Goal: Task Accomplishment & Management: Manage account settings

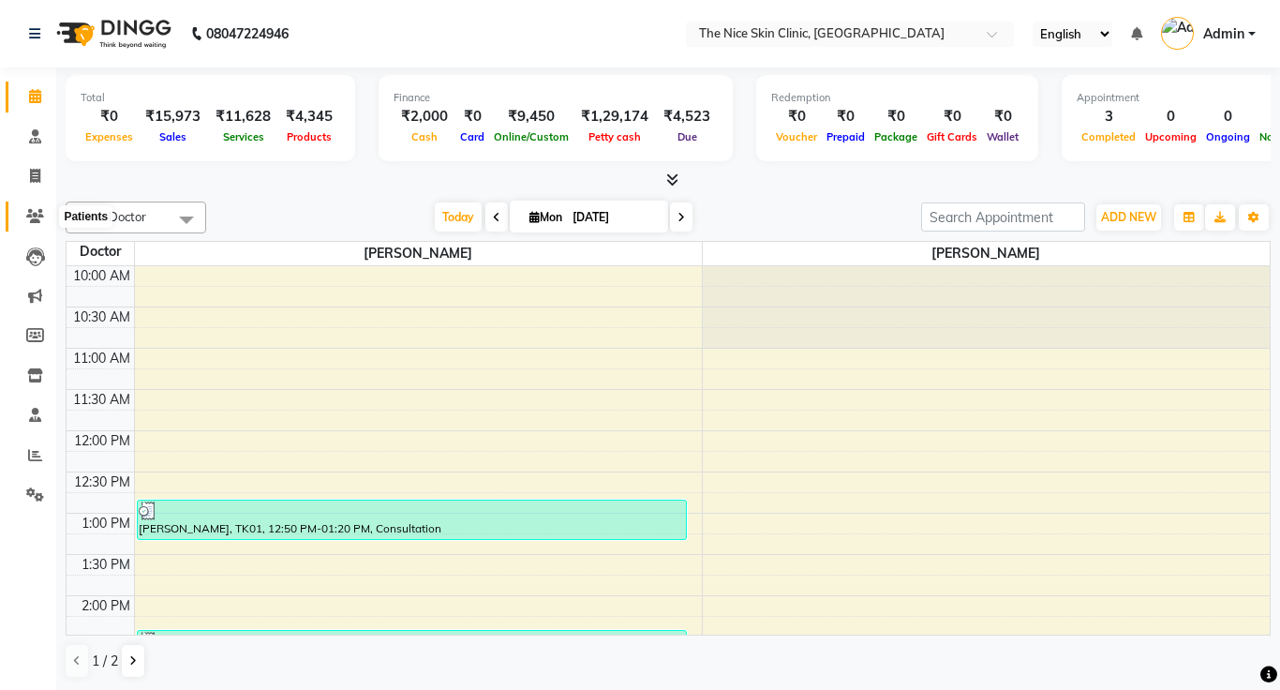
click at [37, 226] on span at bounding box center [35, 217] width 33 height 22
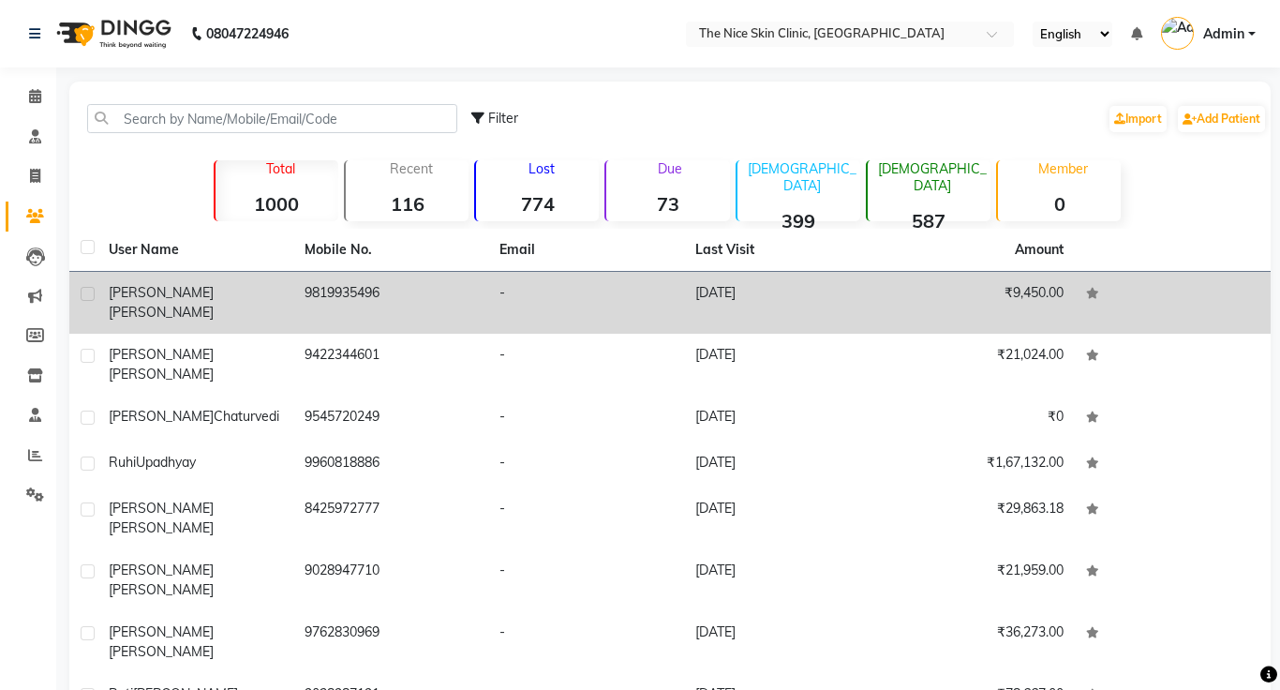
click at [370, 292] on td "9819935496" at bounding box center [391, 303] width 196 height 62
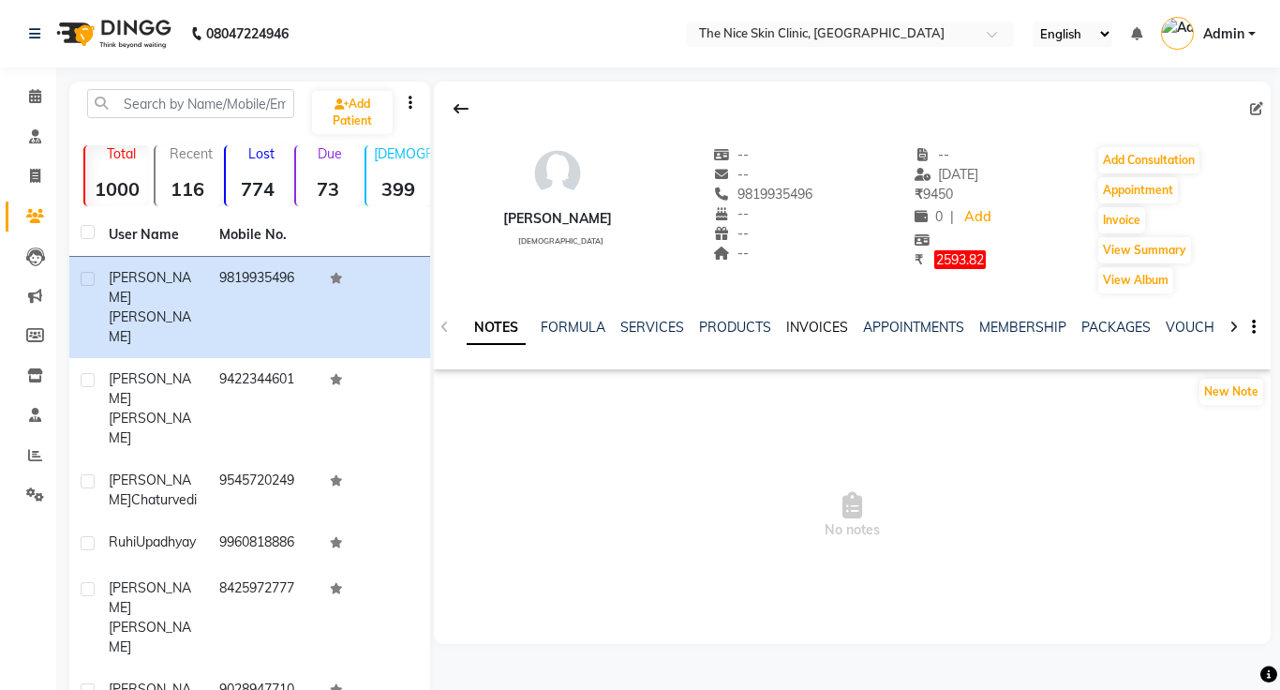
click at [817, 330] on link "INVOICES" at bounding box center [817, 327] width 62 height 17
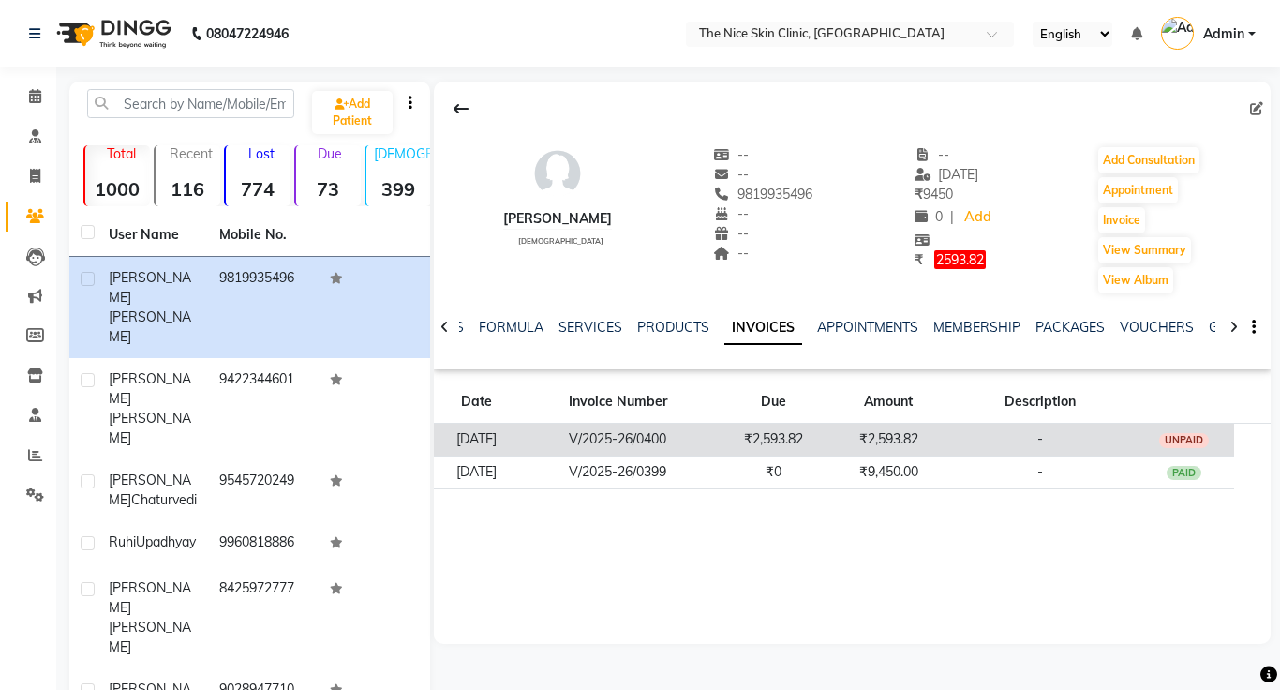
click at [828, 439] on td "₹2,593.82" at bounding box center [773, 440] width 115 height 33
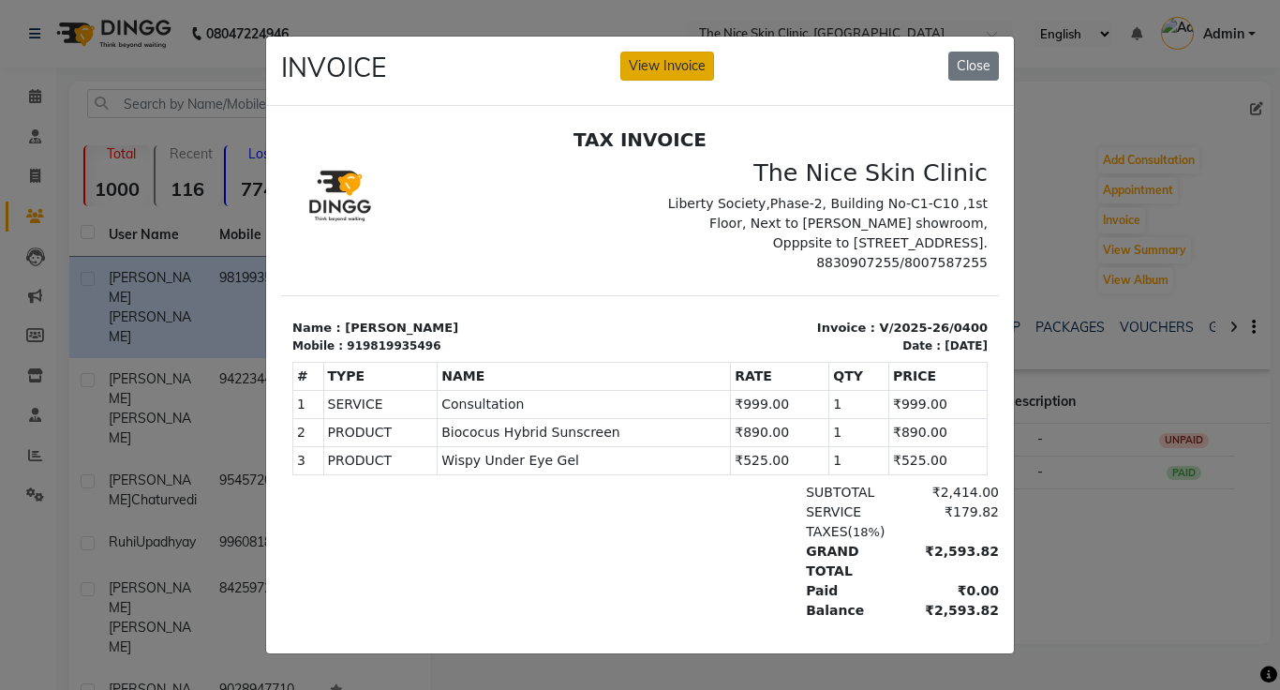
click at [656, 60] on button "View Invoice" at bounding box center [668, 66] width 94 height 29
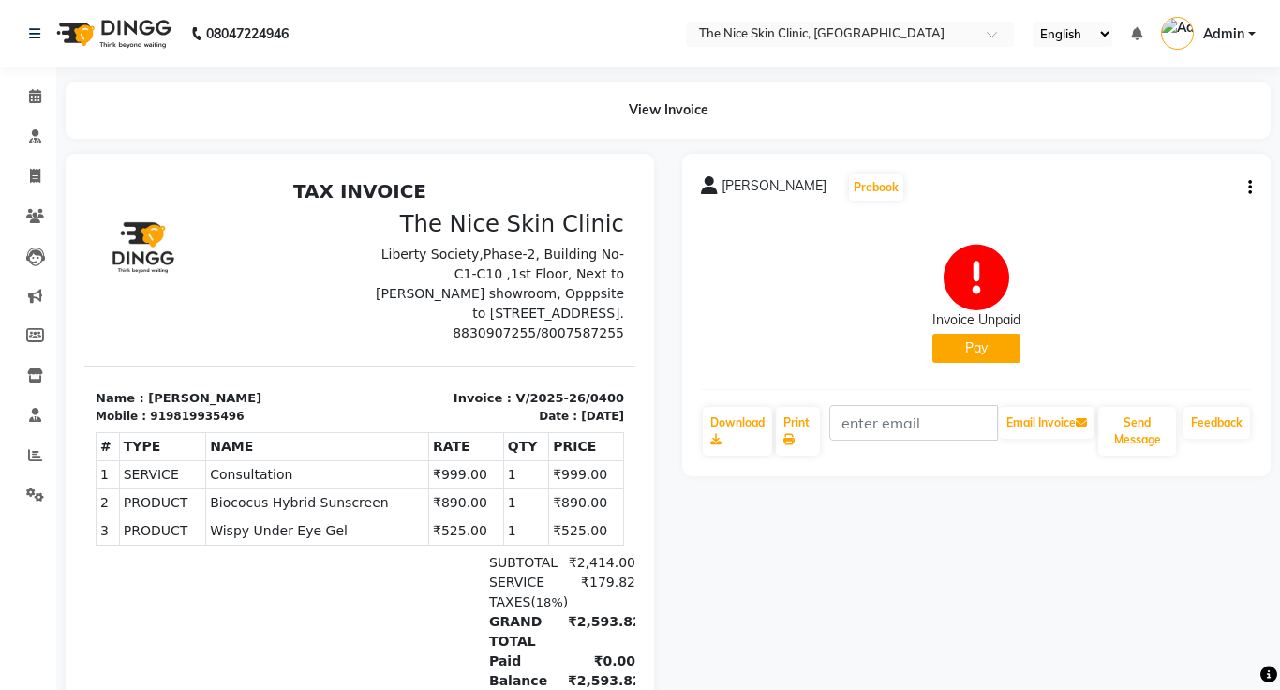
click at [1250, 187] on icon "button" at bounding box center [1251, 187] width 4 height 1
click at [1129, 215] on div "Edit Invoice" at bounding box center [1157, 211] width 128 height 23
select select "service"
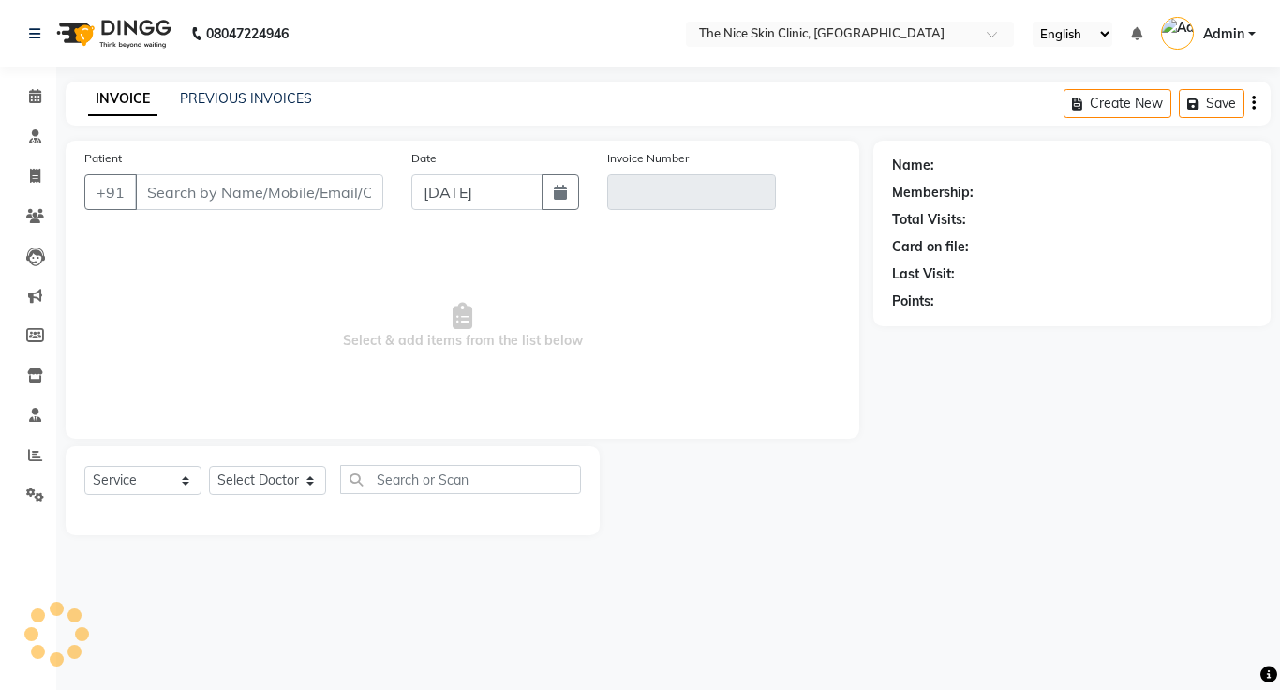
type input "9819935496"
type input "V/2025-26/0400"
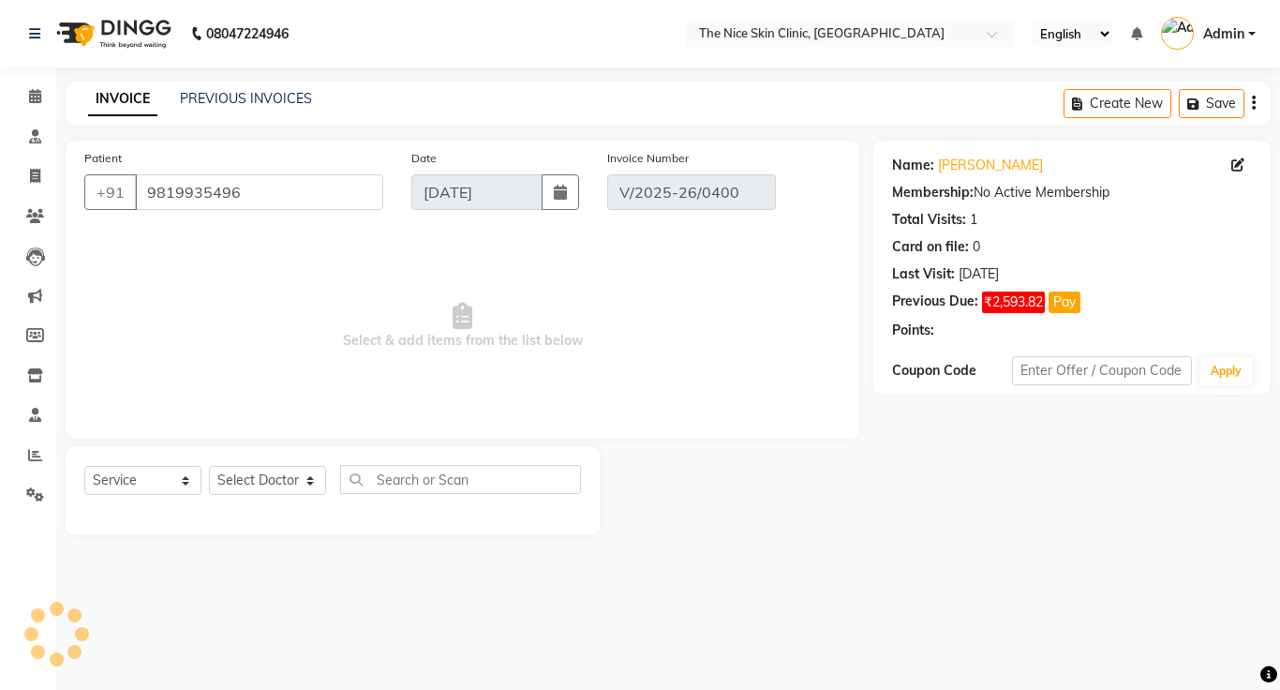
select select "select"
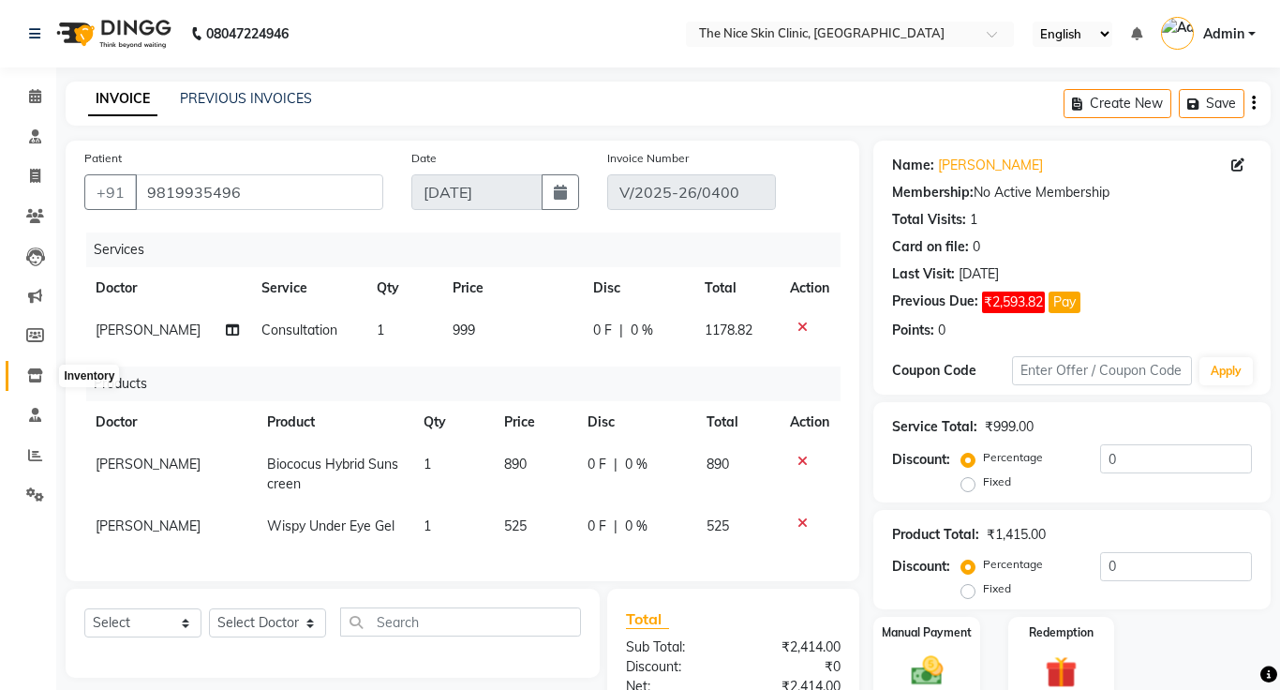
click at [37, 373] on icon at bounding box center [35, 375] width 16 height 14
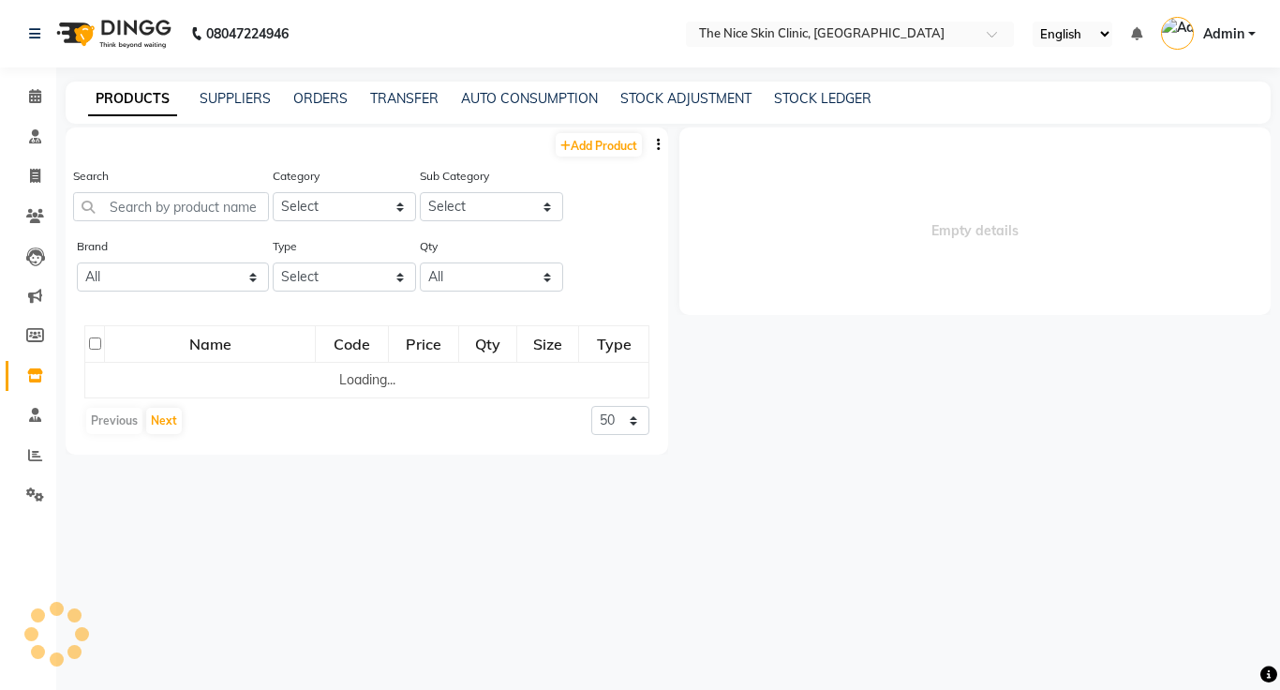
select select
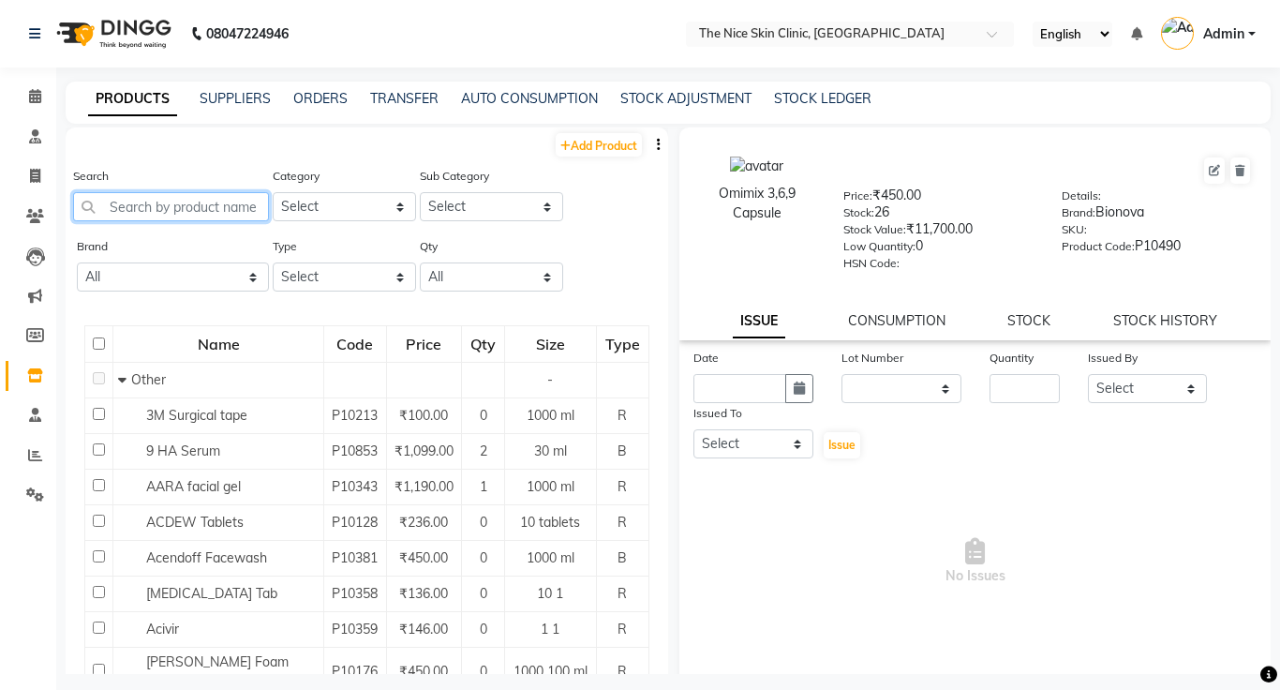
click at [217, 216] on input "text" at bounding box center [171, 206] width 196 height 29
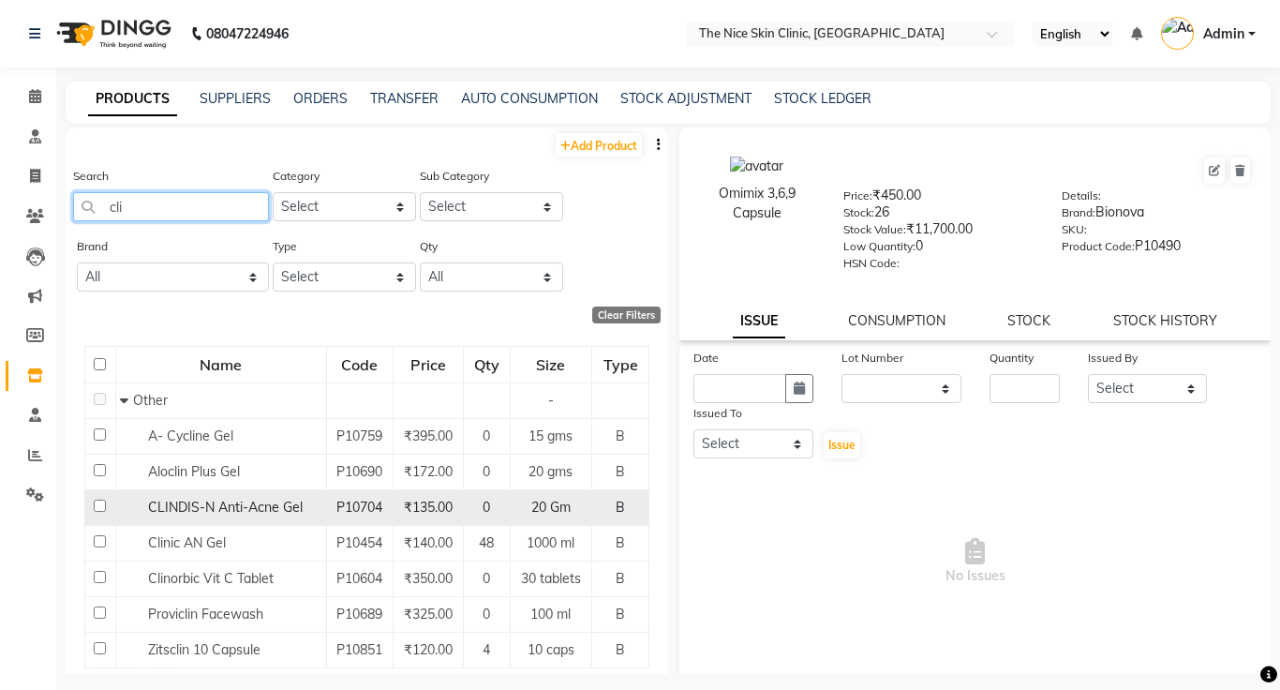
type input "cli"
click at [102, 503] on input "checkbox" at bounding box center [100, 506] width 12 height 12
checkbox input "true"
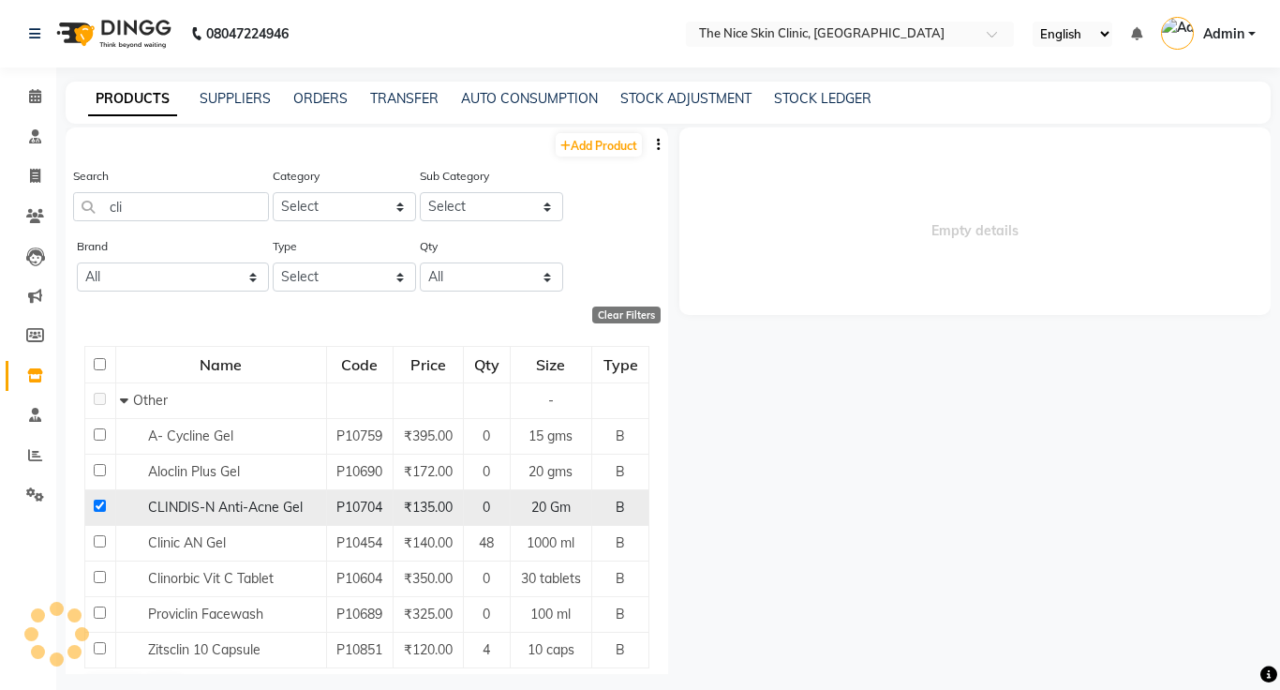
select select
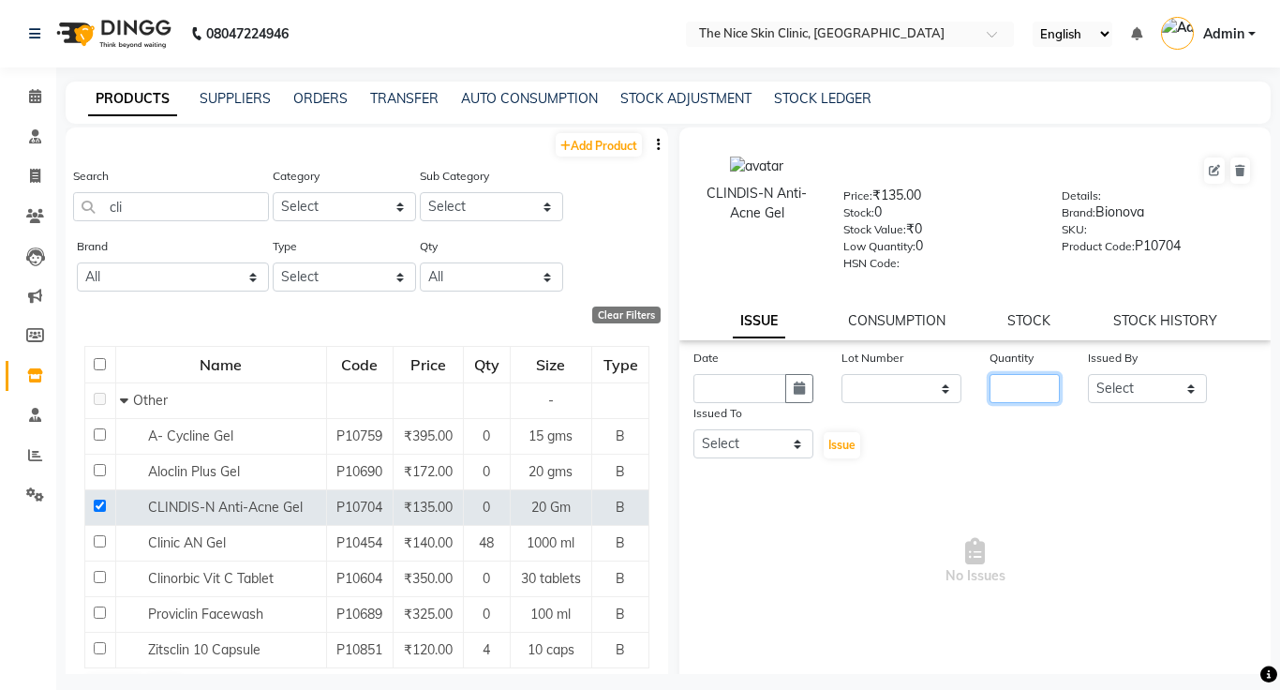
click at [1034, 386] on input "number" at bounding box center [1025, 388] width 70 height 29
type input "2"
click at [1025, 321] on link "STOCK" at bounding box center [1029, 320] width 43 height 17
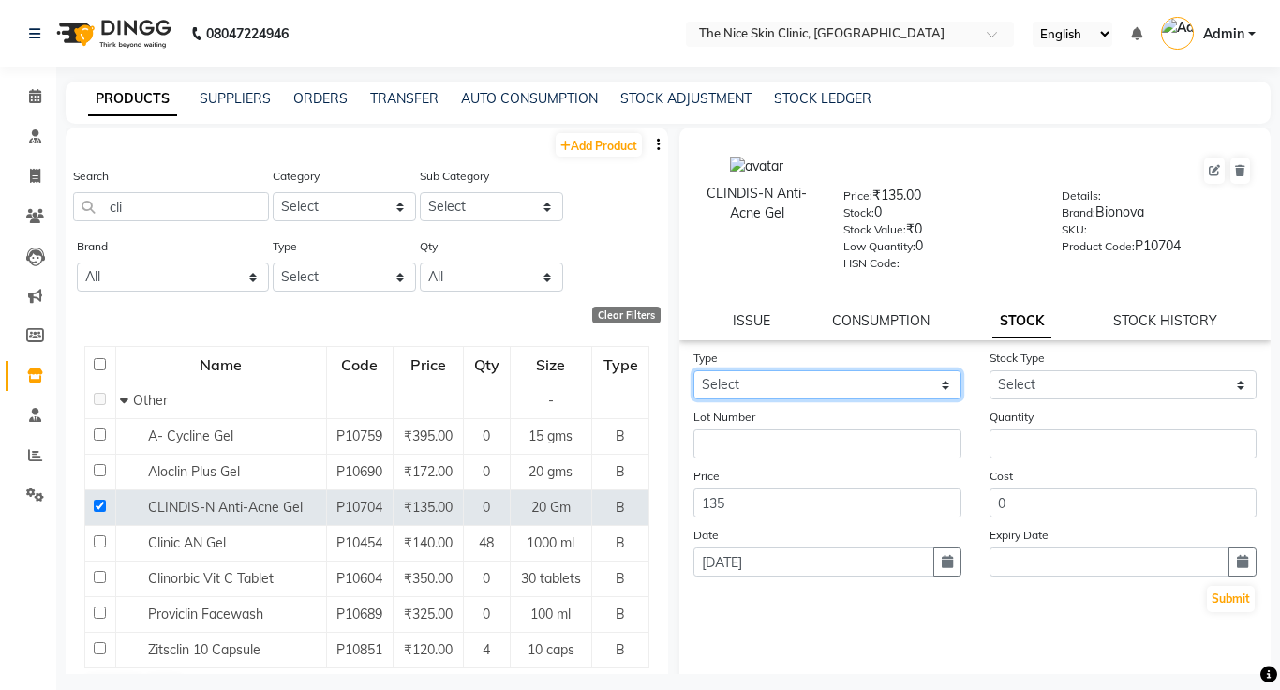
click at [756, 384] on select "Select In Out" at bounding box center [828, 384] width 268 height 29
select select "in"
click at [694, 370] on select "Select In Out" at bounding box center [828, 384] width 268 height 29
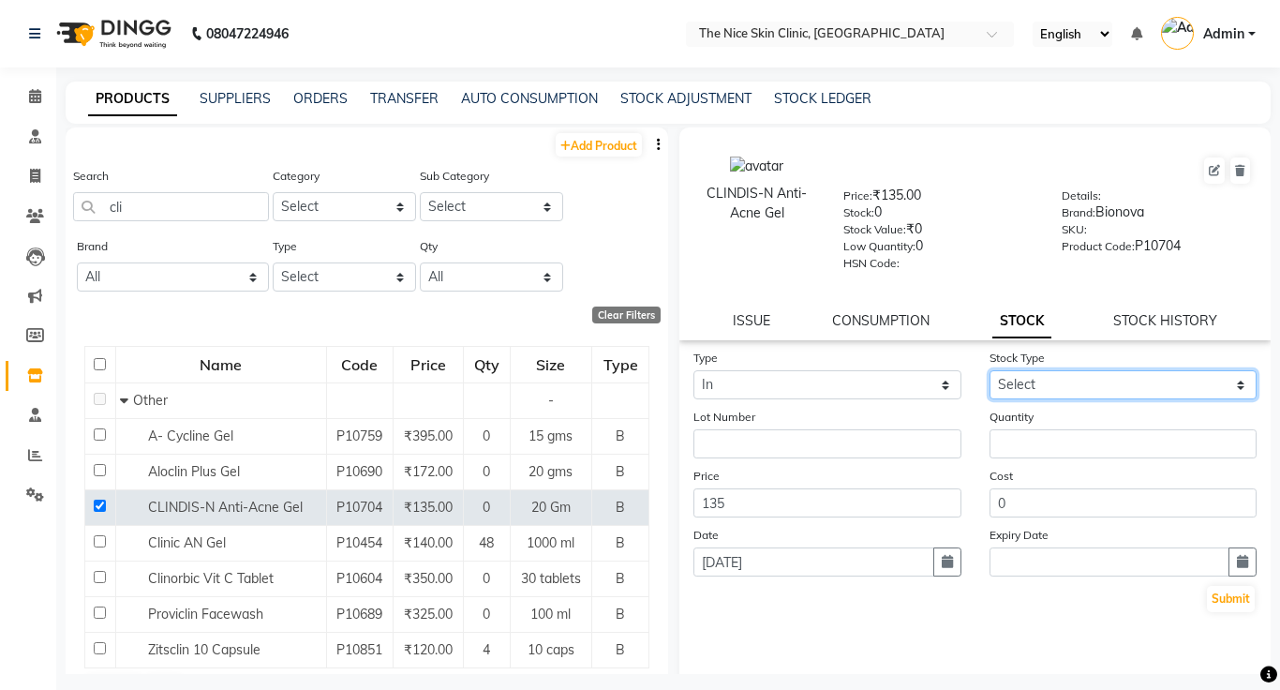
click at [1121, 386] on select "Select New Stock Adjustment Return Other" at bounding box center [1124, 384] width 268 height 29
select select "adjustment"
click at [990, 370] on select "Select New Stock Adjustment Return Other" at bounding box center [1124, 384] width 268 height 29
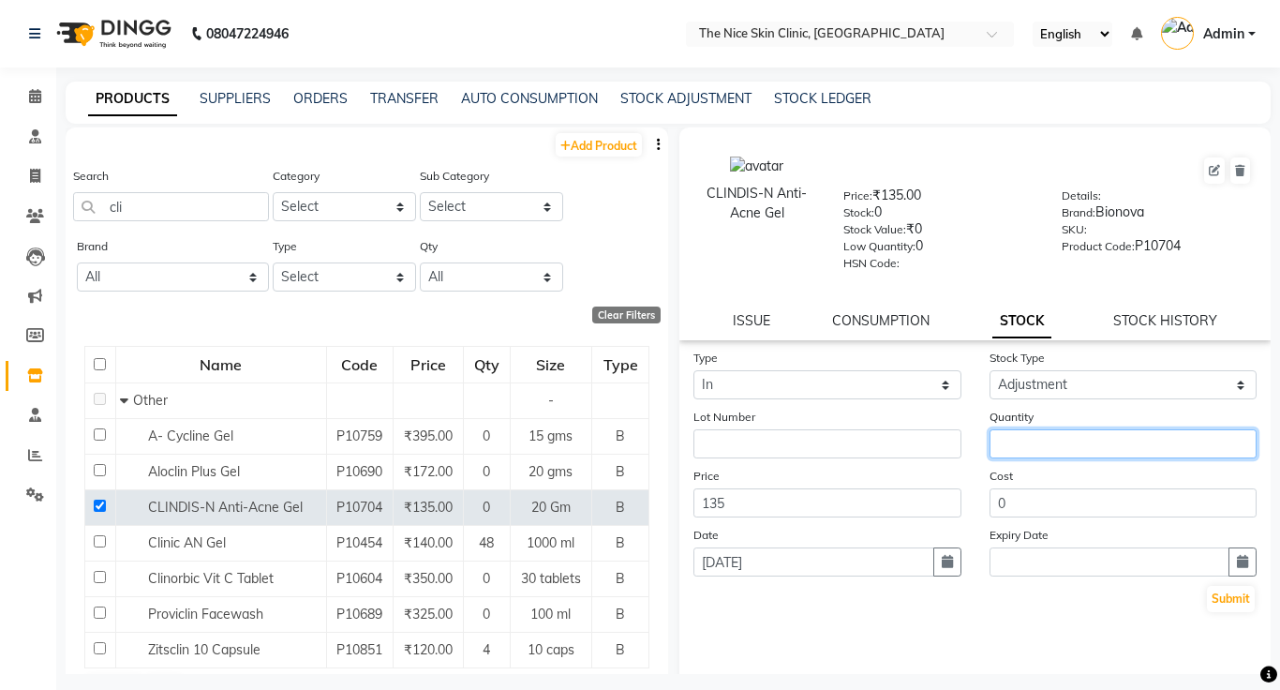
click at [1026, 441] on input "number" at bounding box center [1124, 443] width 268 height 29
type input "2"
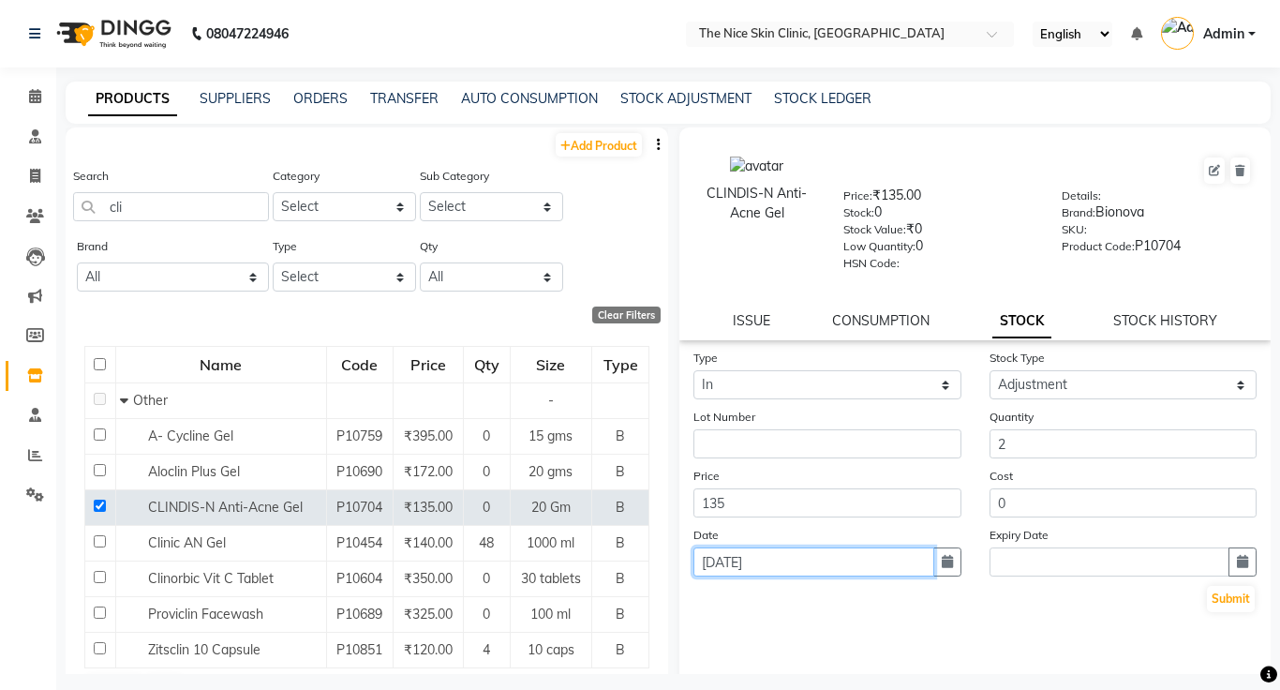
click at [768, 563] on input "[DATE]" at bounding box center [814, 561] width 241 height 29
select select "9"
select select "2025"
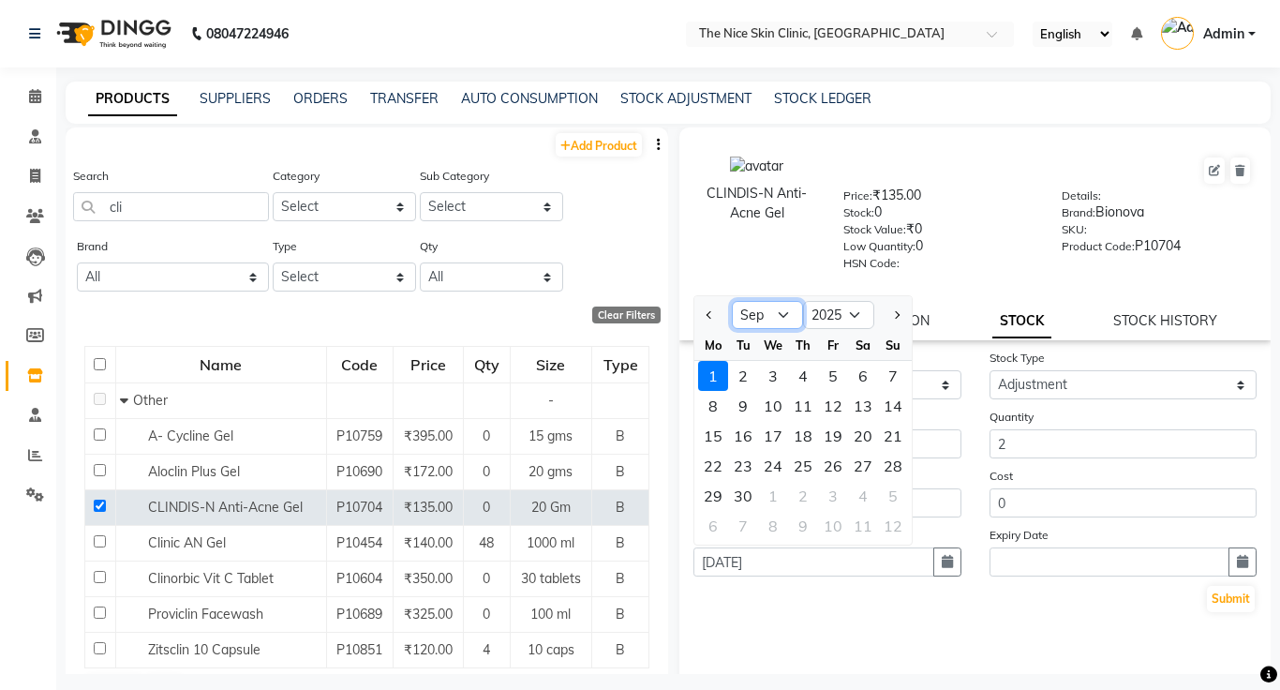
click at [781, 315] on select "Jan Feb Mar Apr May Jun [DATE] Aug Sep Oct Nov Dec" at bounding box center [767, 315] width 71 height 28
select select "8"
click at [732, 301] on select "Jan Feb Mar Apr May Jun [DATE] Aug Sep Oct Nov Dec" at bounding box center [767, 315] width 71 height 28
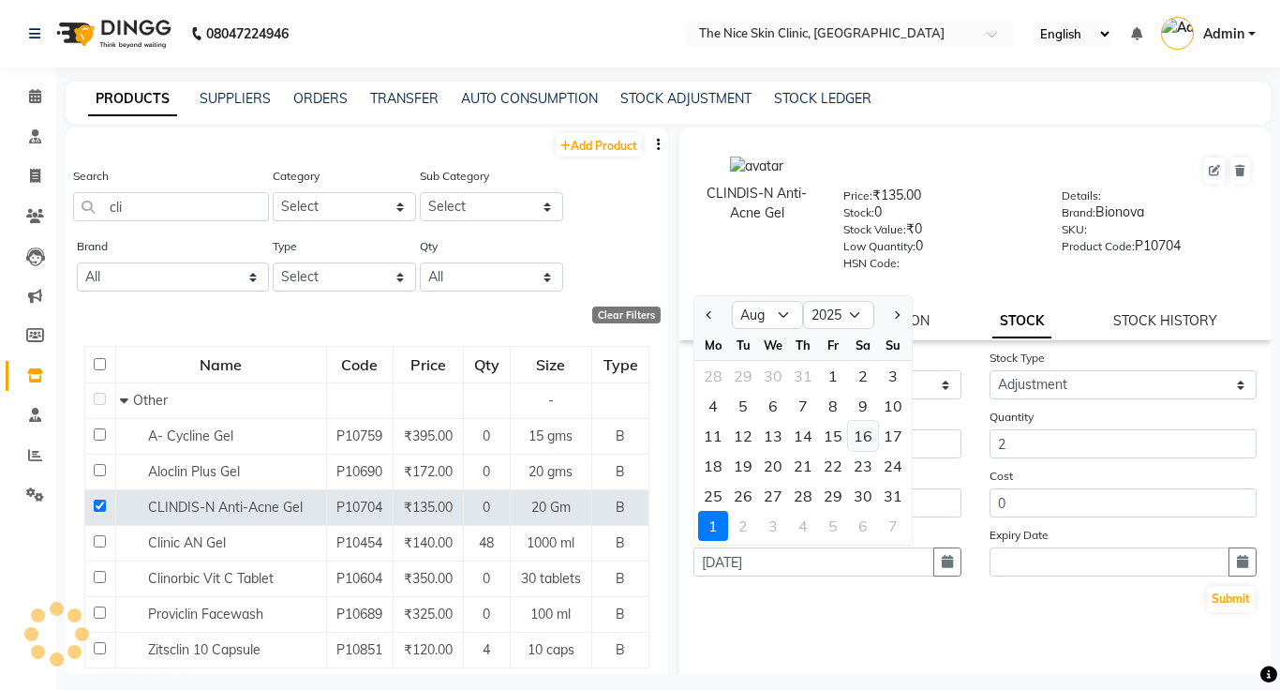
click at [865, 441] on div "16" at bounding box center [863, 436] width 30 height 30
type input "[DATE]"
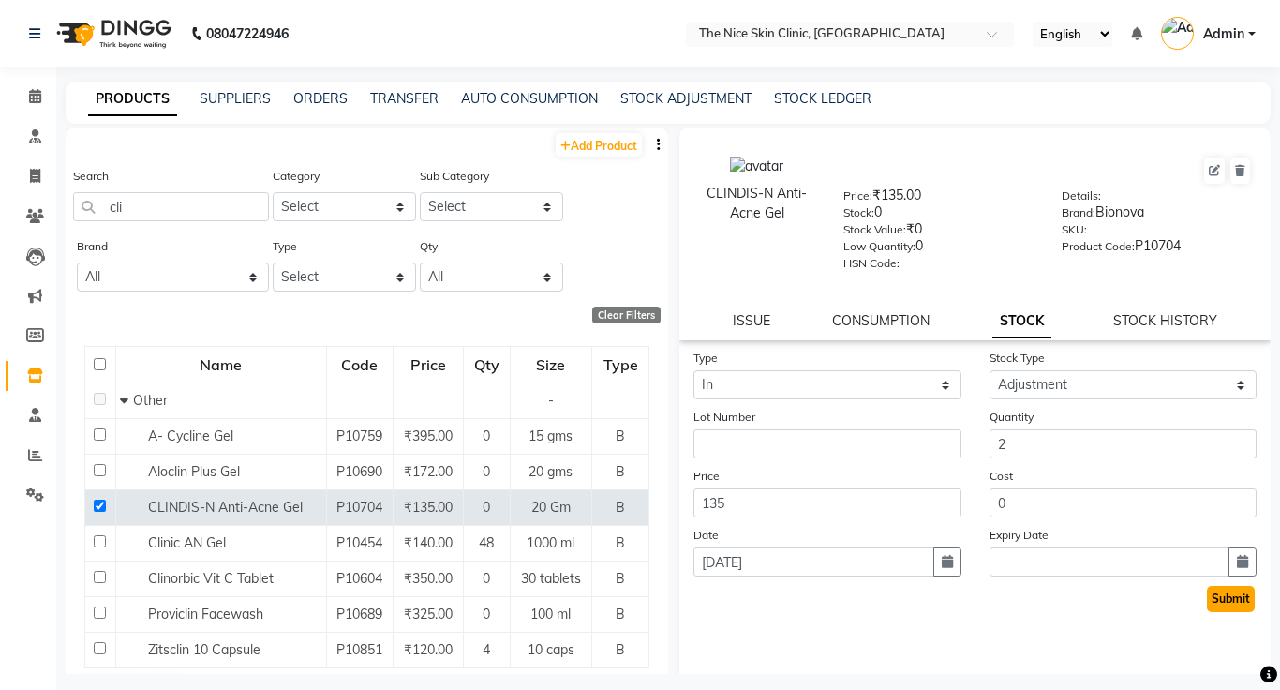
click at [1238, 600] on button "Submit" at bounding box center [1231, 599] width 48 height 26
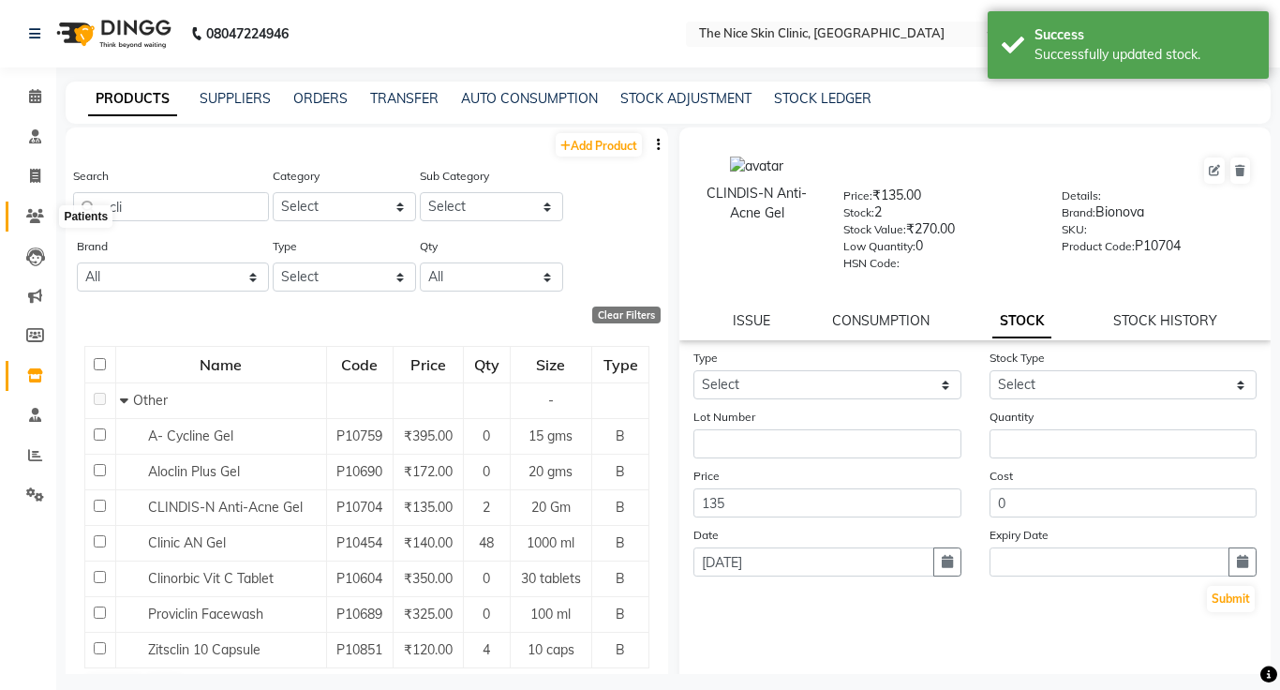
click at [31, 214] on icon at bounding box center [35, 216] width 18 height 14
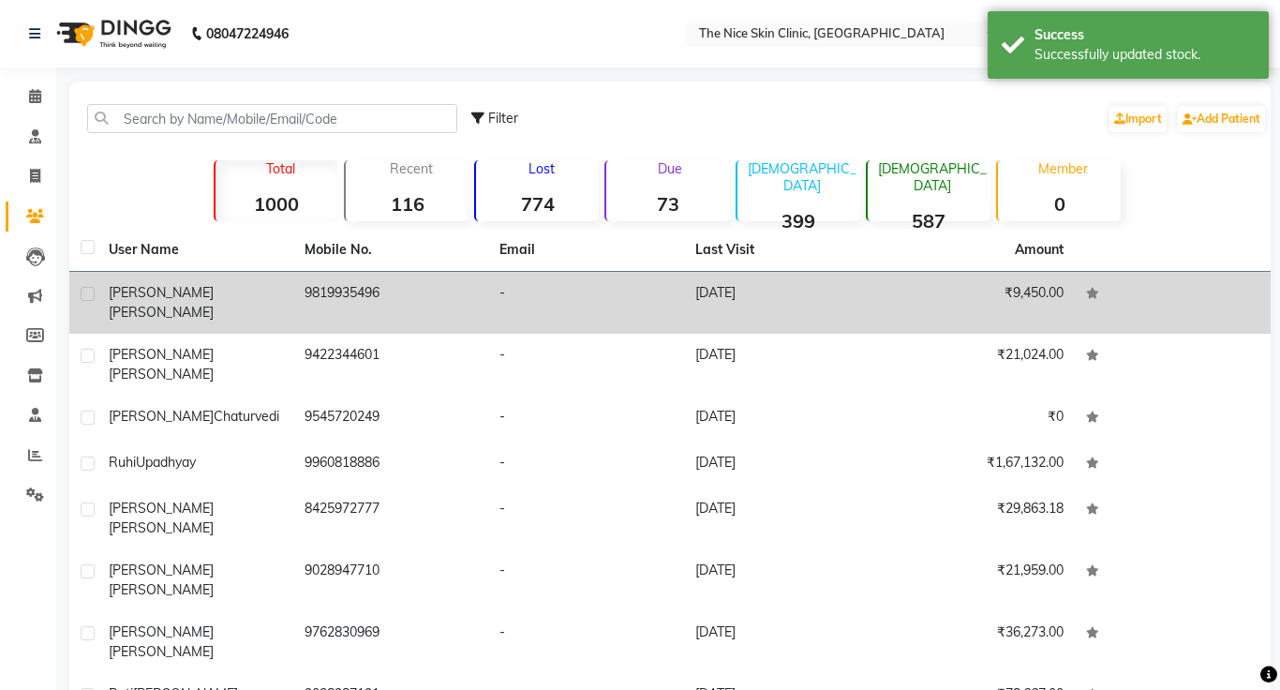
click at [338, 292] on td "9819935496" at bounding box center [391, 303] width 196 height 62
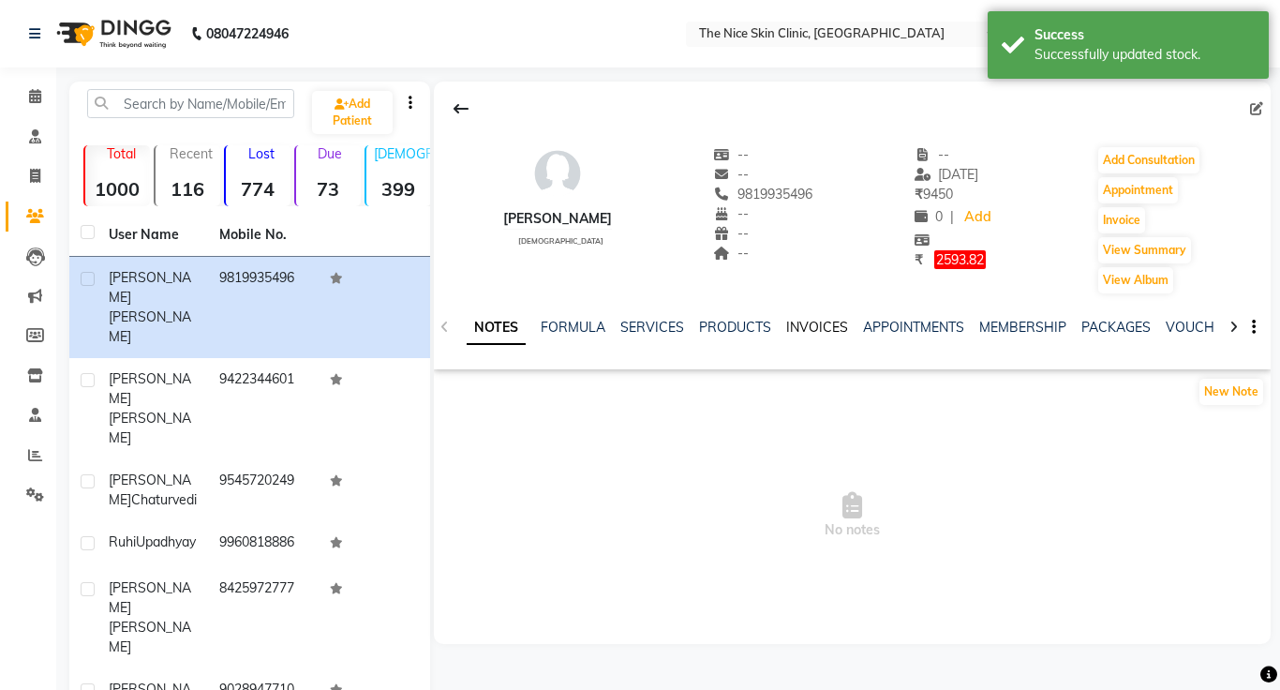
click at [831, 322] on link "INVOICES" at bounding box center [817, 327] width 62 height 17
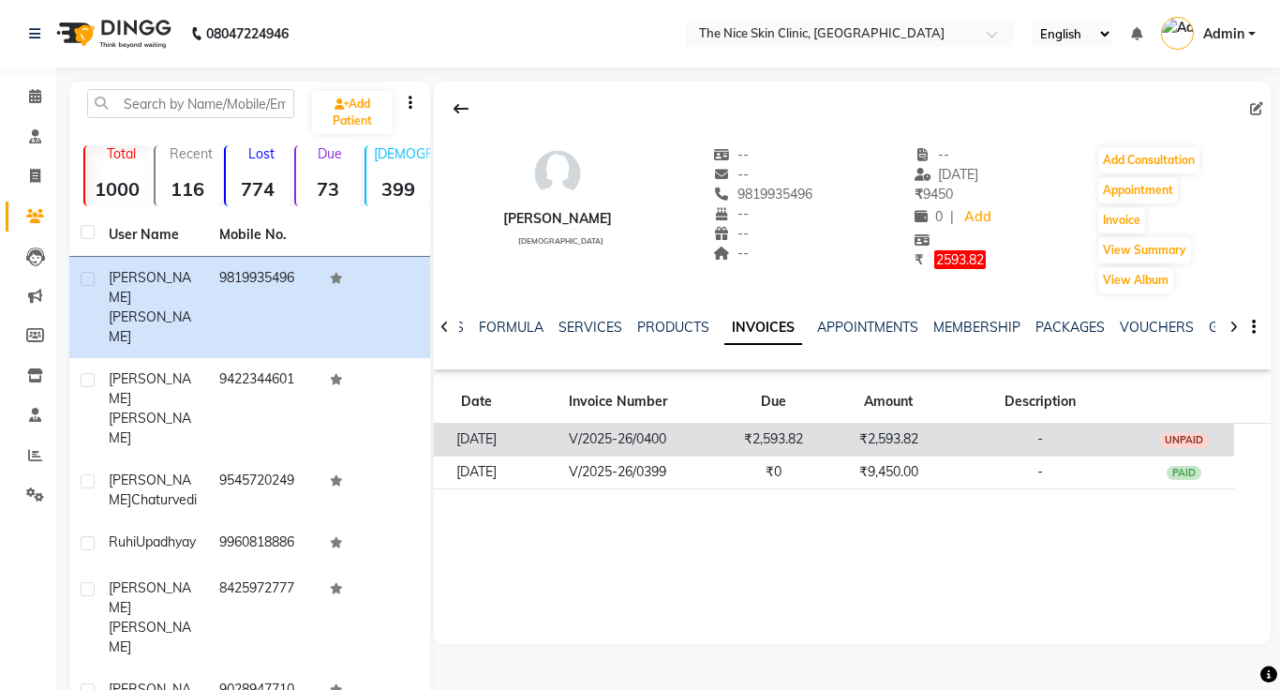
click at [914, 436] on td "₹2,593.82" at bounding box center [888, 440] width 115 height 33
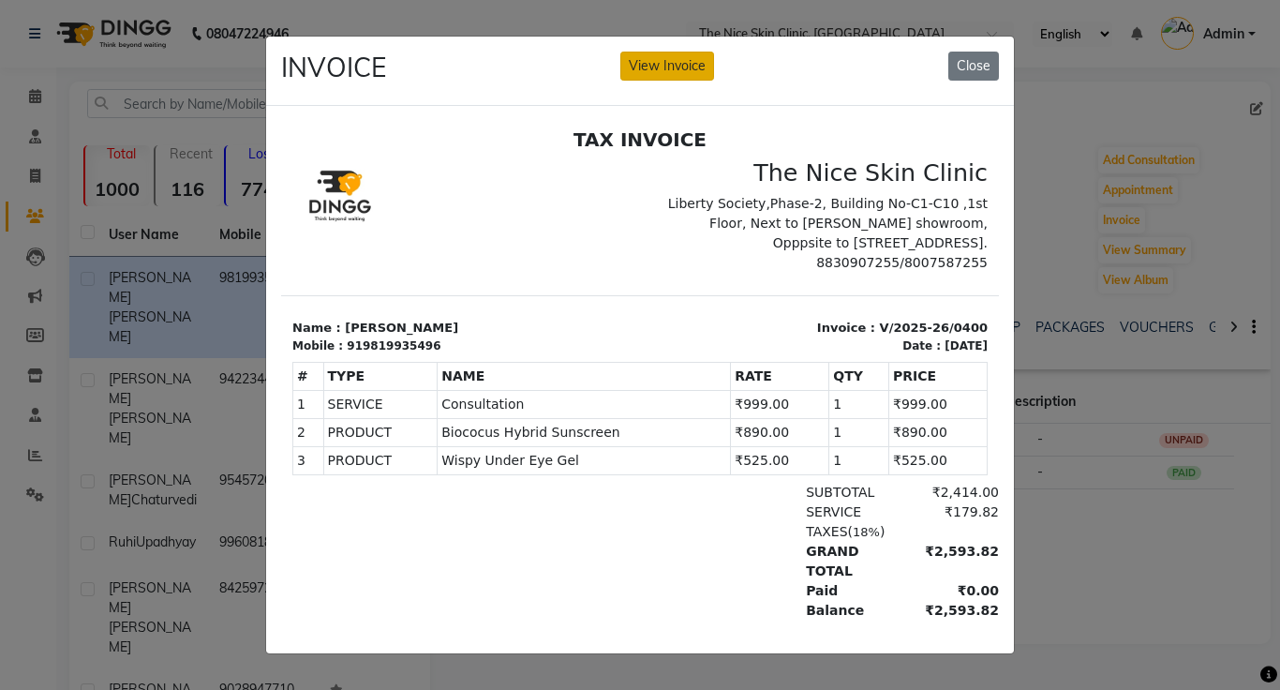
click at [675, 64] on button "View Invoice" at bounding box center [668, 66] width 94 height 29
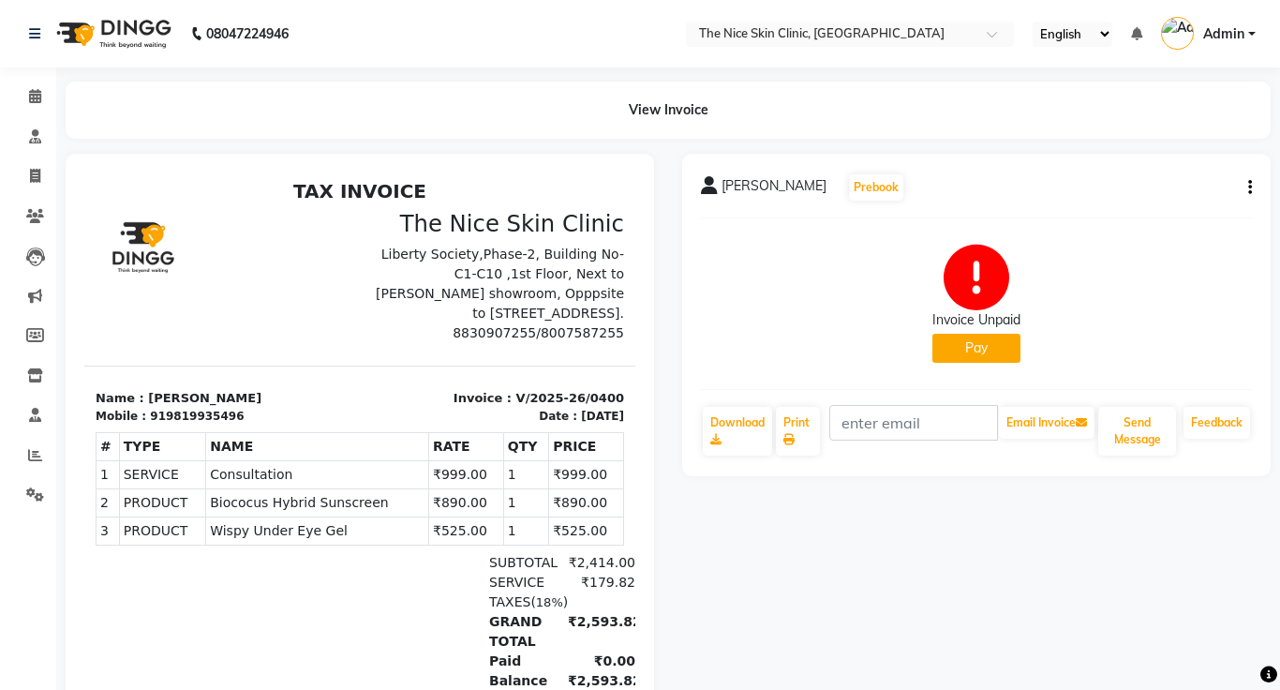
click at [1249, 187] on icon "button" at bounding box center [1251, 187] width 4 height 1
click at [1172, 208] on div "Edit Invoice" at bounding box center [1157, 211] width 128 height 23
select select "service"
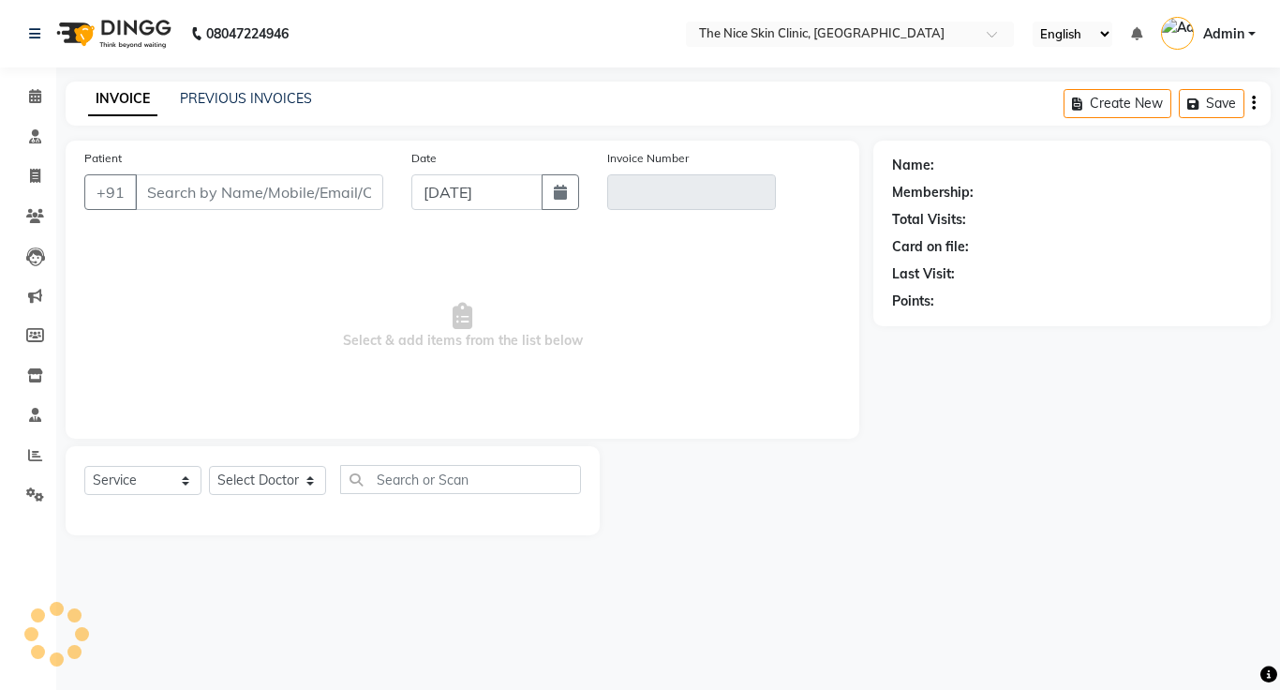
type input "9819935496"
type input "V/2025-26/0400"
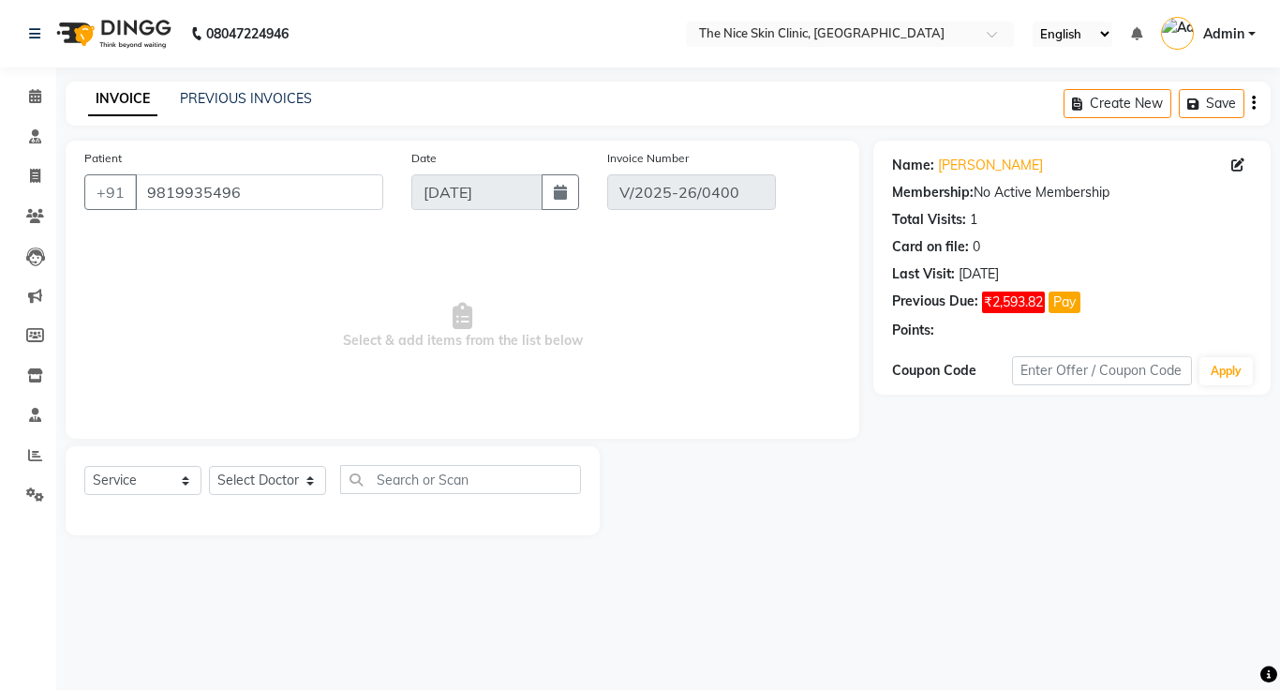
select select "select"
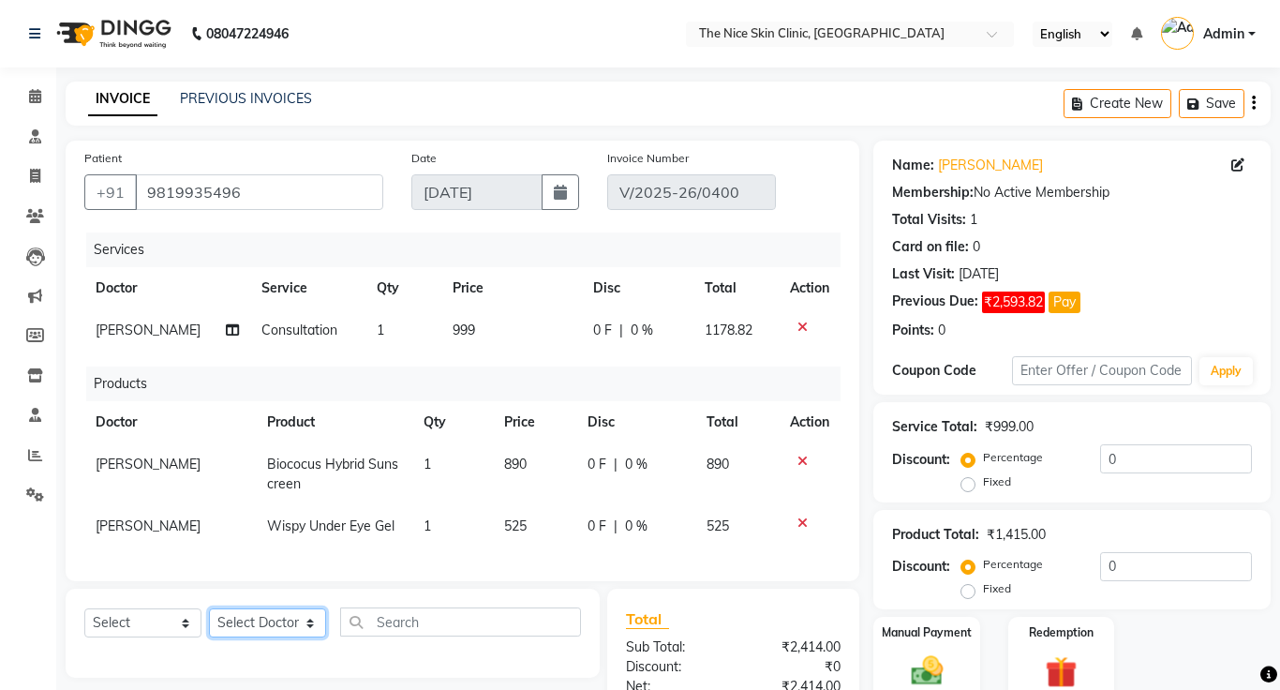
click at [274, 620] on select "Select Doctor [PERSON_NAME] DR. [PERSON_NAME] [PERSON_NAME]" at bounding box center [267, 622] width 117 height 29
select select "1297"
click at [209, 608] on select "Select Doctor [PERSON_NAME] DR. [PERSON_NAME] [PERSON_NAME]" at bounding box center [267, 622] width 117 height 29
click at [159, 621] on select "Select Service Product Membership Package Voucher Prepaid Gift Card" at bounding box center [142, 622] width 117 height 29
select select "product"
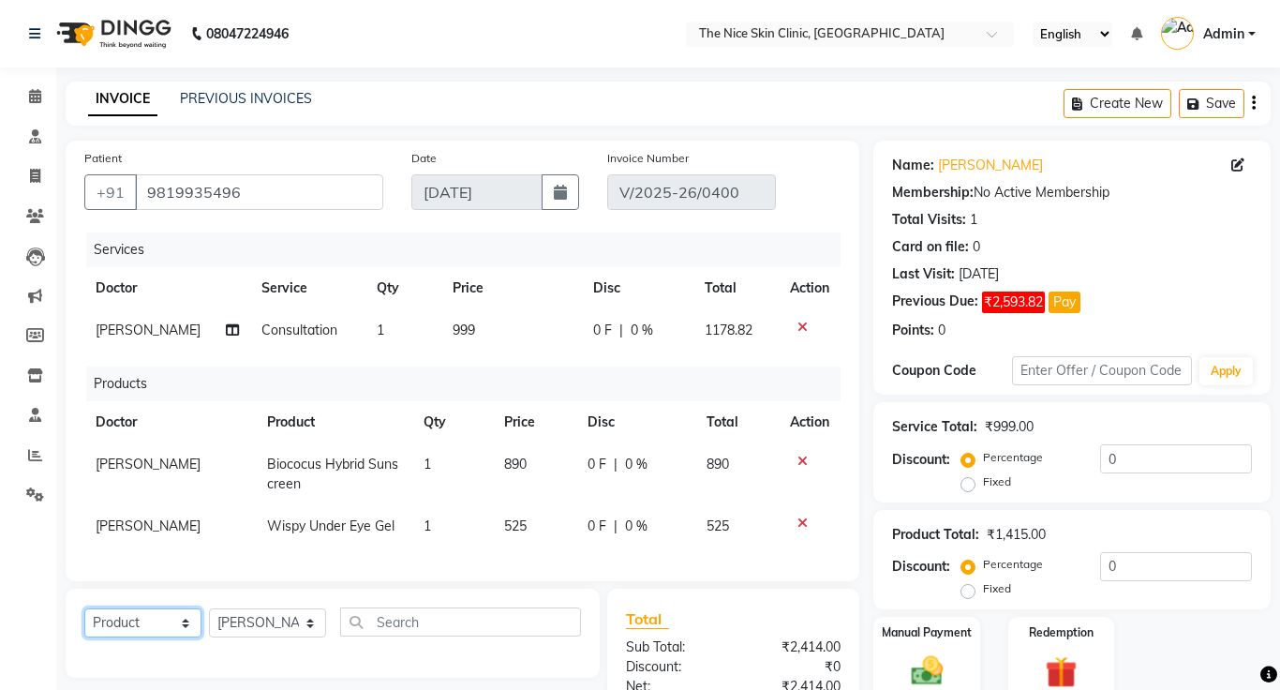
click at [84, 608] on select "Select Service Product Membership Package Voucher Prepaid Gift Card" at bounding box center [142, 622] width 117 height 29
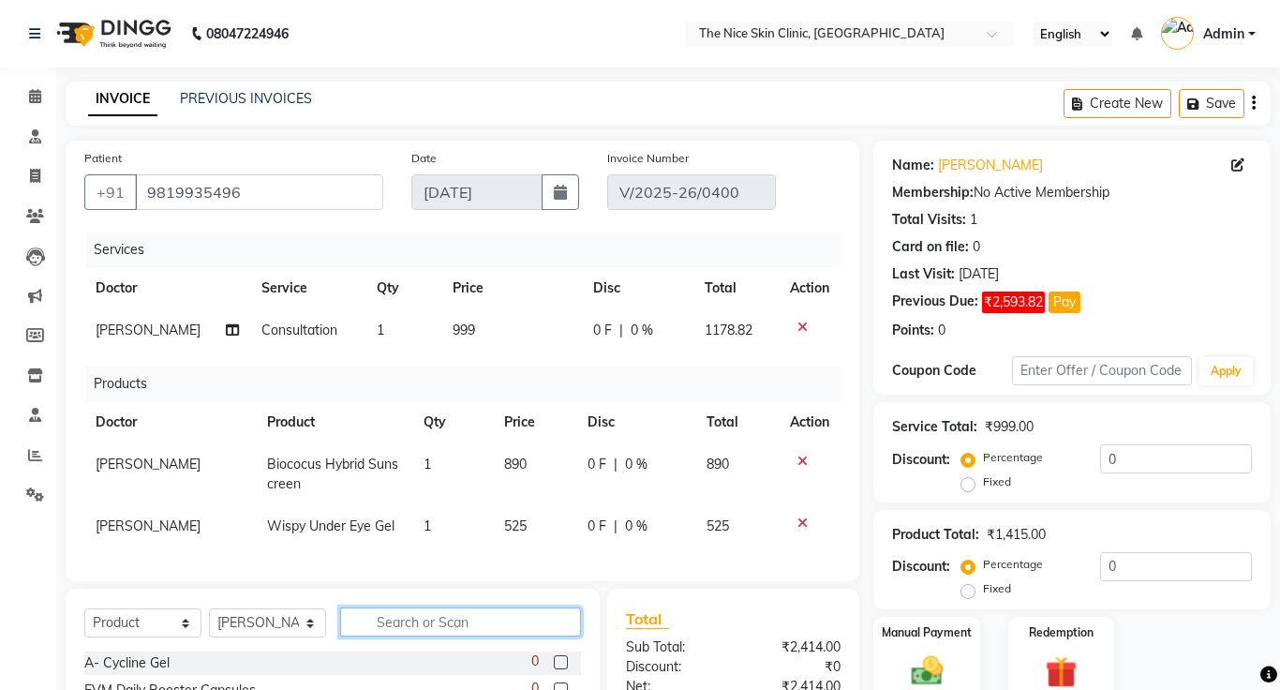
click at [508, 627] on input "text" at bounding box center [460, 621] width 241 height 29
type input "clindis"
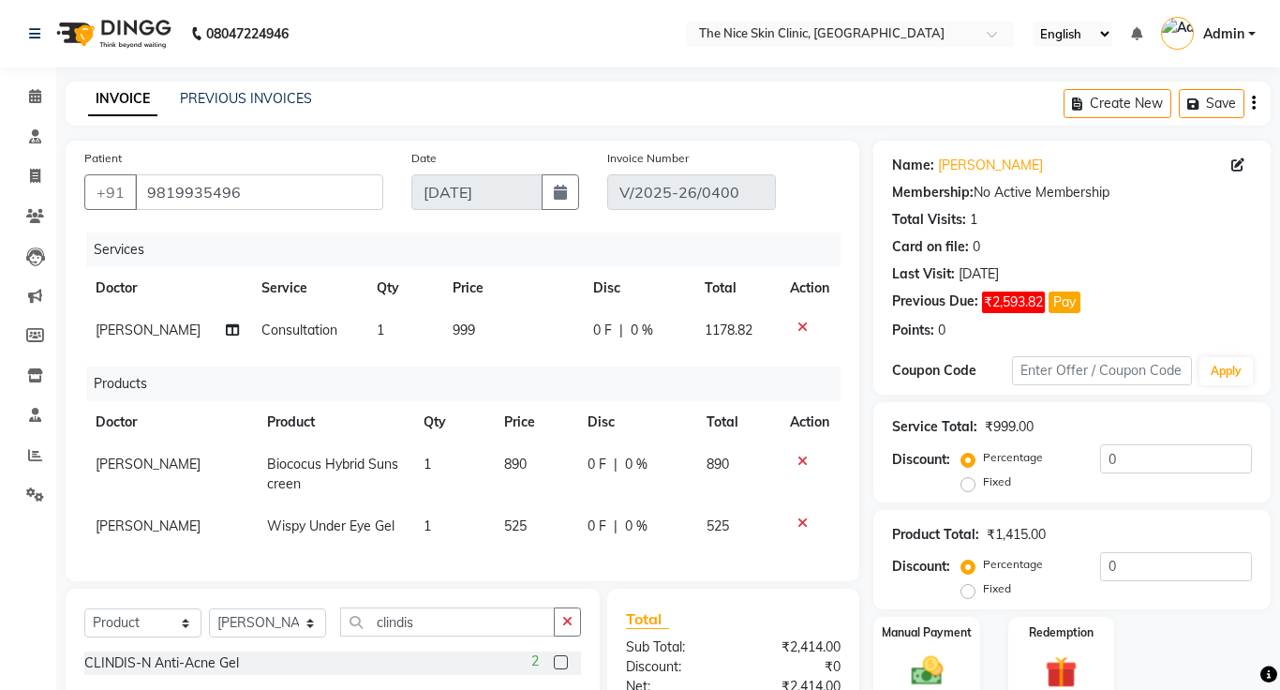
click at [560, 663] on label at bounding box center [561, 662] width 14 height 14
click at [560, 663] on input "checkbox" at bounding box center [560, 663] width 12 height 12
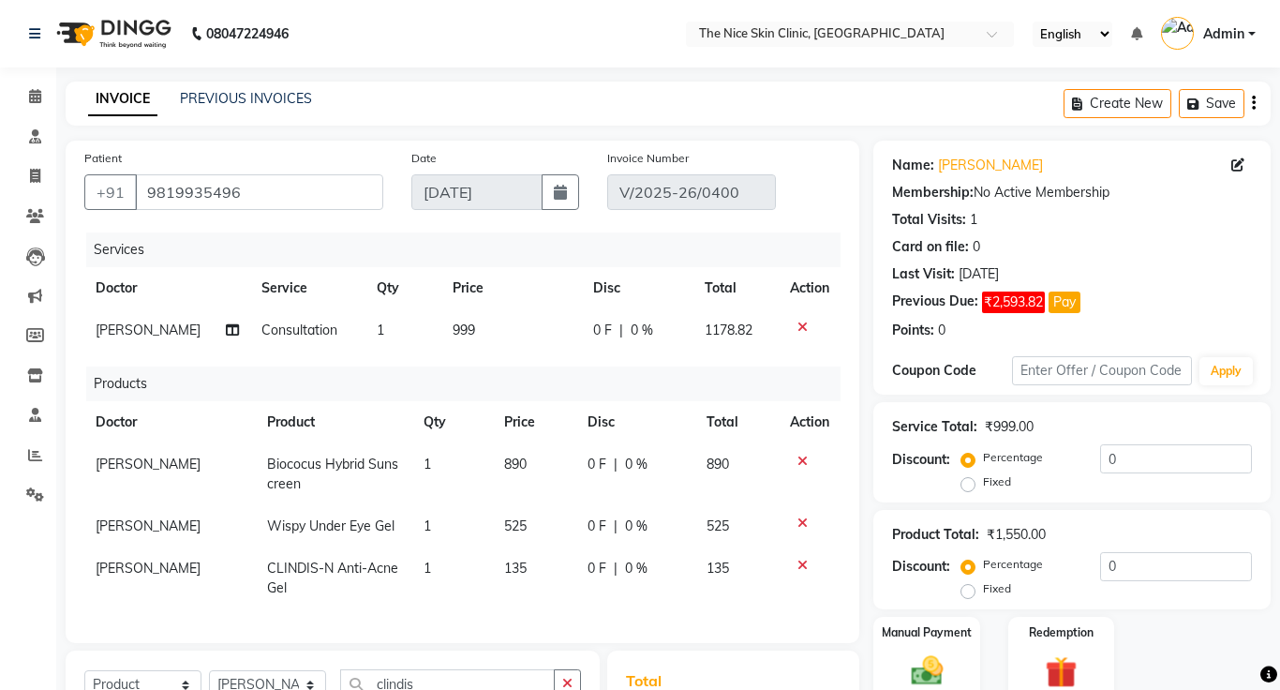
checkbox input "false"
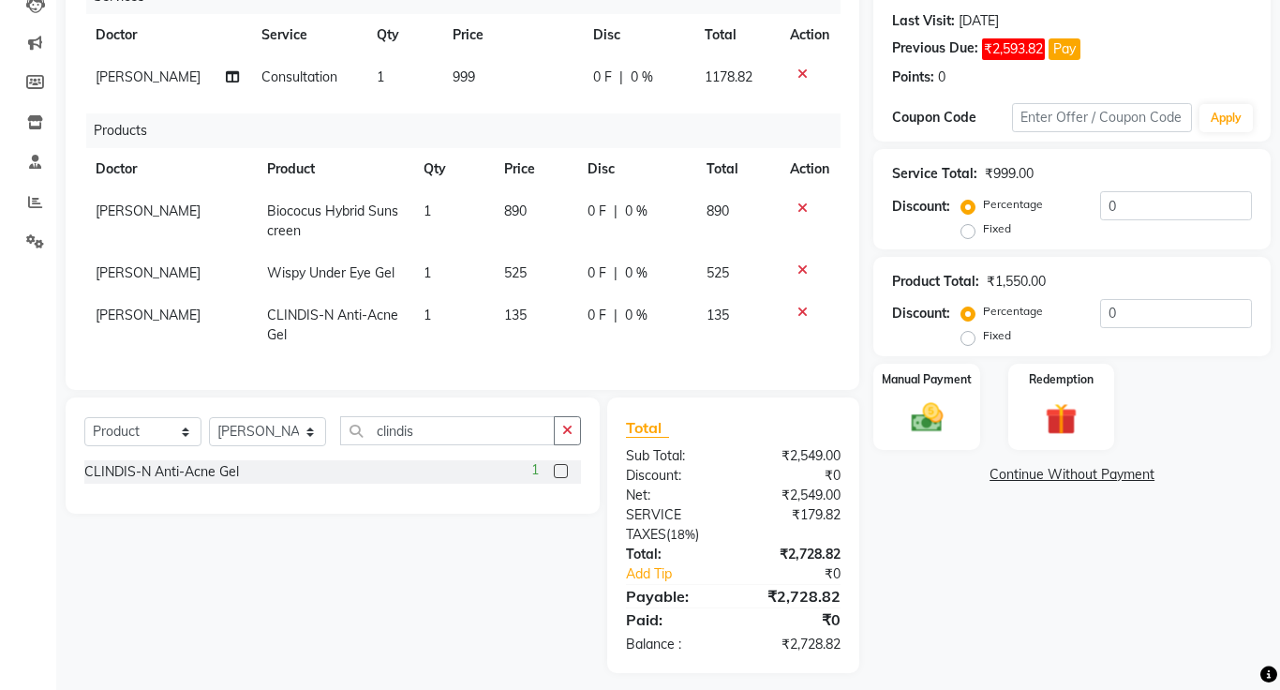
scroll to position [264, 0]
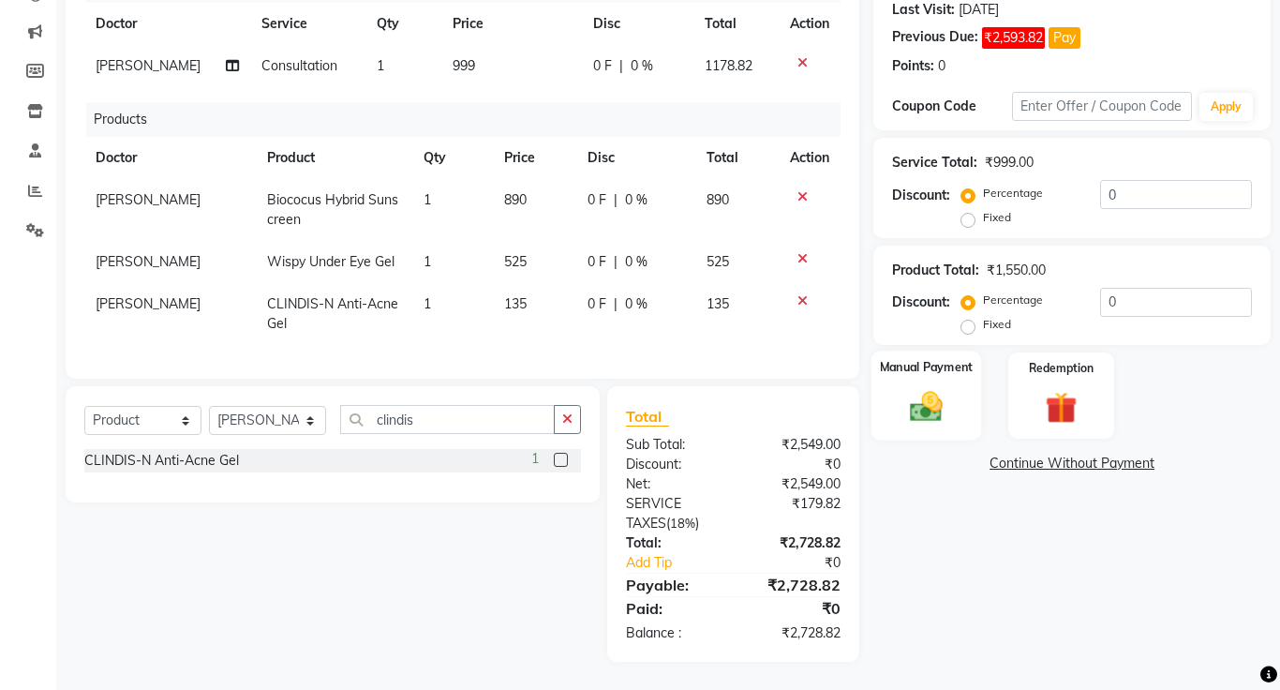
click at [935, 409] on img at bounding box center [926, 407] width 53 height 38
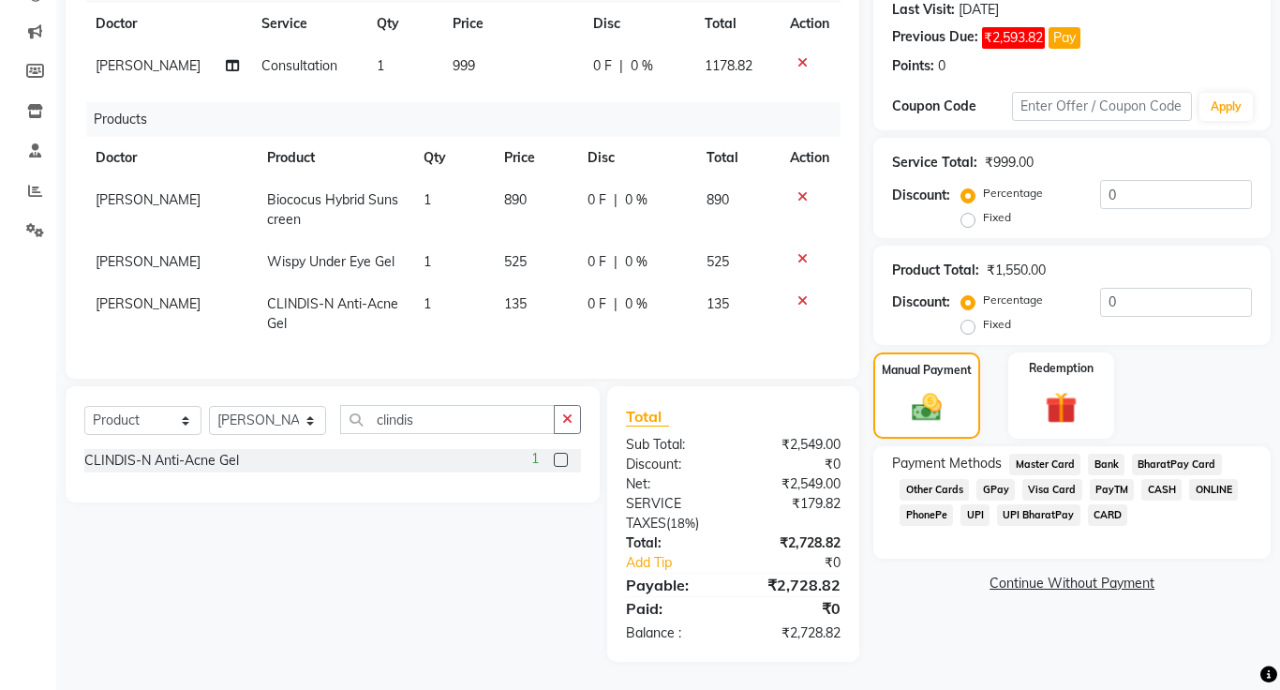
click at [1224, 493] on span "ONLINE" at bounding box center [1213, 490] width 49 height 22
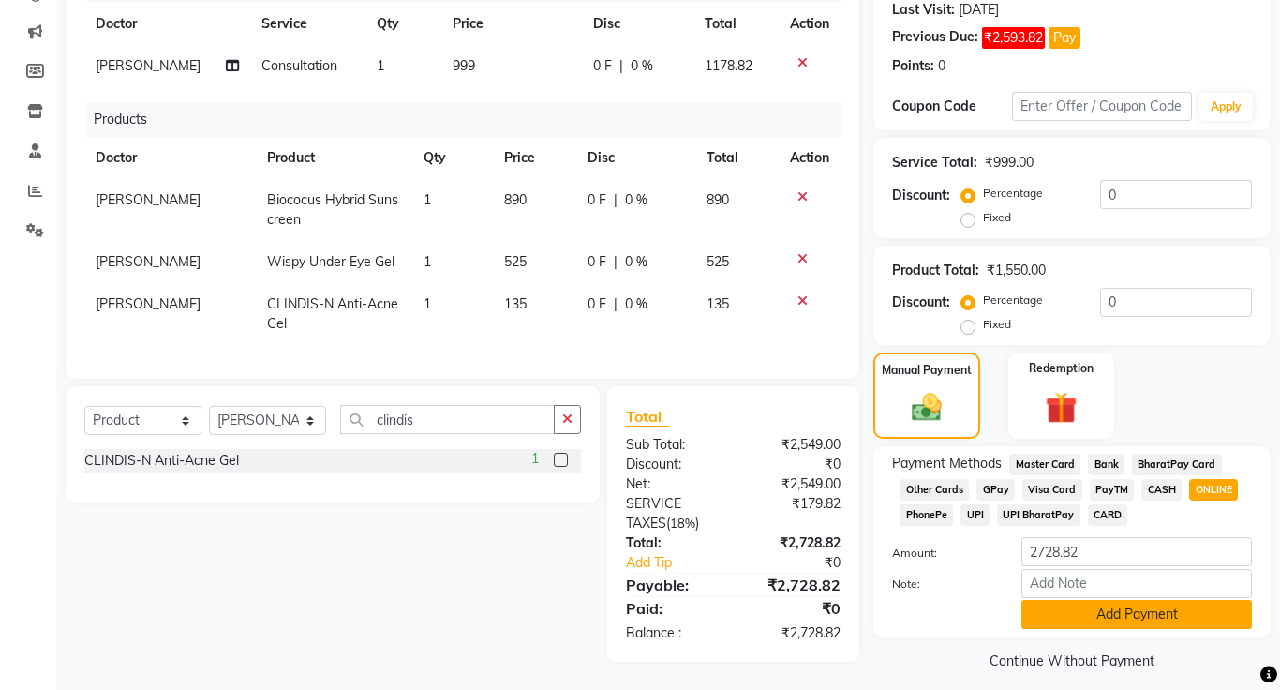
click at [1104, 618] on button "Add Payment" at bounding box center [1137, 614] width 231 height 29
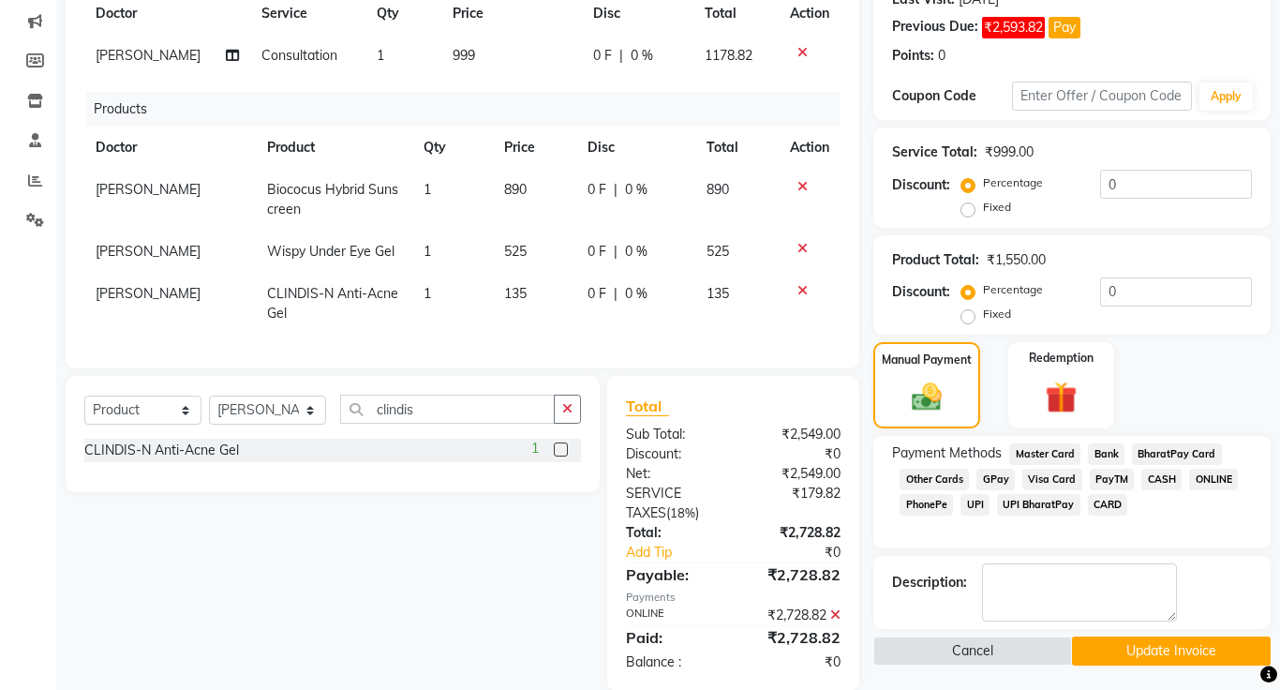
scroll to position [304, 0]
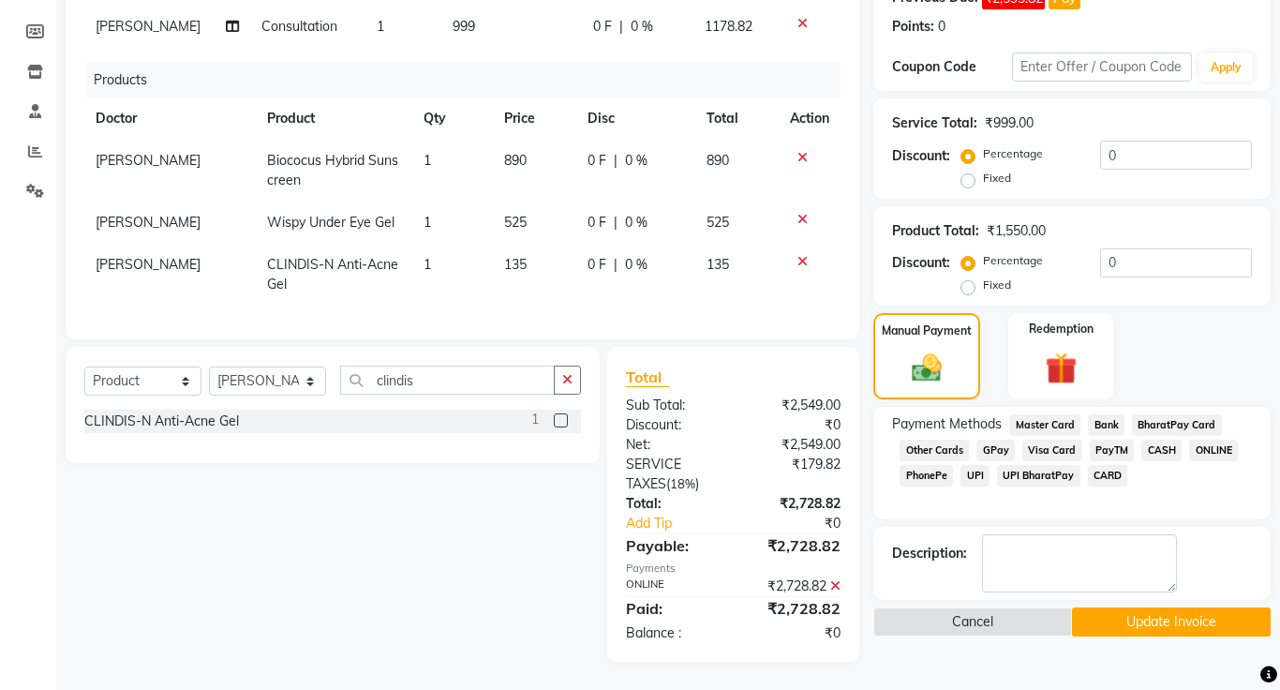
click at [1189, 621] on button "Update Invoice" at bounding box center [1171, 621] width 199 height 29
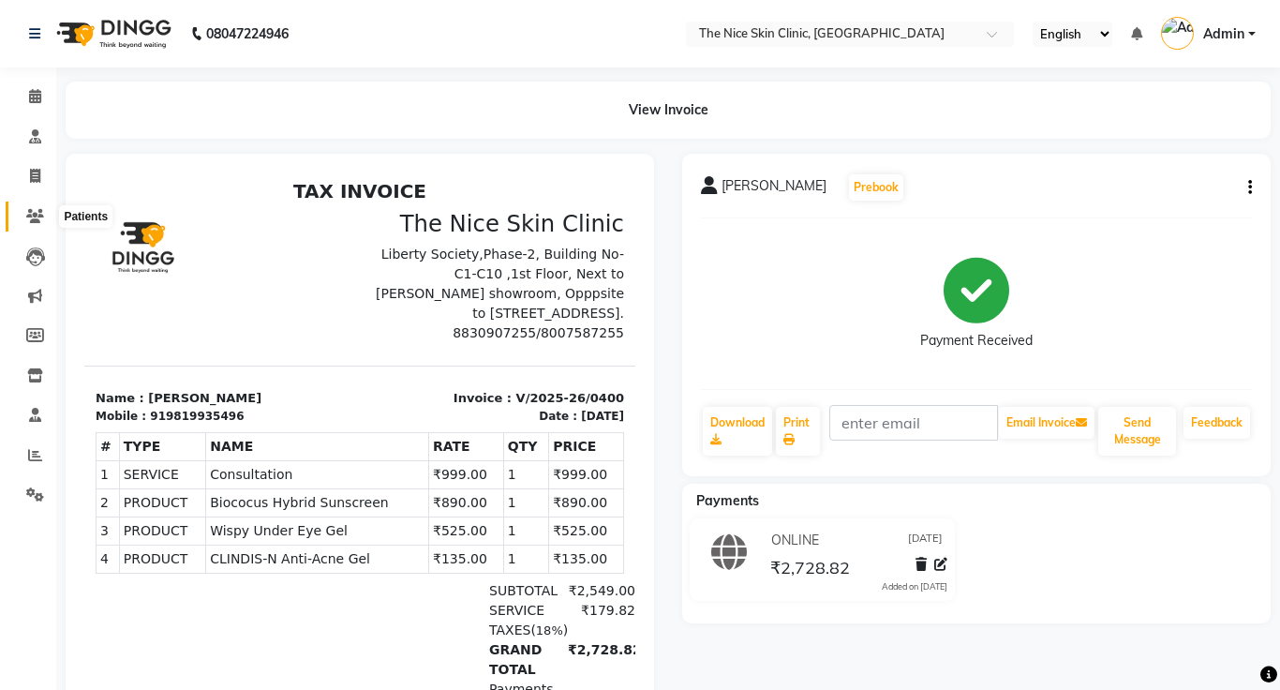
click at [29, 213] on icon at bounding box center [35, 216] width 18 height 14
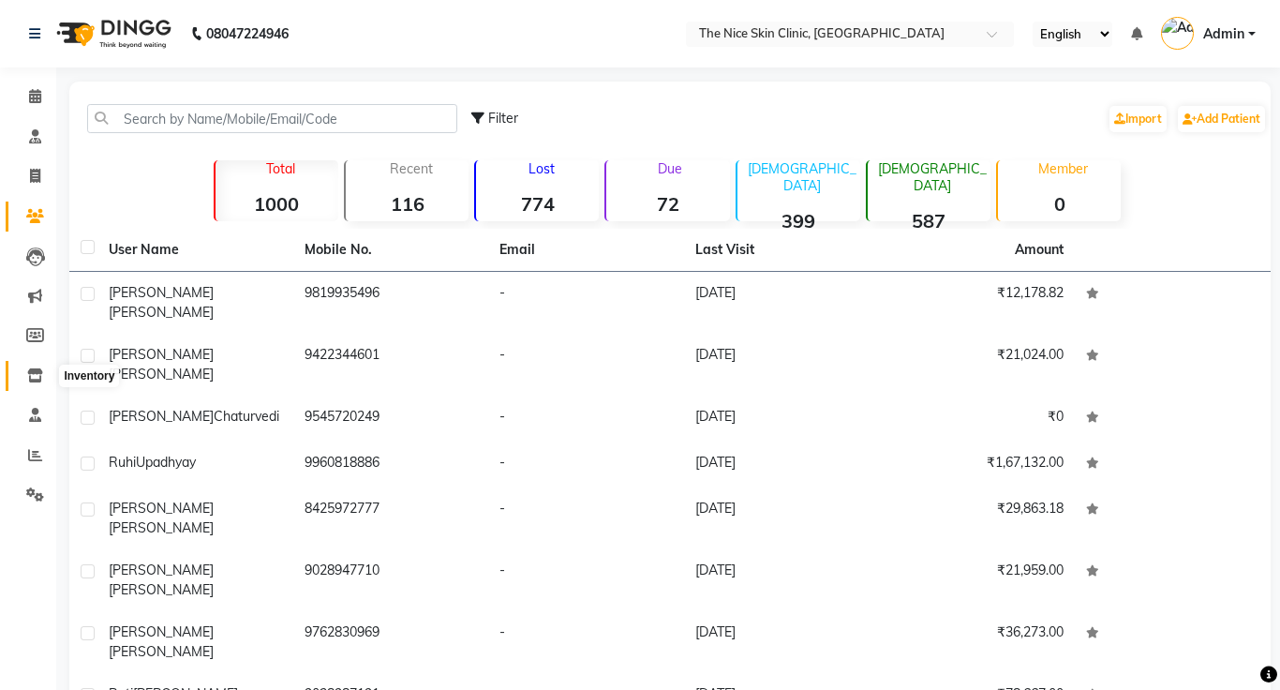
click at [34, 380] on icon at bounding box center [35, 375] width 16 height 14
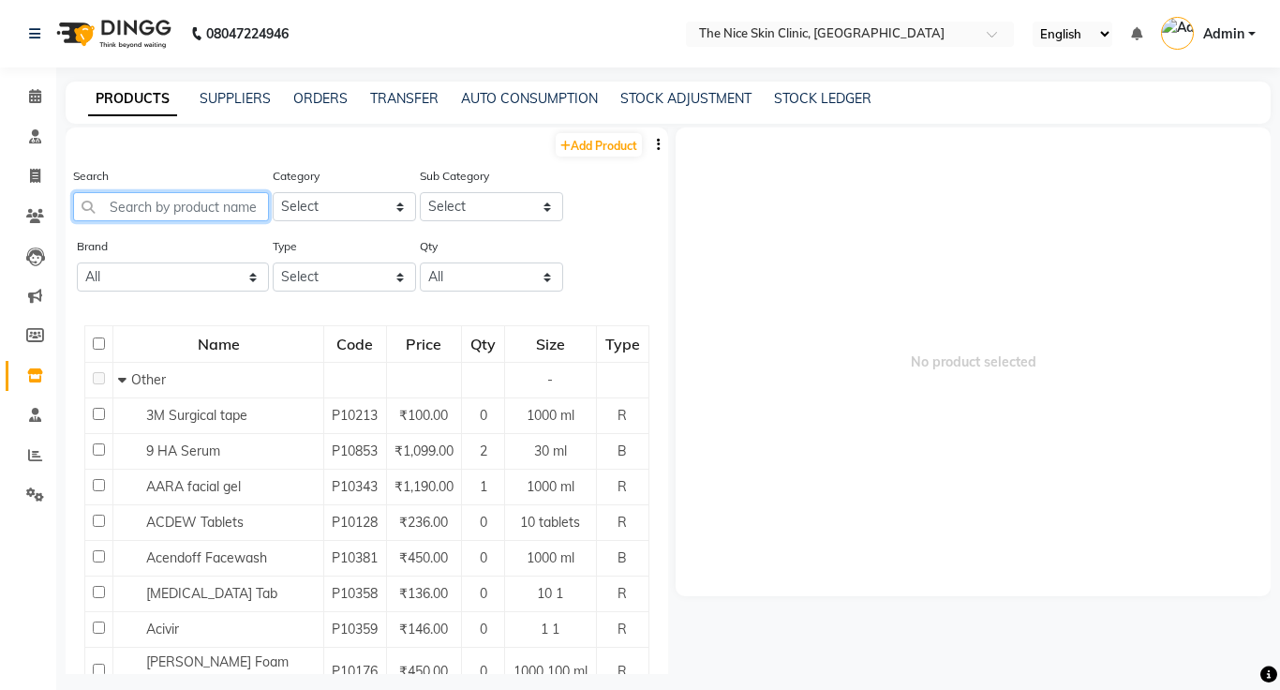
click at [205, 207] on input "text" at bounding box center [171, 206] width 196 height 29
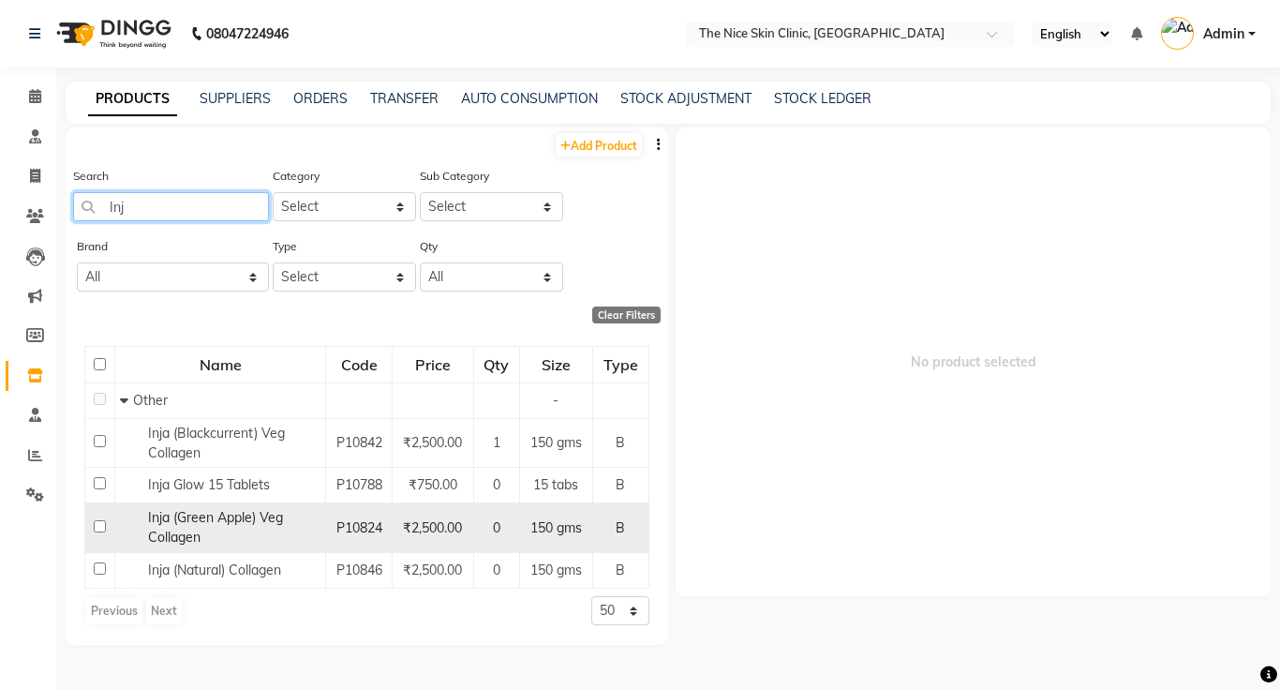
type input "Inj"
click at [101, 528] on input "checkbox" at bounding box center [100, 526] width 12 height 12
checkbox input "true"
select select
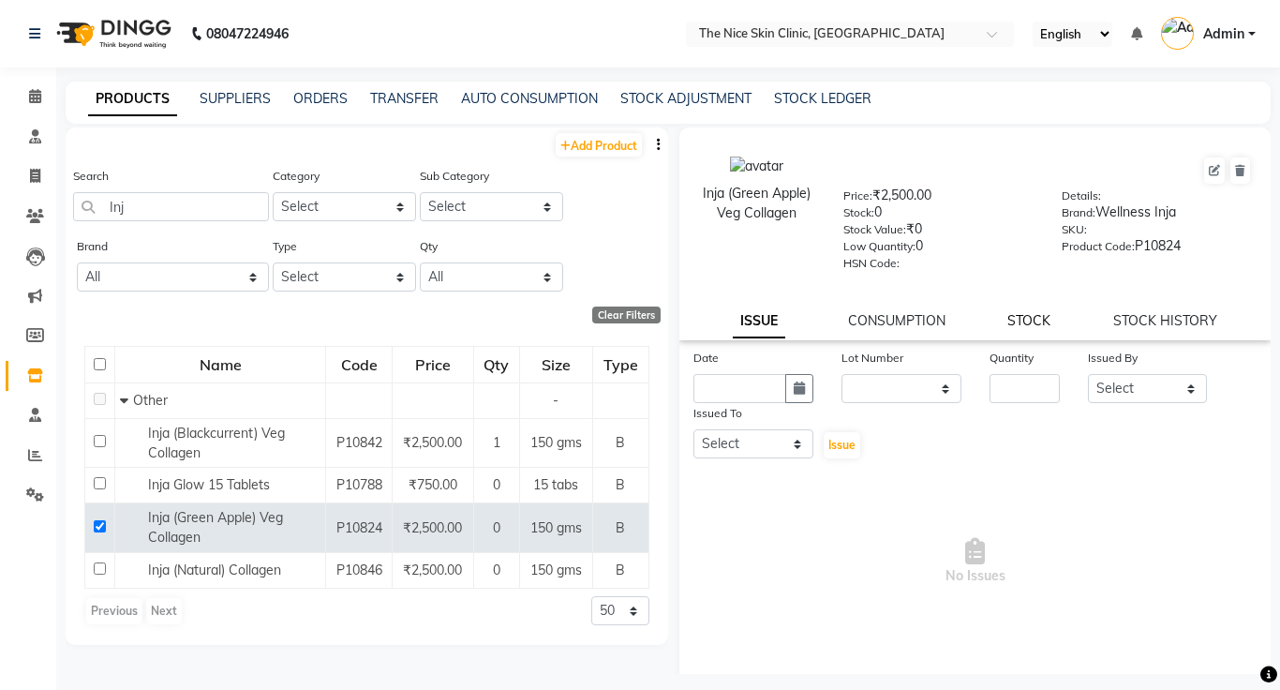
click at [1041, 326] on link "STOCK" at bounding box center [1029, 320] width 43 height 17
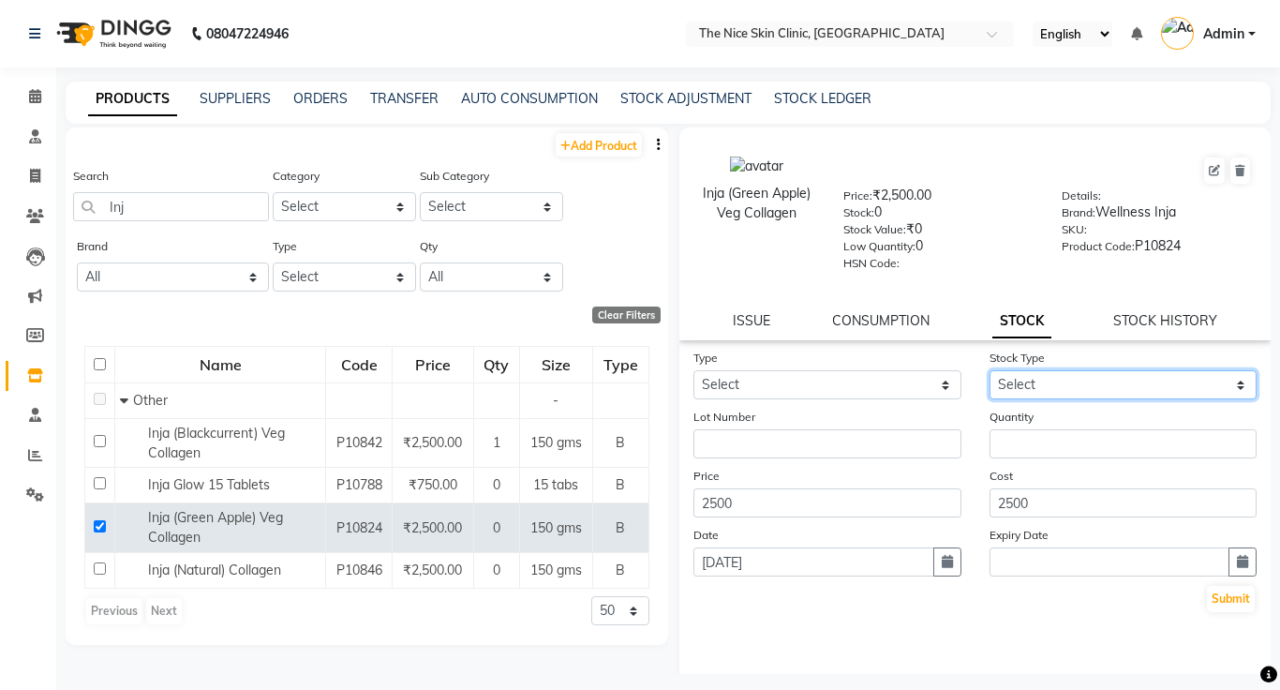
click at [1085, 380] on select "Select" at bounding box center [1124, 384] width 268 height 29
click at [1071, 388] on select "Select" at bounding box center [1124, 384] width 268 height 29
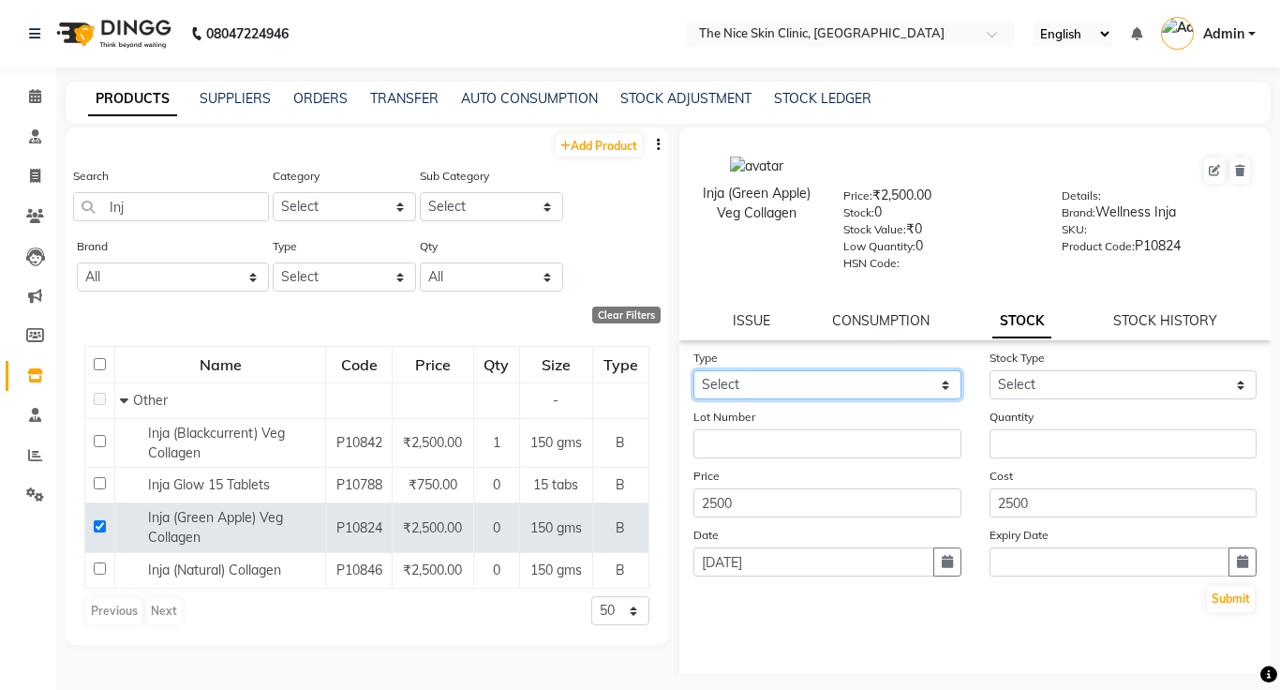
click at [773, 386] on select "Select In Out" at bounding box center [828, 384] width 268 height 29
select select "in"
click at [694, 370] on select "Select In Out" at bounding box center [828, 384] width 268 height 29
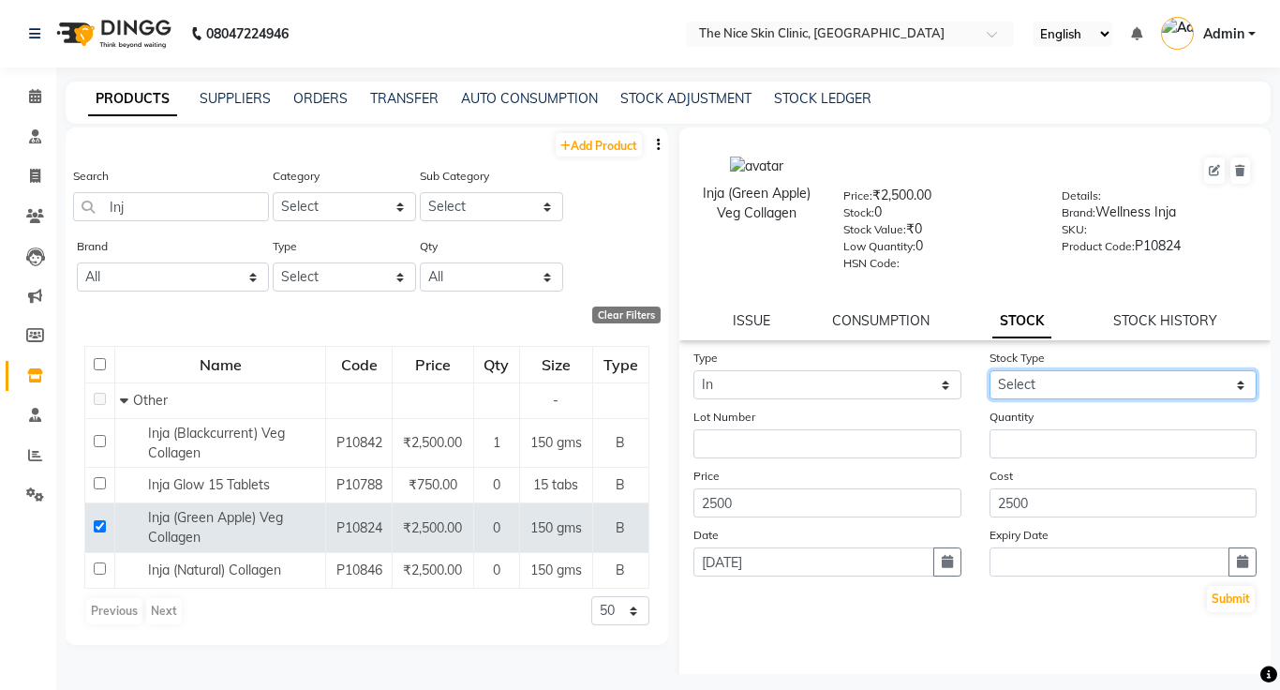
click at [1007, 386] on select "Select New Stock Adjustment Return Other" at bounding box center [1124, 384] width 268 height 29
select select "adjustment"
click at [990, 370] on select "Select New Stock Adjustment Return Other" at bounding box center [1124, 384] width 268 height 29
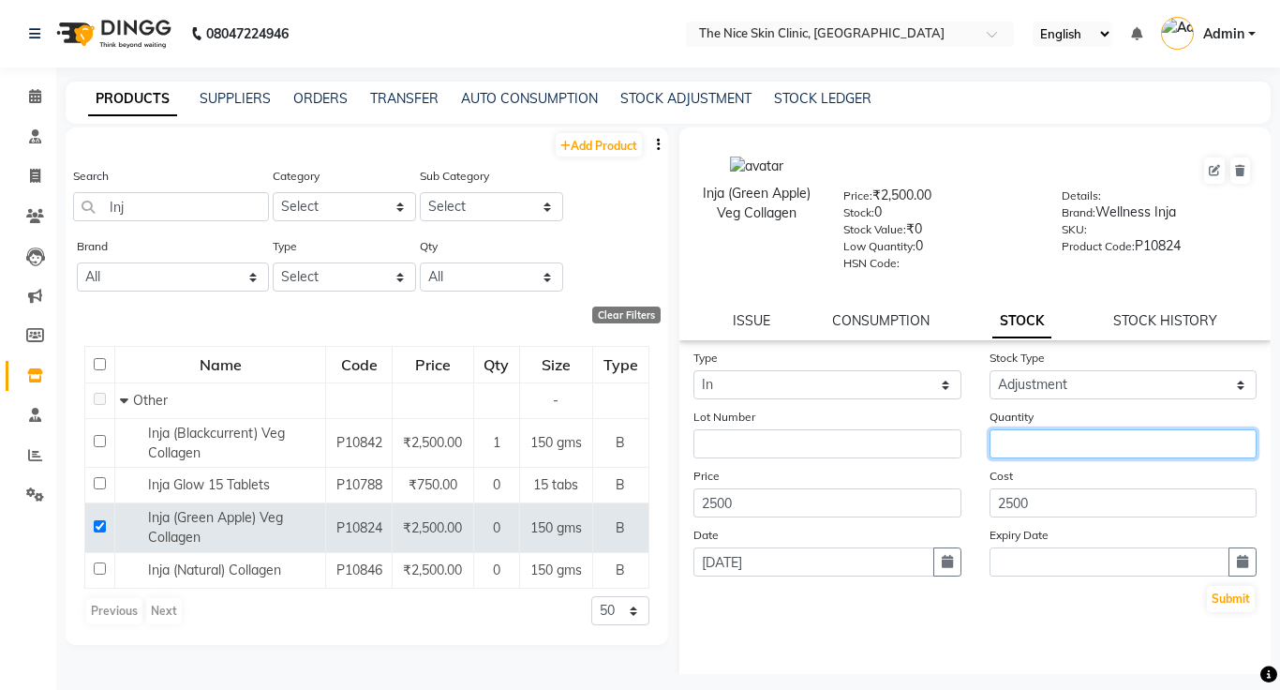
click at [1082, 447] on input "number" at bounding box center [1124, 443] width 268 height 29
type input "2"
click at [950, 564] on icon "button" at bounding box center [947, 561] width 11 height 13
select select "9"
select select "2025"
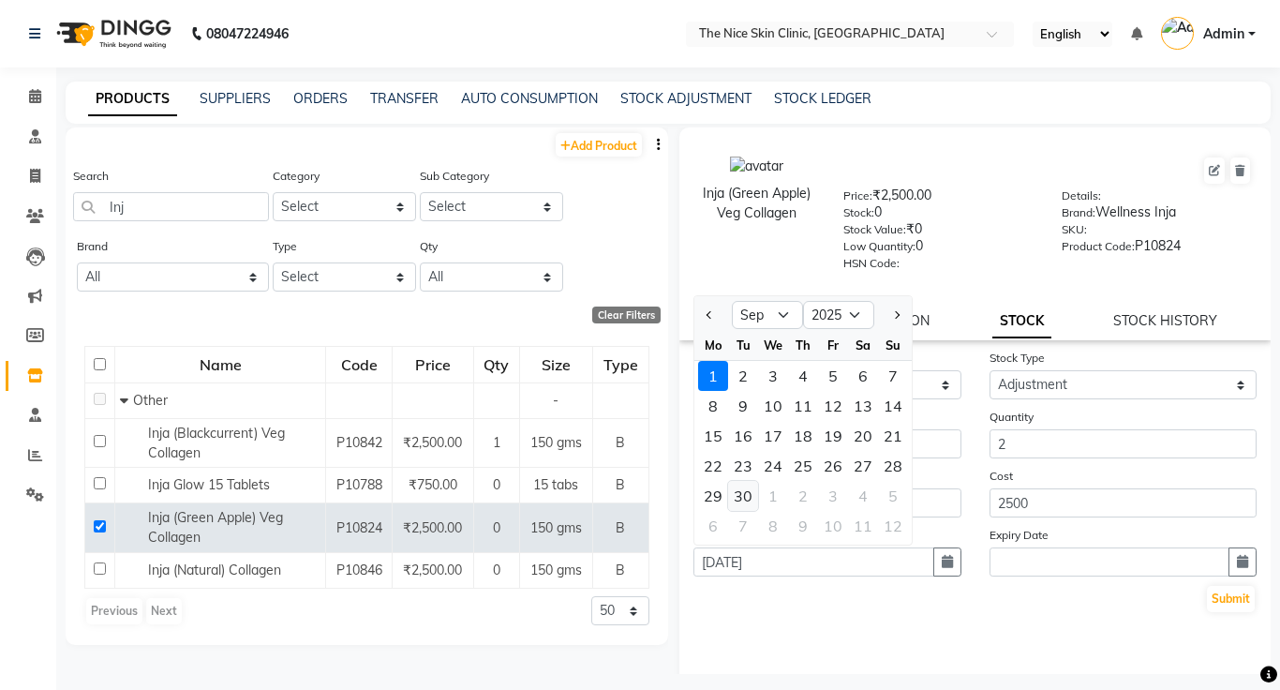
click at [748, 494] on div "30" at bounding box center [743, 496] width 30 height 30
type input "[DATE]"
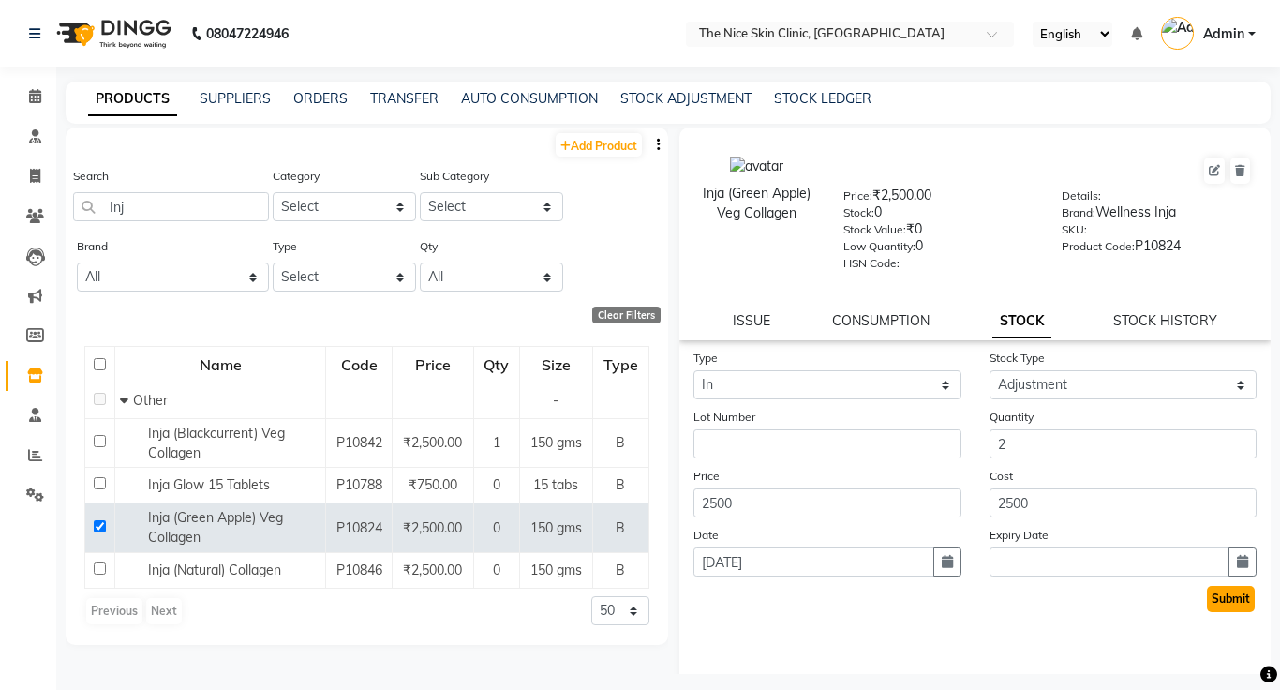
click at [1241, 603] on button "Submit" at bounding box center [1231, 599] width 48 height 26
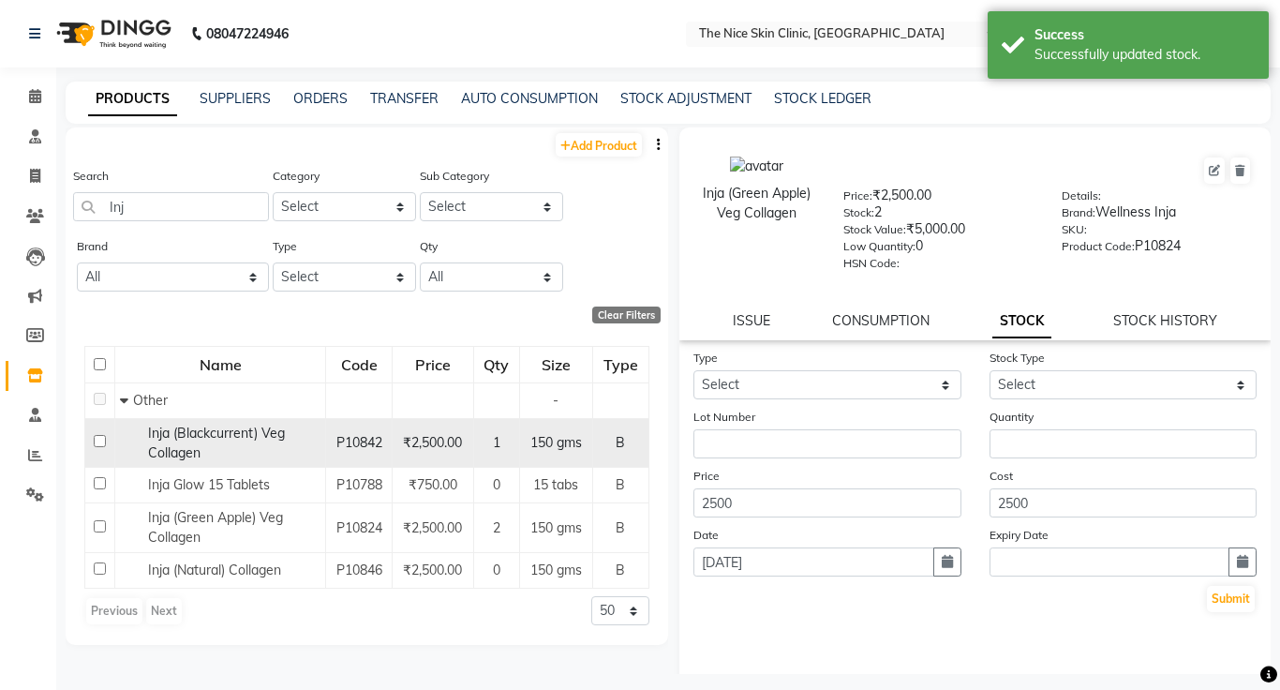
click at [101, 443] on input "checkbox" at bounding box center [100, 441] width 12 height 12
checkbox input "true"
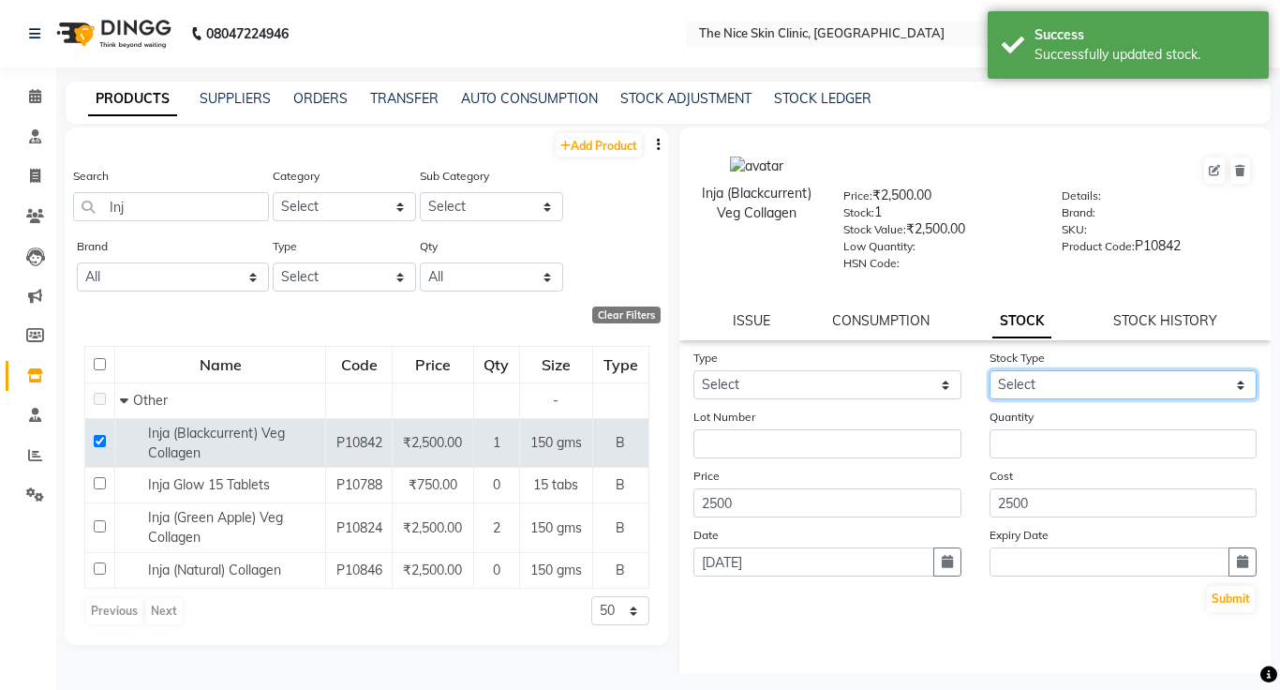
click at [1068, 381] on select "Select New Stock Adjustment Return Other" at bounding box center [1124, 384] width 268 height 29
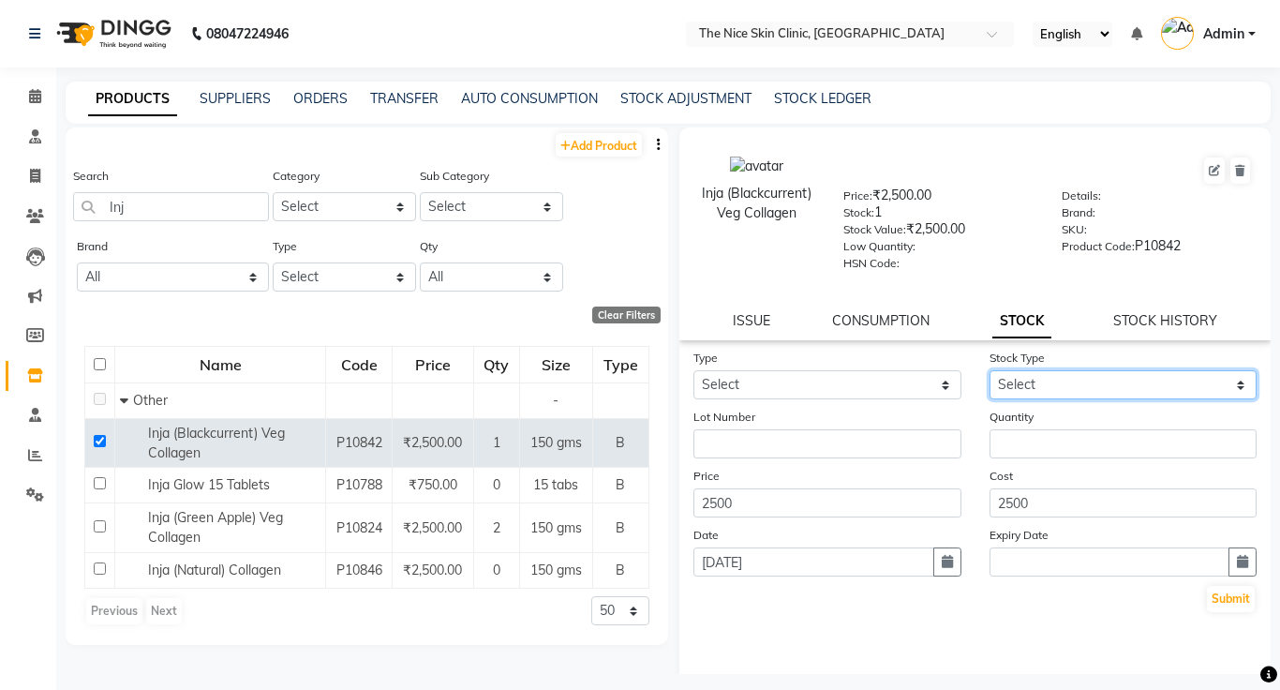
select select "adjustment"
click at [990, 370] on select "Select New Stock Adjustment Return Other" at bounding box center [1124, 384] width 268 height 29
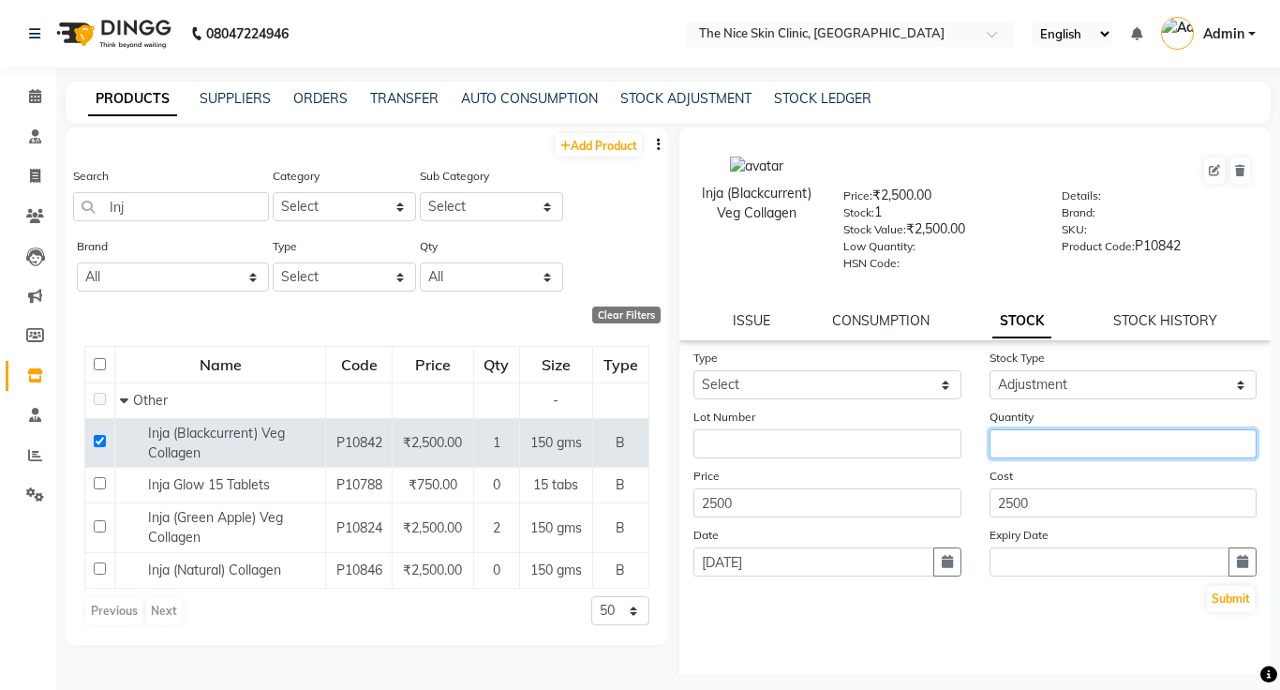
click at [1061, 439] on input "number" at bounding box center [1124, 443] width 268 height 29
type input "2"
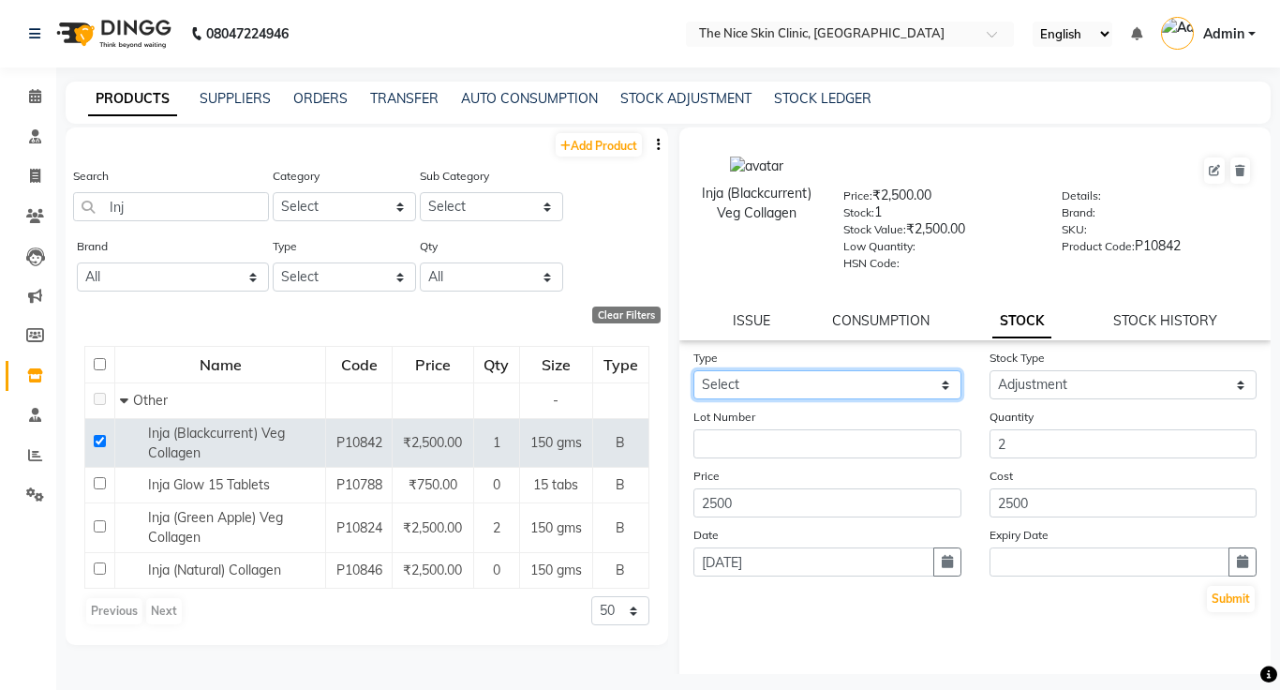
click at [902, 376] on select "Select In Out" at bounding box center [828, 384] width 268 height 29
select select "in"
click at [694, 370] on select "Select In Out" at bounding box center [828, 384] width 268 height 29
select select
click at [949, 562] on icon "button" at bounding box center [947, 561] width 11 height 13
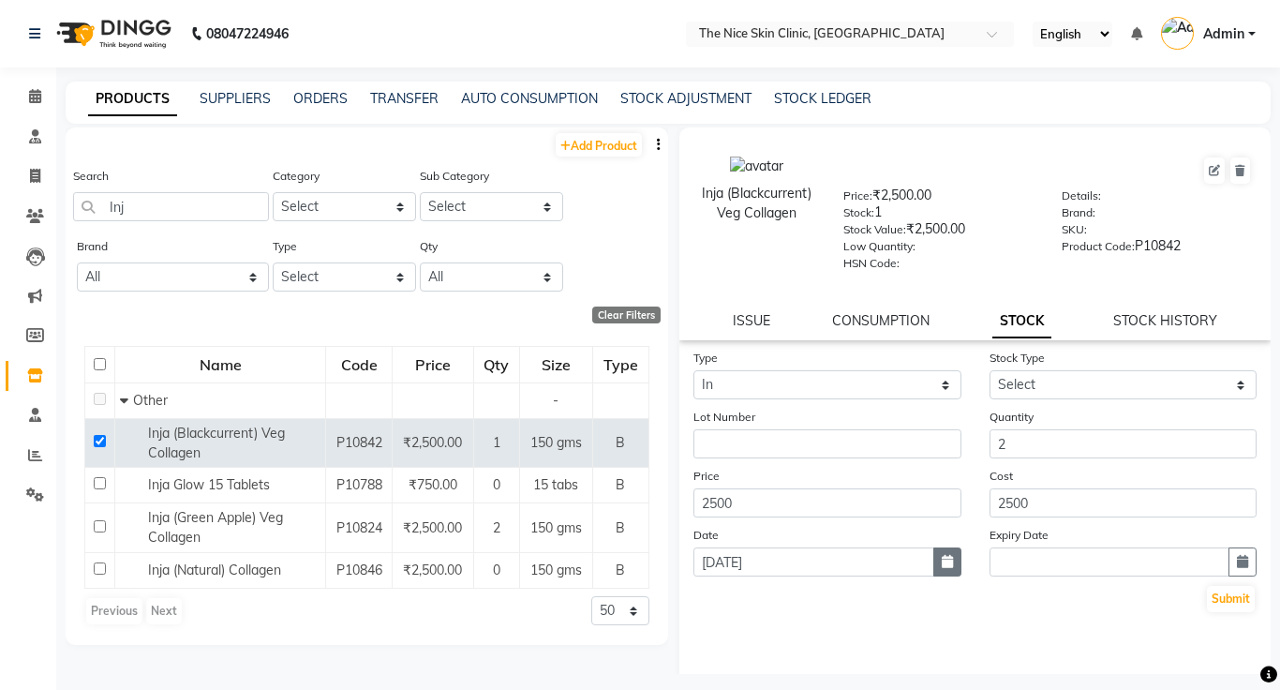
select select "9"
select select "2025"
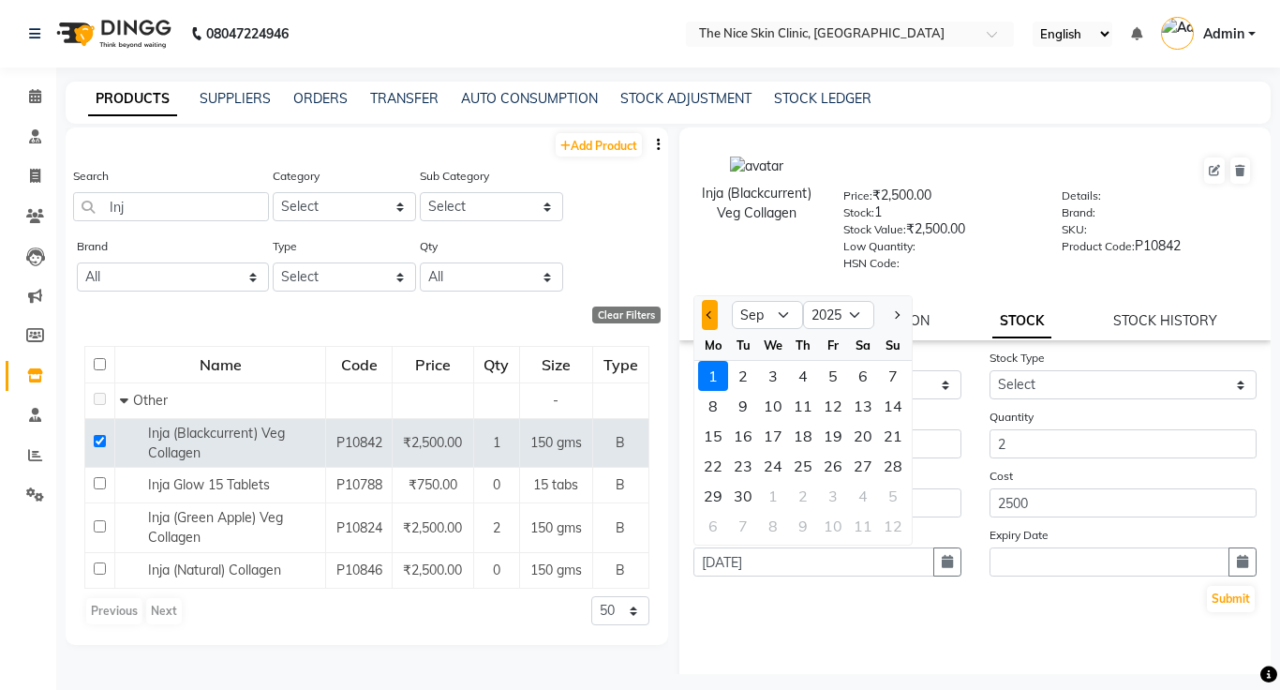
click at [705, 312] on button "Previous month" at bounding box center [710, 315] width 16 height 30
select select "8"
click at [743, 439] on div "12" at bounding box center [743, 436] width 30 height 30
type input "[DATE]"
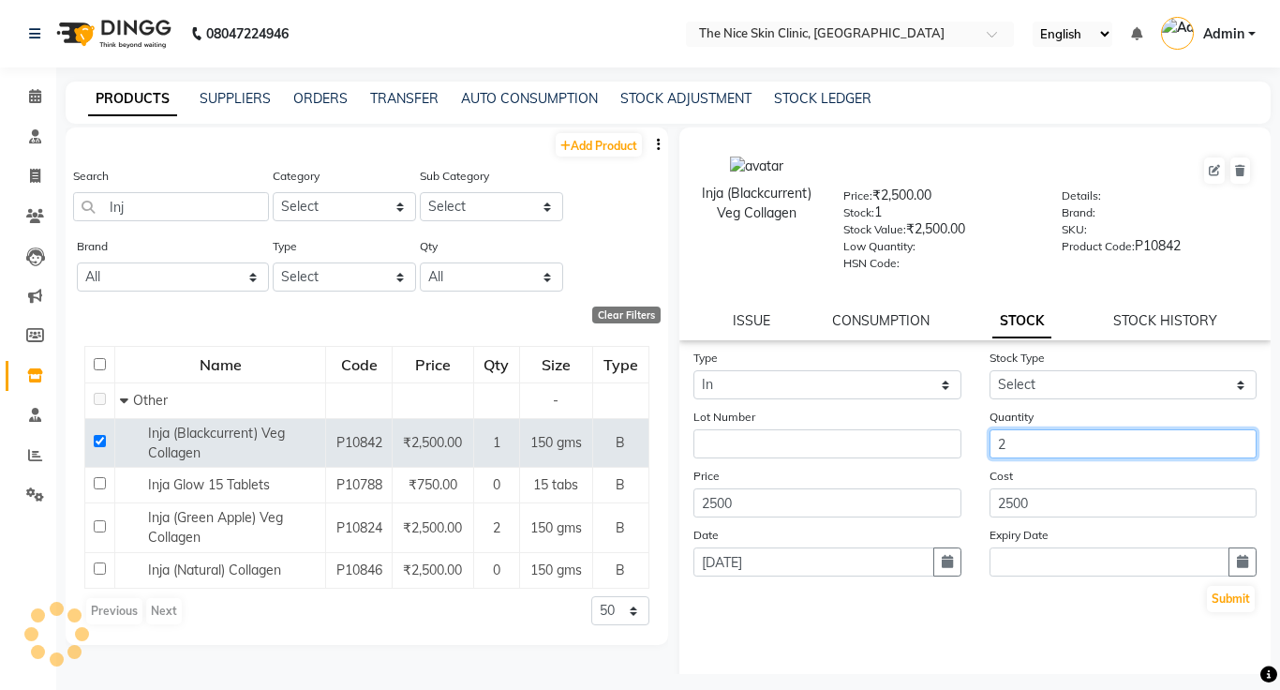
click at [1036, 443] on input "2" at bounding box center [1124, 443] width 268 height 29
type input "1"
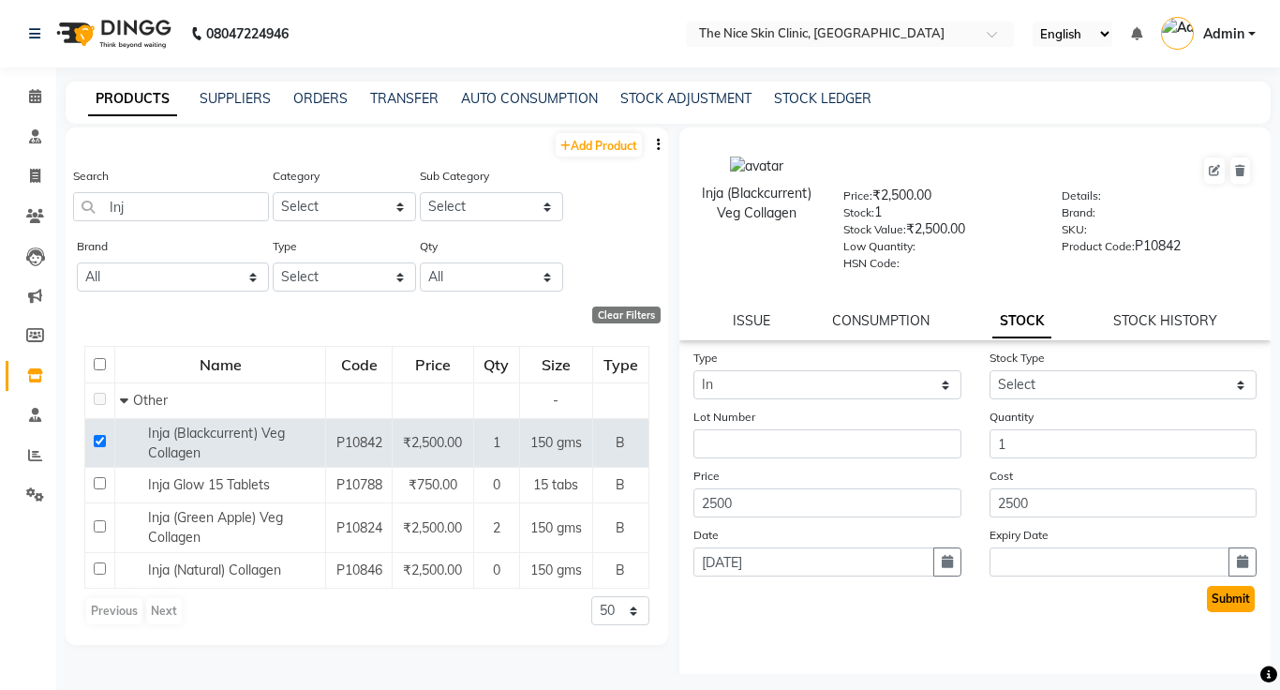
click at [1234, 597] on button "Submit" at bounding box center [1231, 599] width 48 height 26
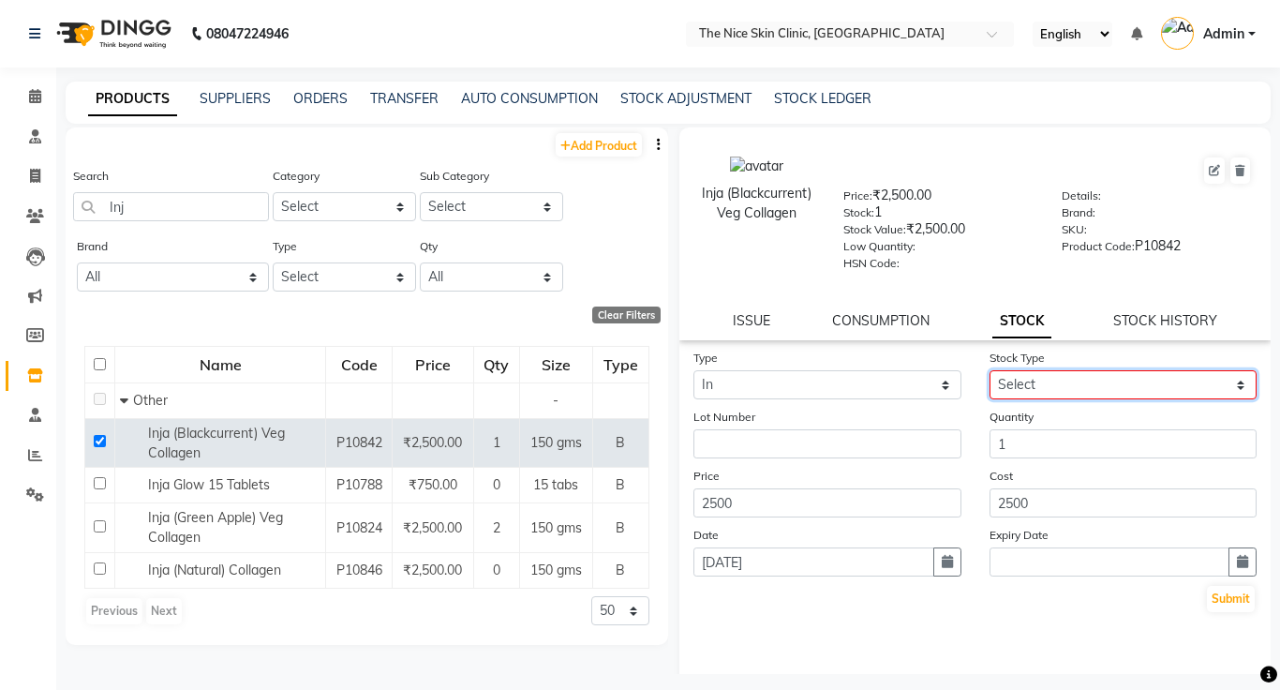
click at [1100, 377] on select "Select New Stock Adjustment Return Other" at bounding box center [1124, 384] width 268 height 29
select select "adjustment"
click at [990, 370] on select "Select New Stock Adjustment Return Other" at bounding box center [1124, 384] width 268 height 29
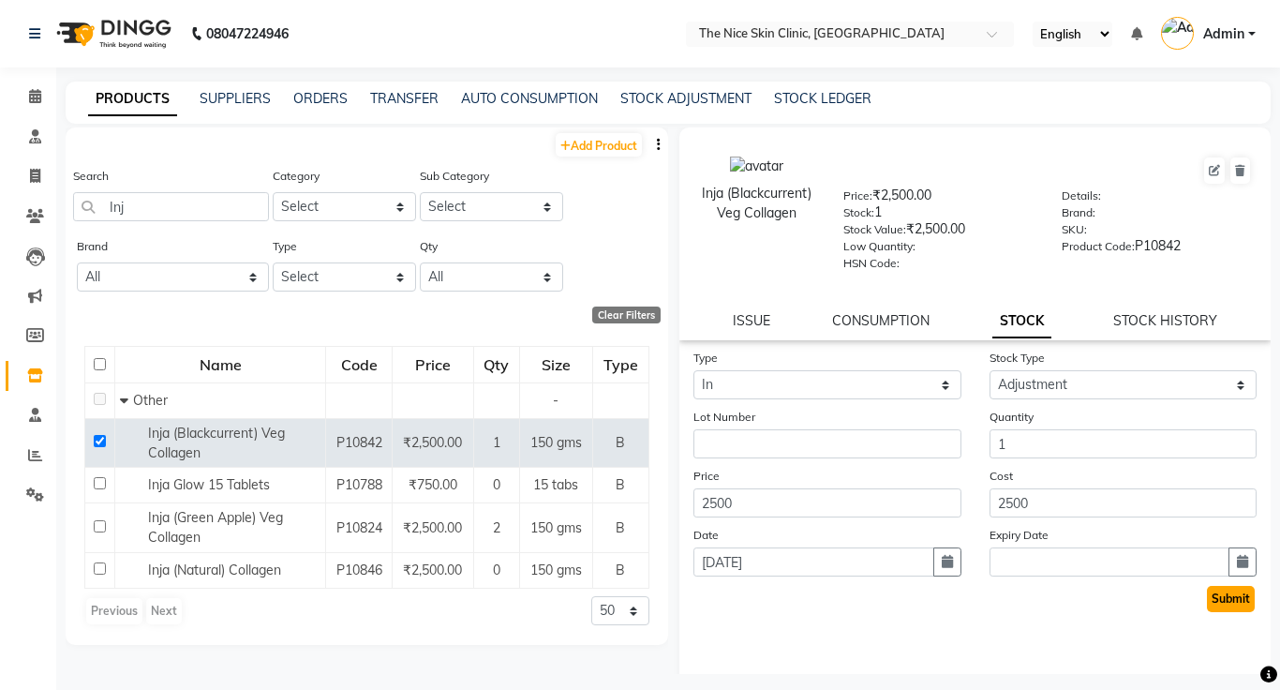
click at [1234, 602] on button "Submit" at bounding box center [1231, 599] width 48 height 26
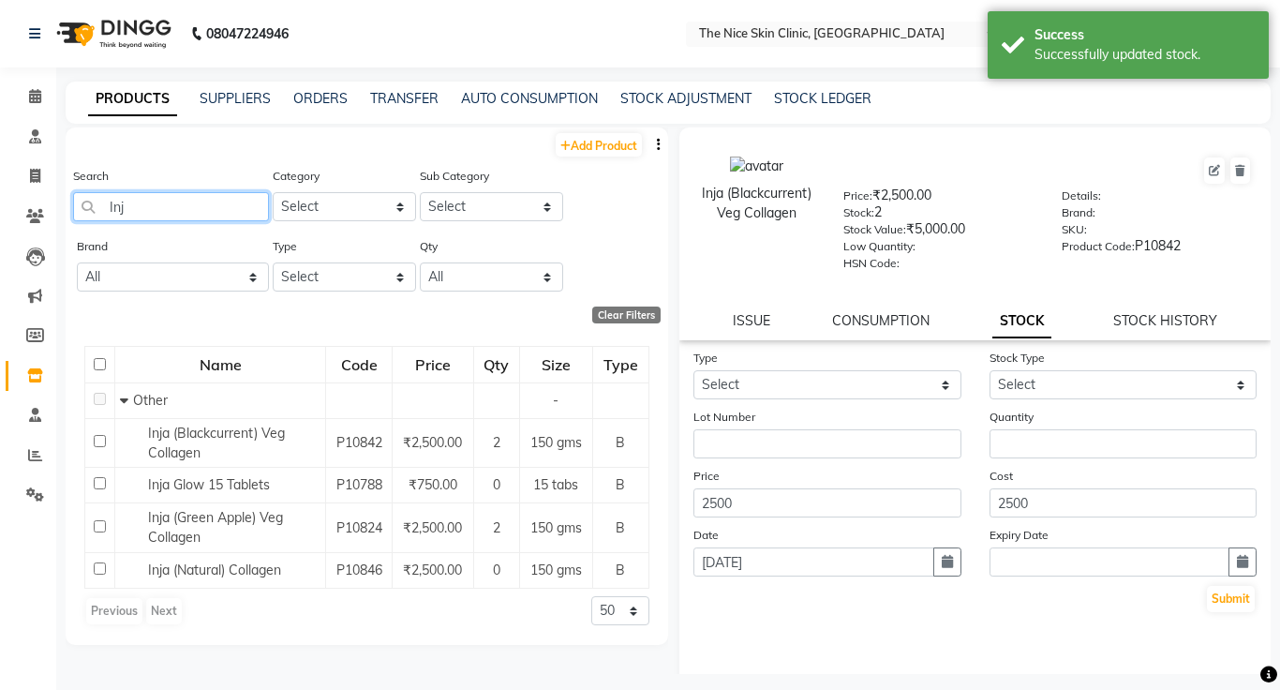
click at [155, 210] on input "Inj" at bounding box center [171, 206] width 196 height 29
type input "I"
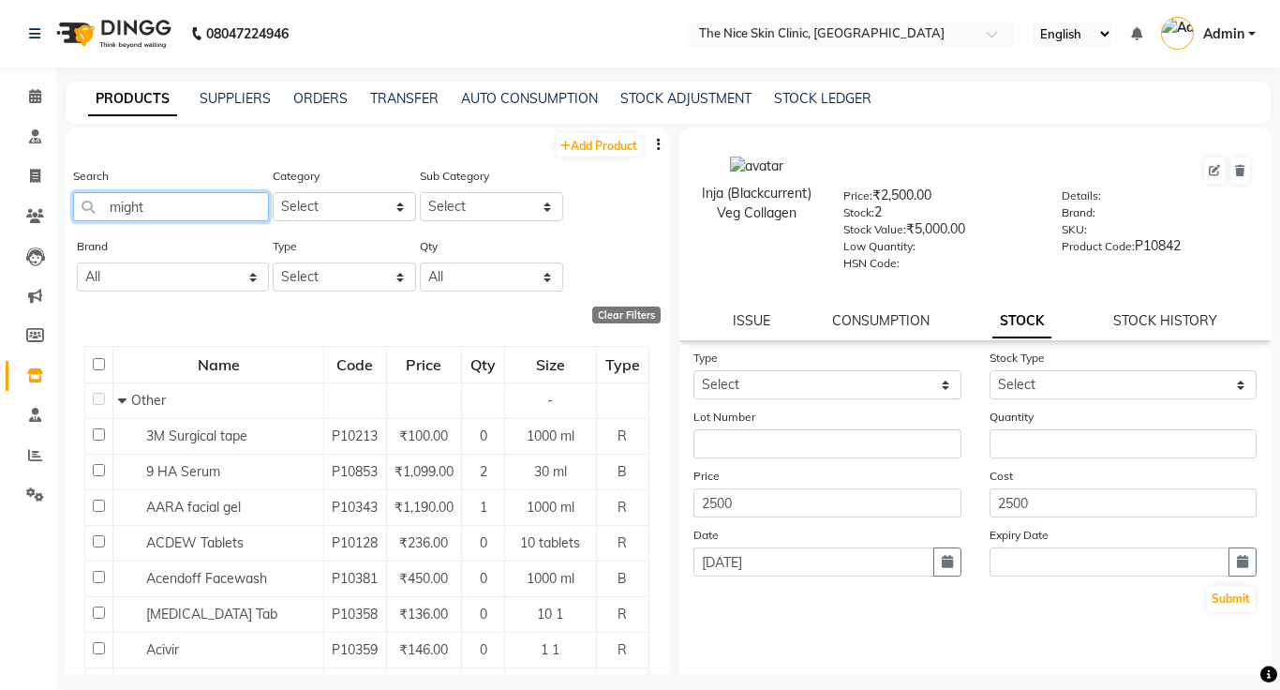
type input "mighty"
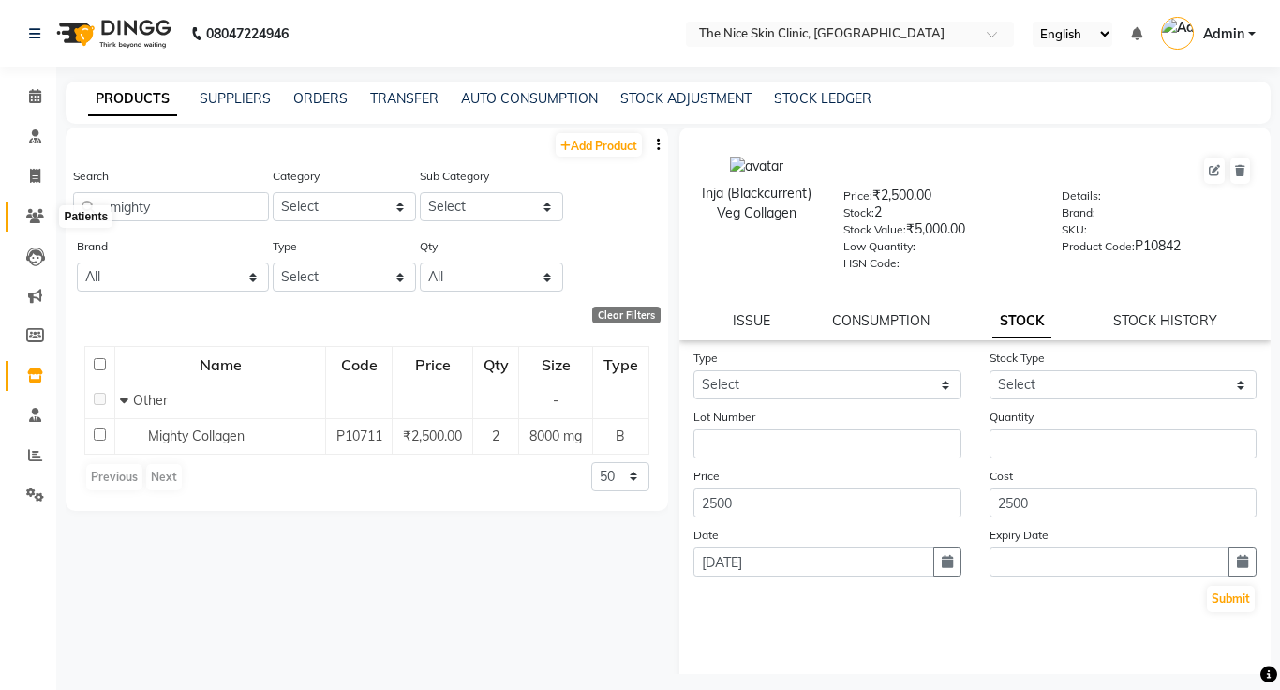
click at [37, 214] on icon at bounding box center [35, 216] width 18 height 14
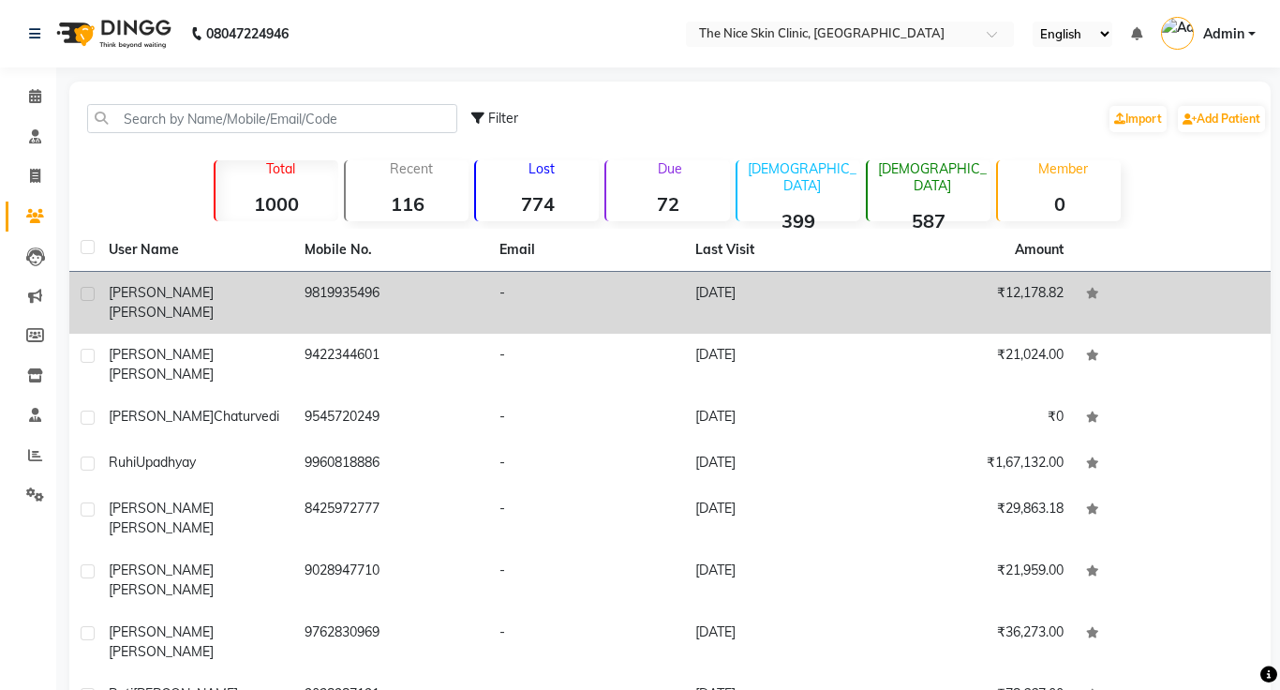
click at [233, 292] on div "[PERSON_NAME]" at bounding box center [195, 302] width 173 height 39
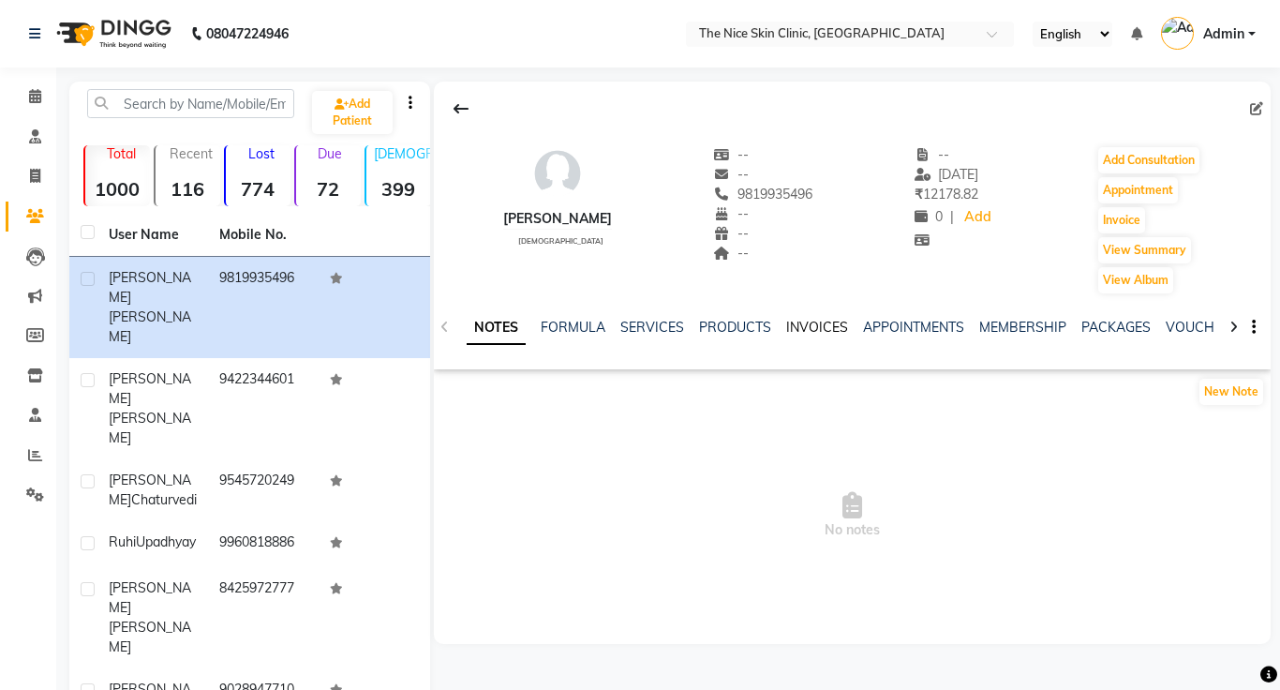
click at [830, 327] on link "INVOICES" at bounding box center [817, 327] width 62 height 17
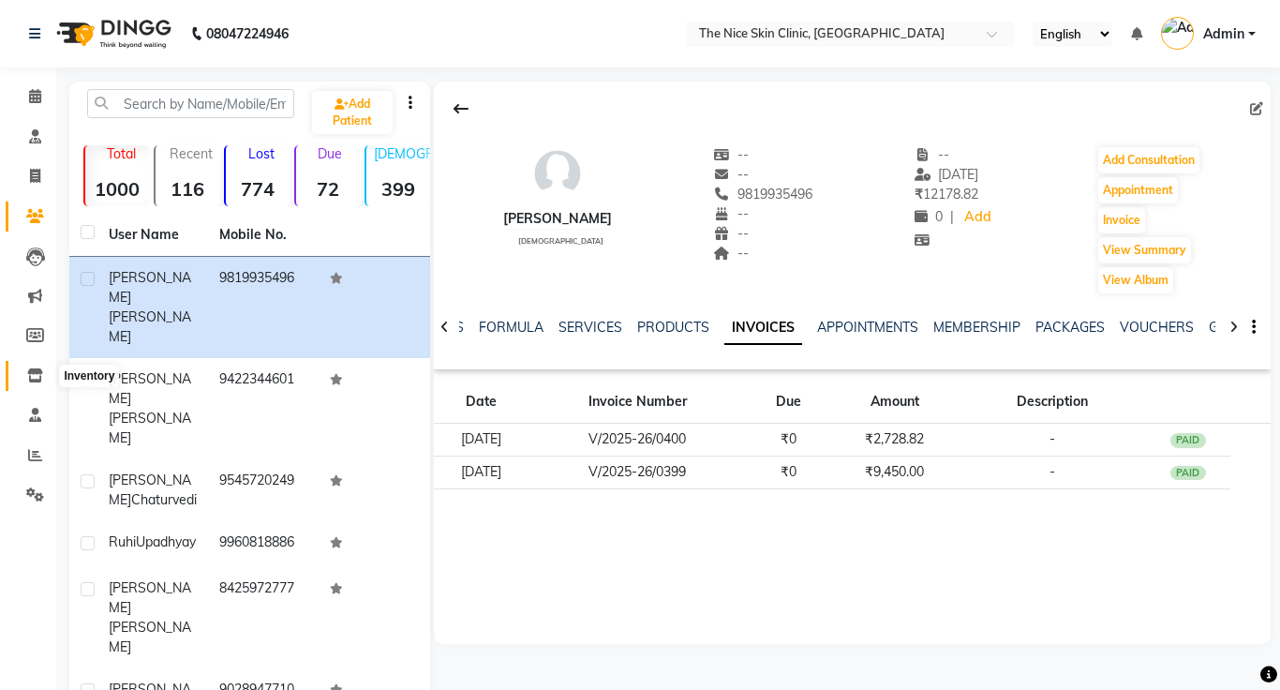
click at [36, 376] on icon at bounding box center [35, 375] width 16 height 14
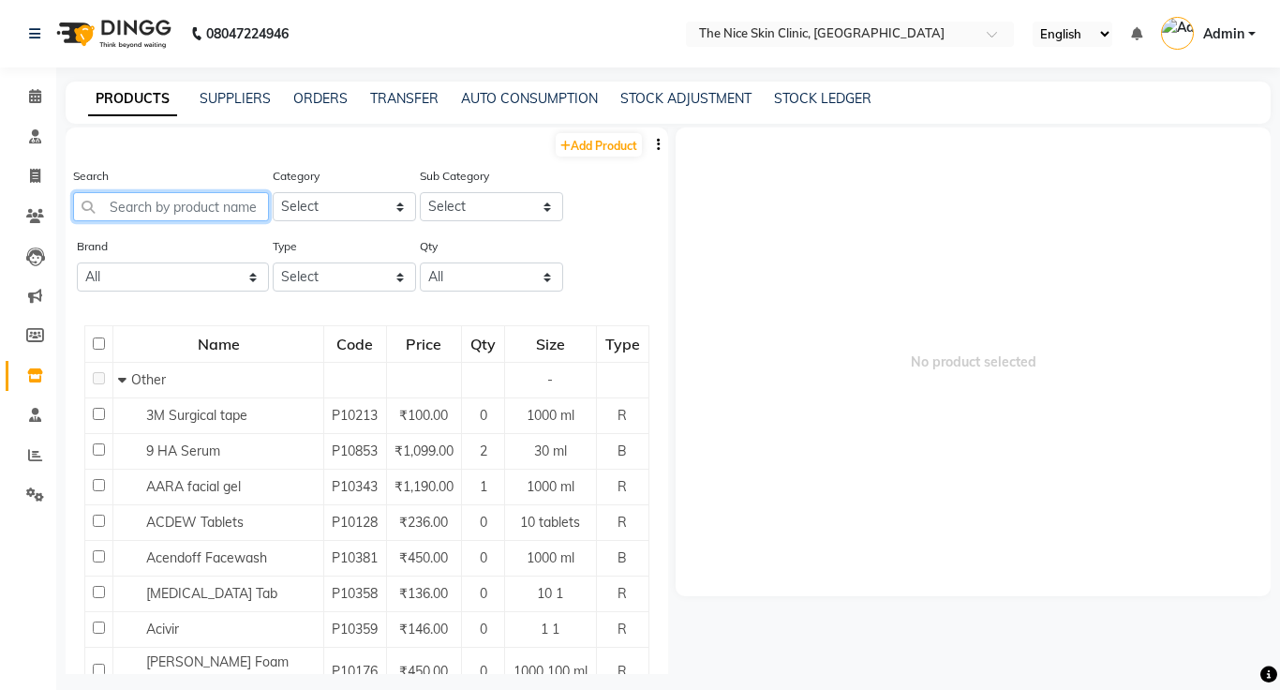
click at [185, 211] on input "text" at bounding box center [171, 206] width 196 height 29
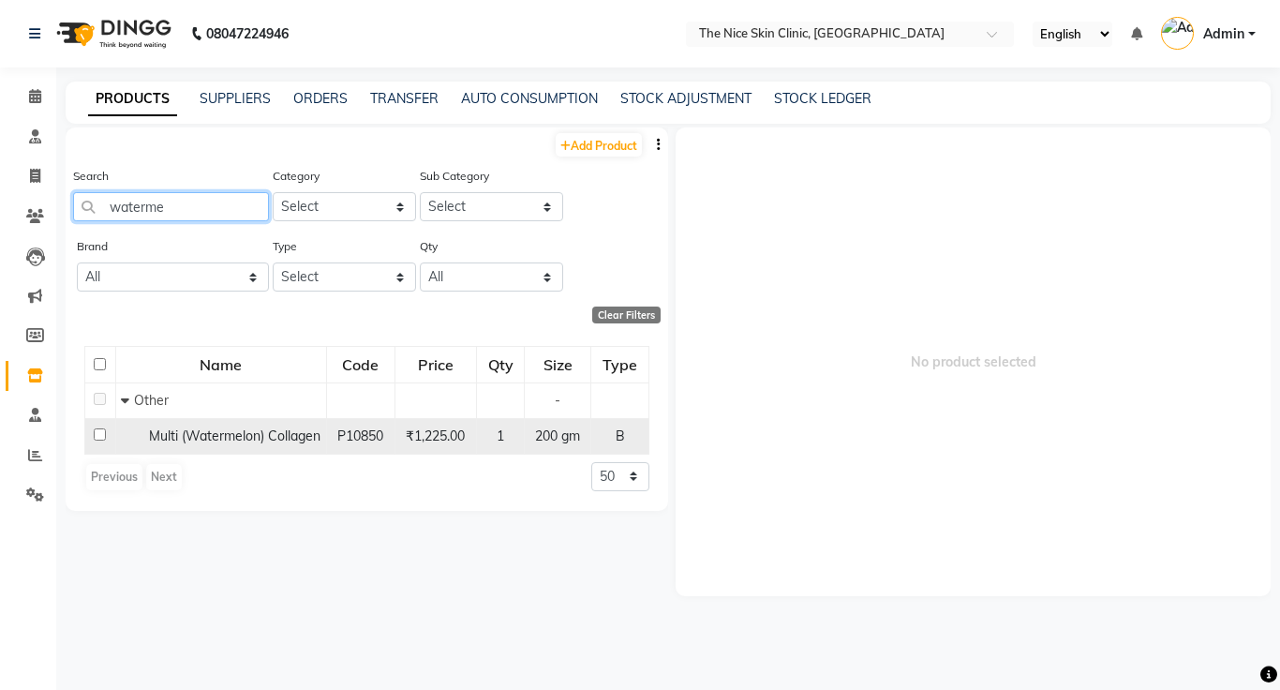
type input "waterme"
click at [103, 441] on input "checkbox" at bounding box center [100, 434] width 12 height 12
checkbox input "true"
select select
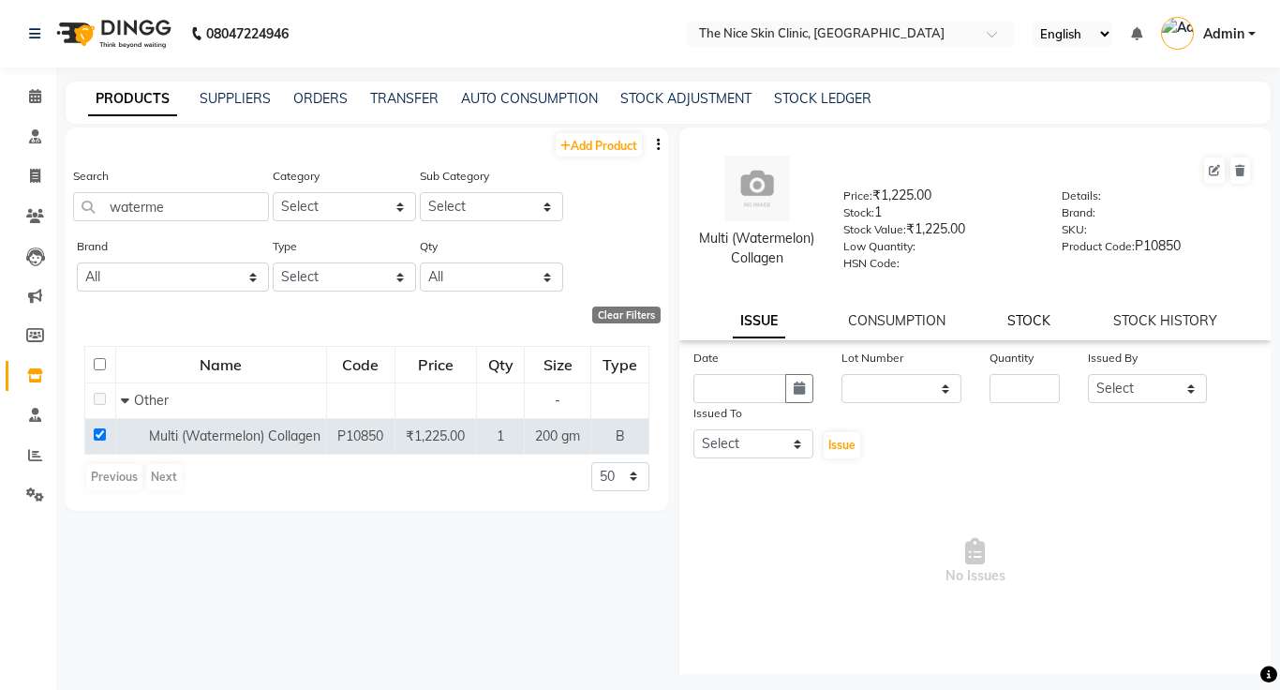
click at [1033, 320] on link "STOCK" at bounding box center [1029, 320] width 43 height 17
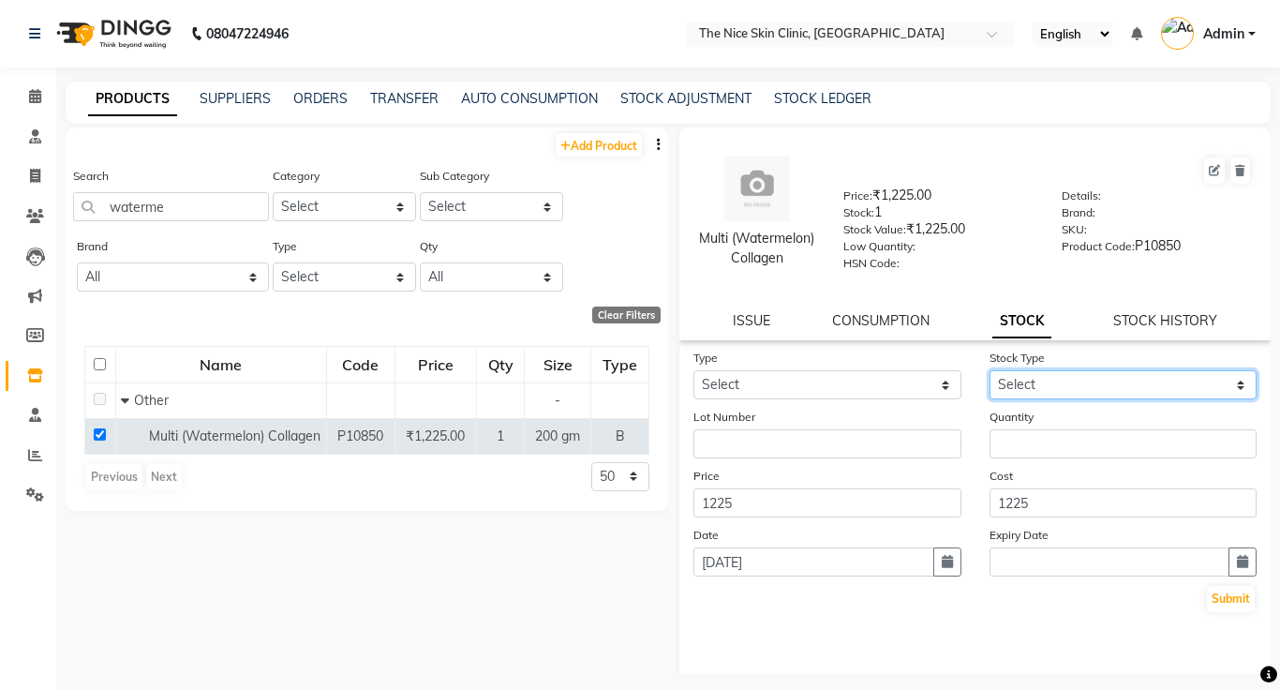
click at [1050, 381] on select "Select" at bounding box center [1124, 384] width 268 height 29
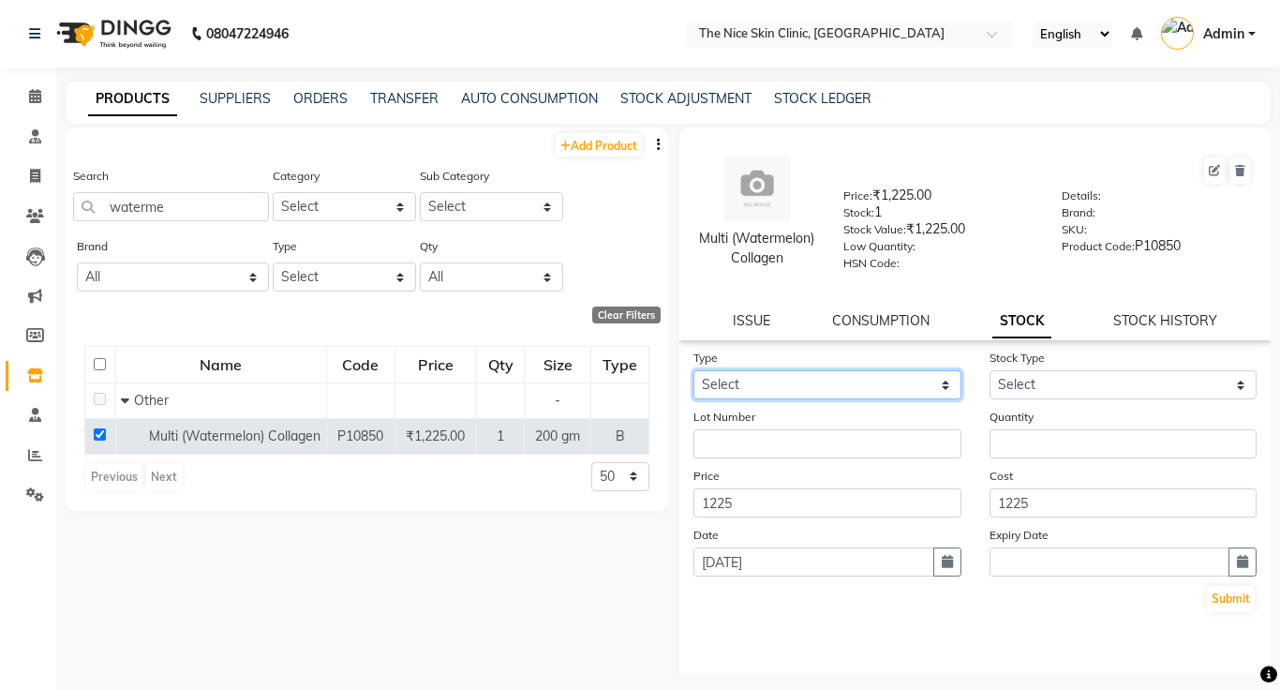
click at [835, 380] on select "Select In Out" at bounding box center [828, 384] width 268 height 29
select select "in"
click at [694, 370] on select "Select In Out" at bounding box center [828, 384] width 268 height 29
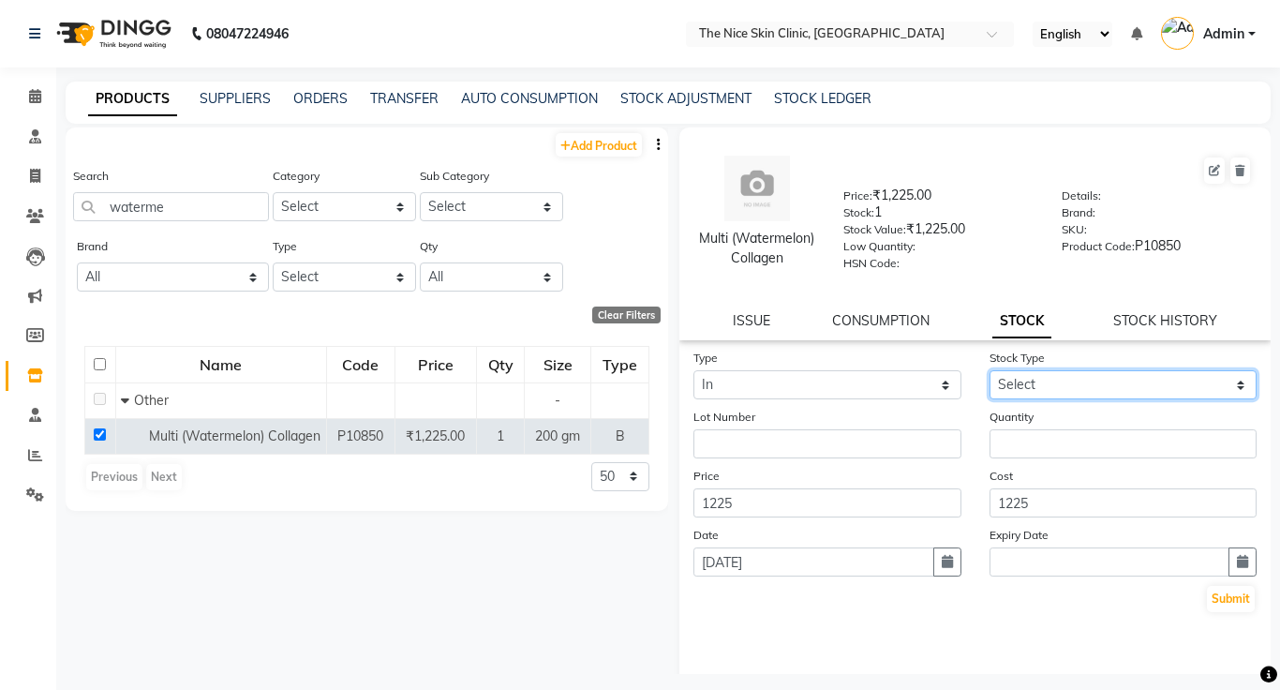
click at [1082, 394] on select "Select New Stock Adjustment Return Other" at bounding box center [1124, 384] width 268 height 29
select select "new stock"
click at [990, 370] on select "Select New Stock Adjustment Return Other" at bounding box center [1124, 384] width 268 height 29
click at [950, 561] on icon "button" at bounding box center [947, 561] width 11 height 13
select select "9"
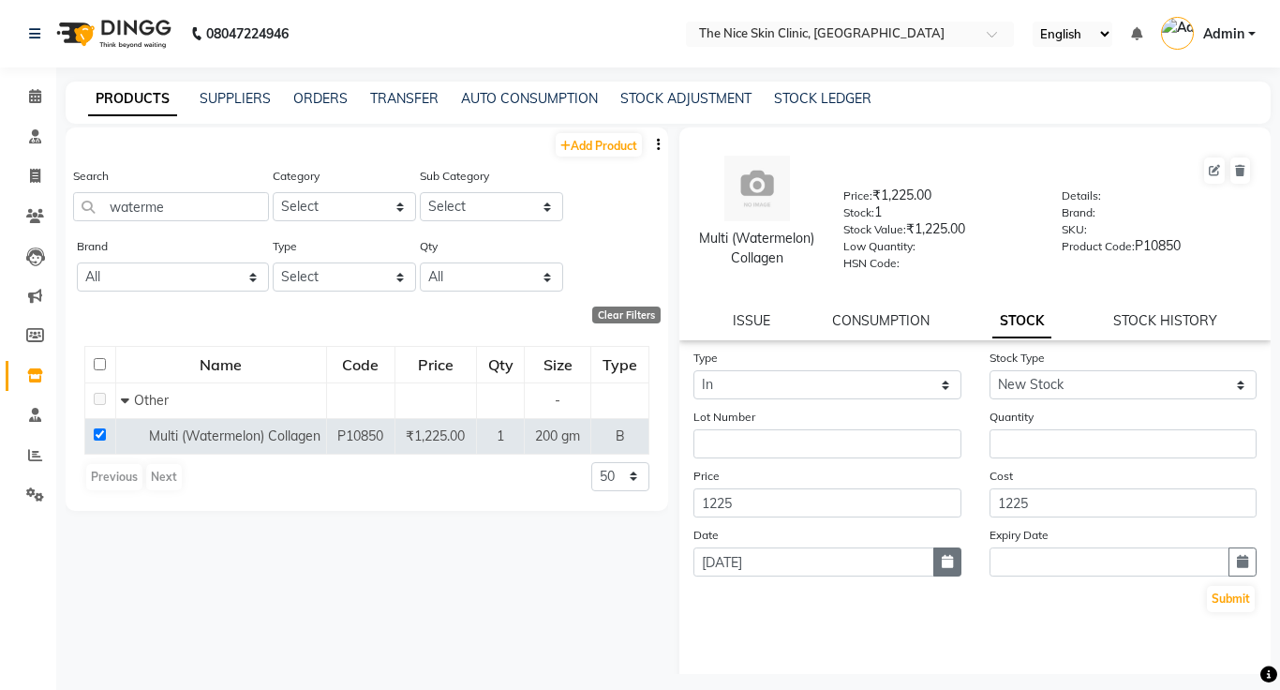
select select "2025"
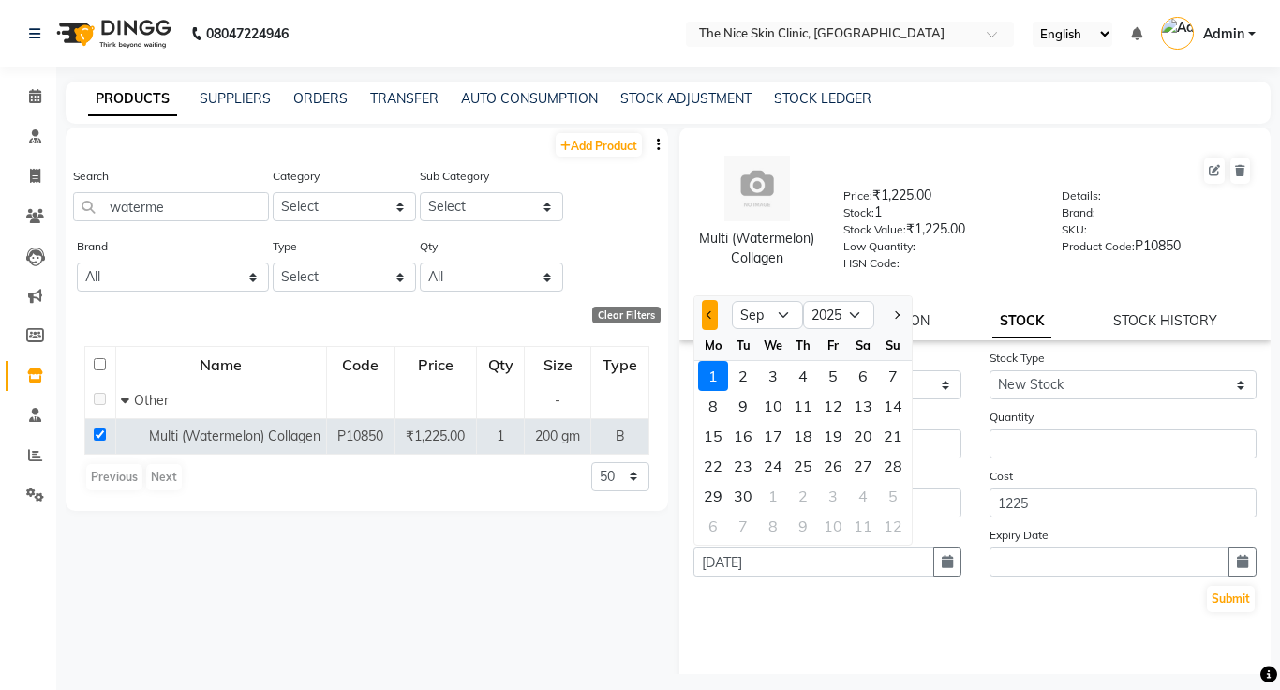
click at [710, 314] on span "Previous month" at bounding box center [710, 314] width 7 height 7
select select "8"
click at [809, 499] on div "28" at bounding box center [803, 496] width 30 height 30
type input "[DATE]"
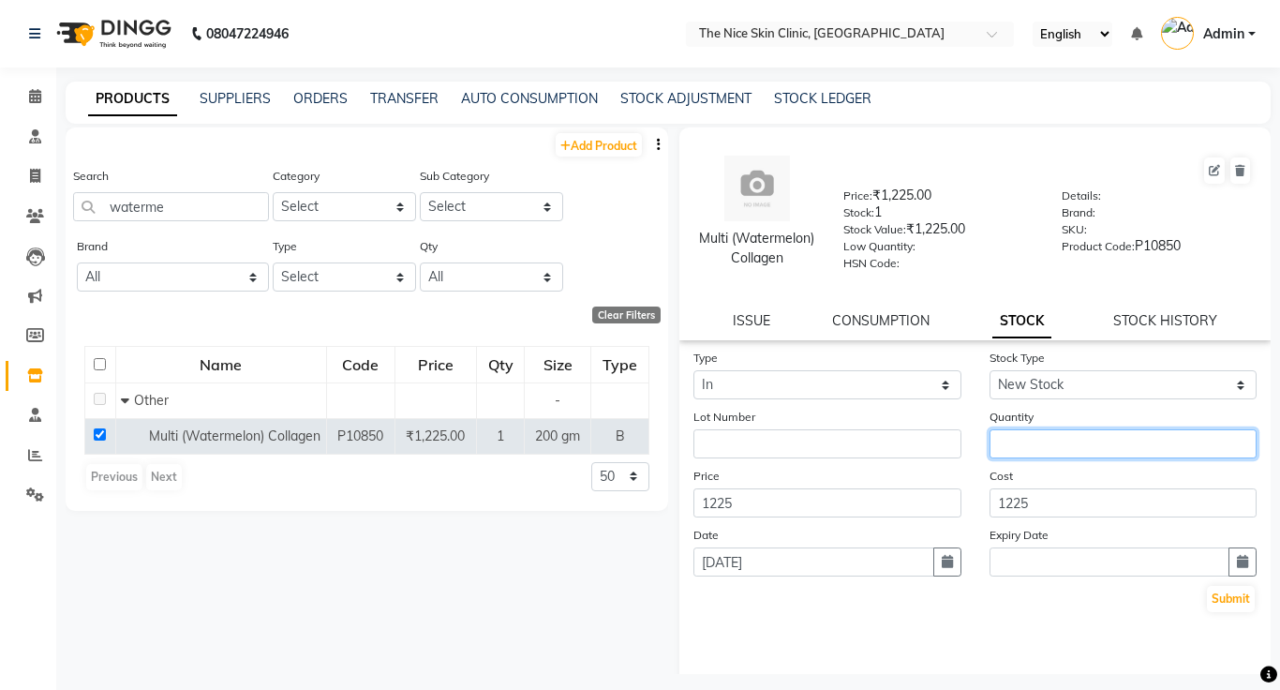
click at [1055, 447] on input "number" at bounding box center [1124, 443] width 268 height 29
type input "2"
click at [1227, 599] on button "Submit" at bounding box center [1231, 599] width 48 height 26
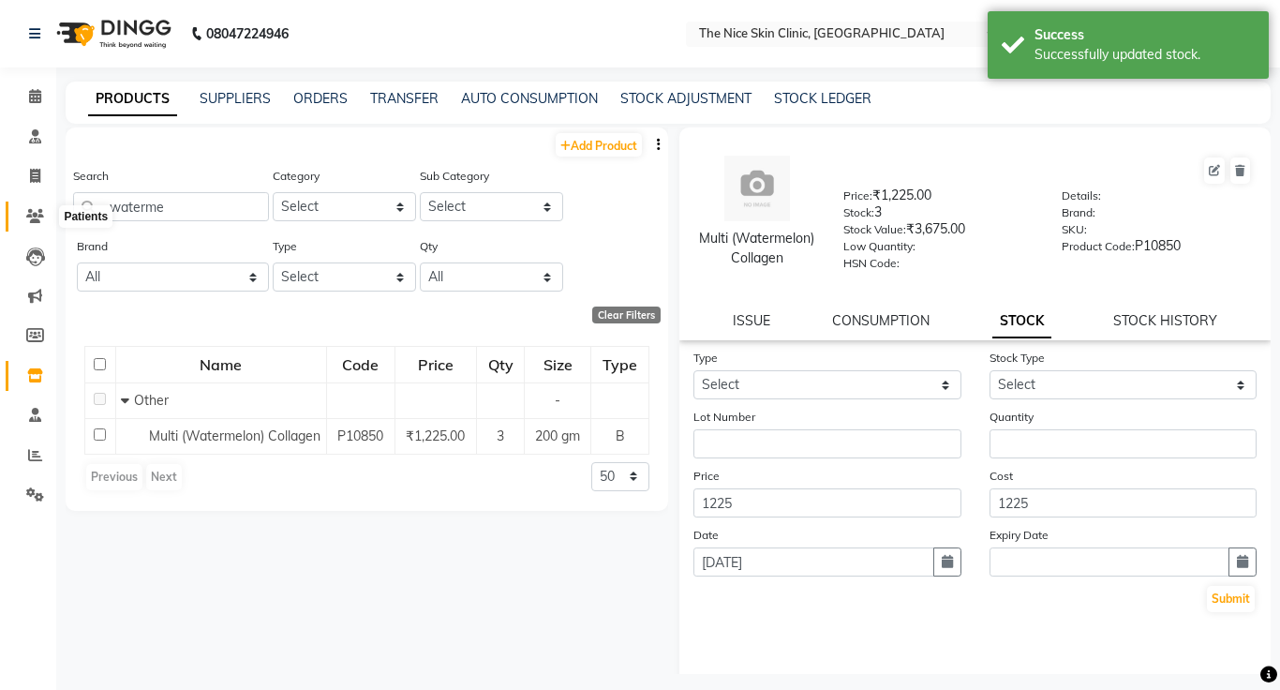
click at [39, 211] on icon at bounding box center [35, 216] width 18 height 14
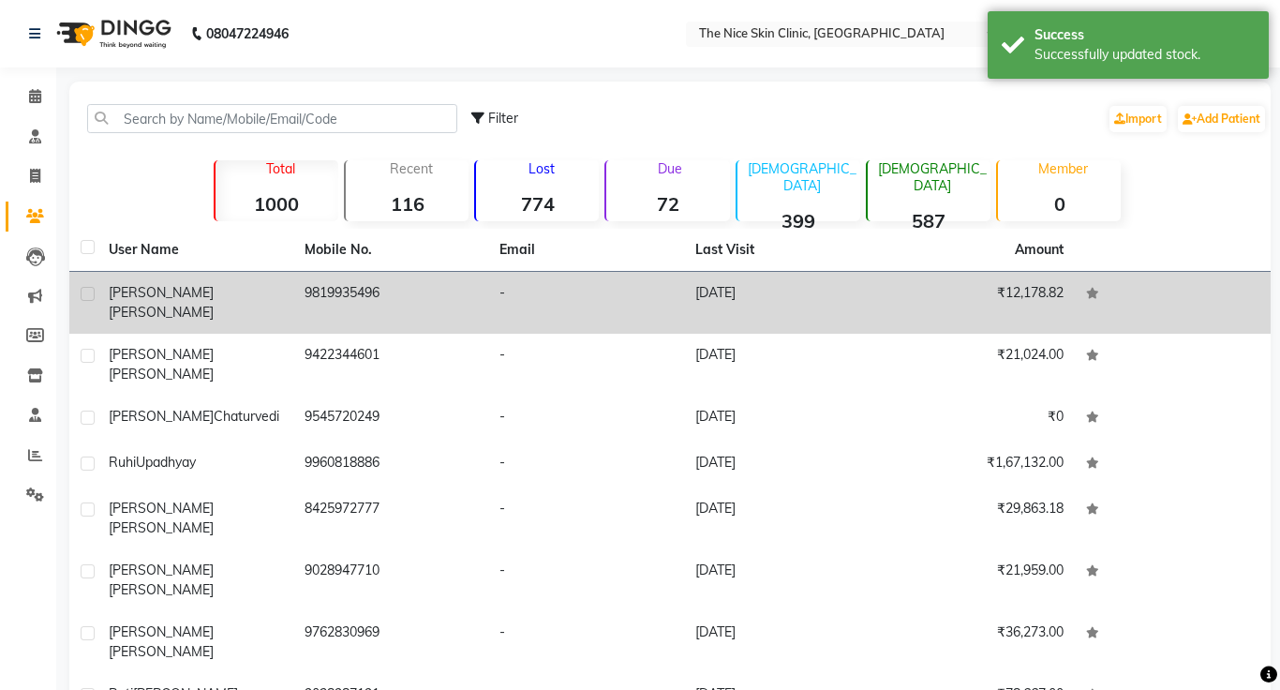
click at [240, 293] on div "[PERSON_NAME]" at bounding box center [195, 302] width 173 height 39
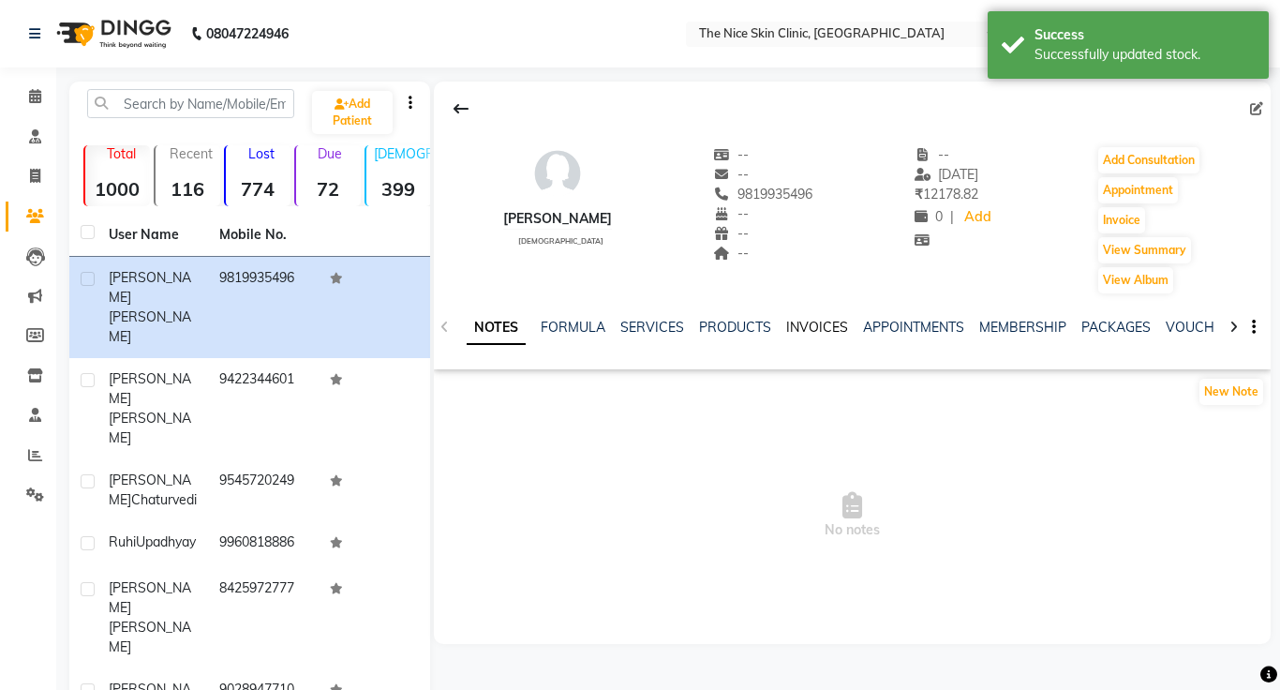
click at [817, 331] on link "INVOICES" at bounding box center [817, 327] width 62 height 17
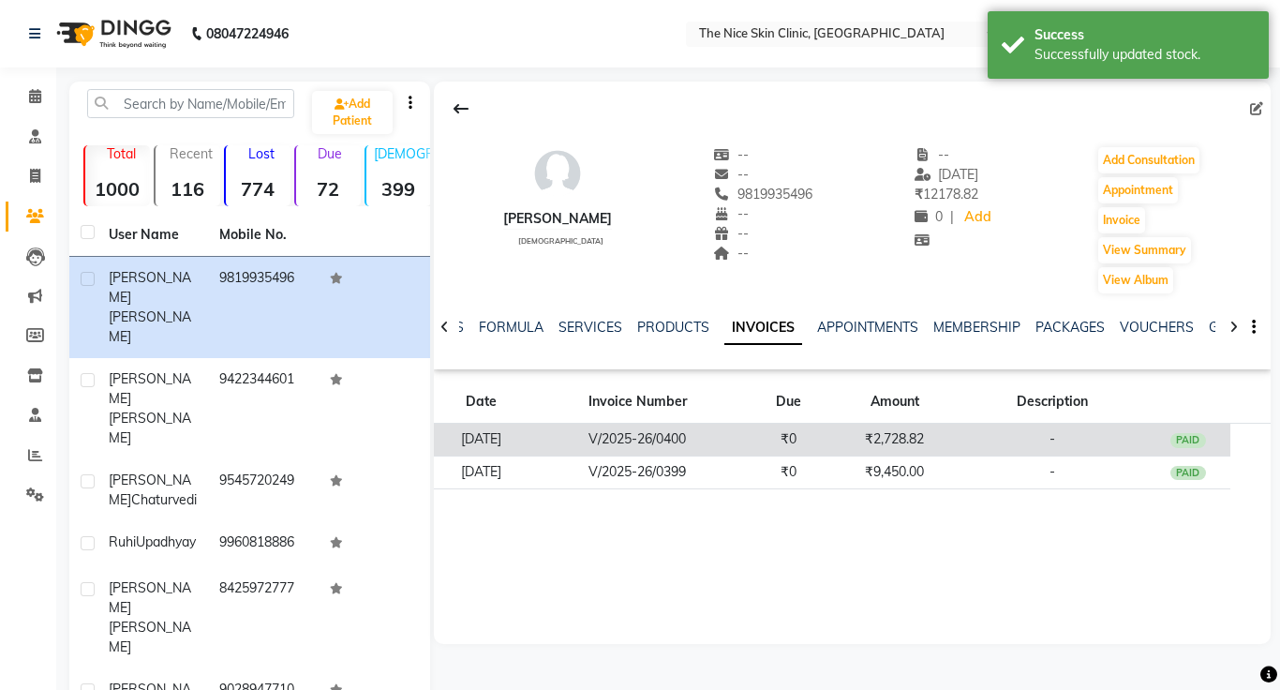
click at [734, 437] on td "V/2025-26/0400" at bounding box center [638, 440] width 217 height 33
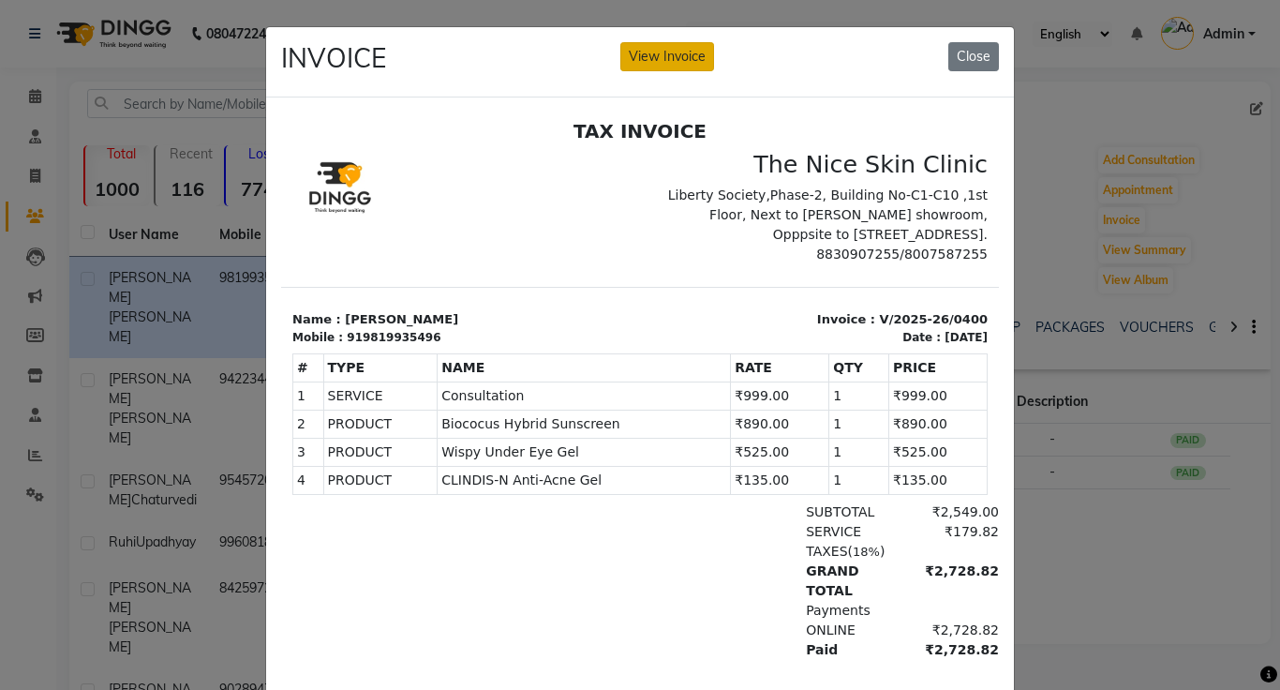
click at [678, 57] on button "View Invoice" at bounding box center [668, 56] width 94 height 29
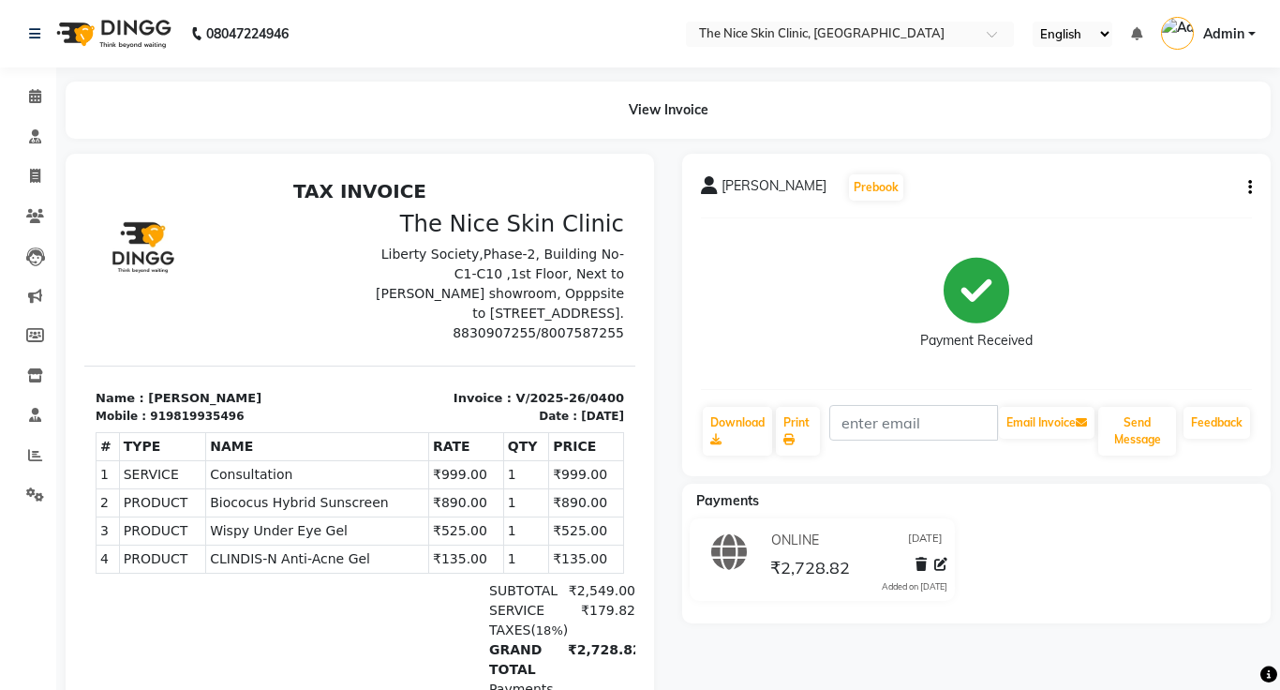
click at [1247, 188] on button "button" at bounding box center [1246, 188] width 11 height 20
click at [1166, 202] on div "Edit Invoice" at bounding box center [1157, 211] width 128 height 23
select select "service"
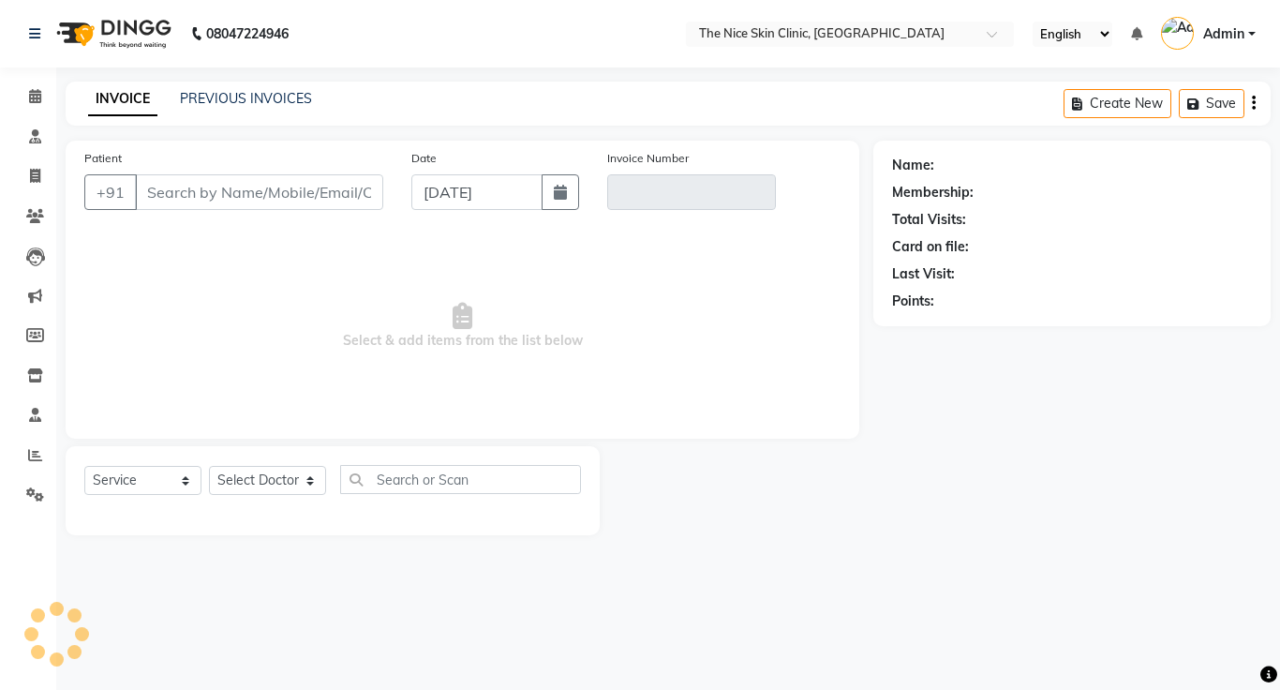
type input "9819935496"
type input "V/2025-26/0400"
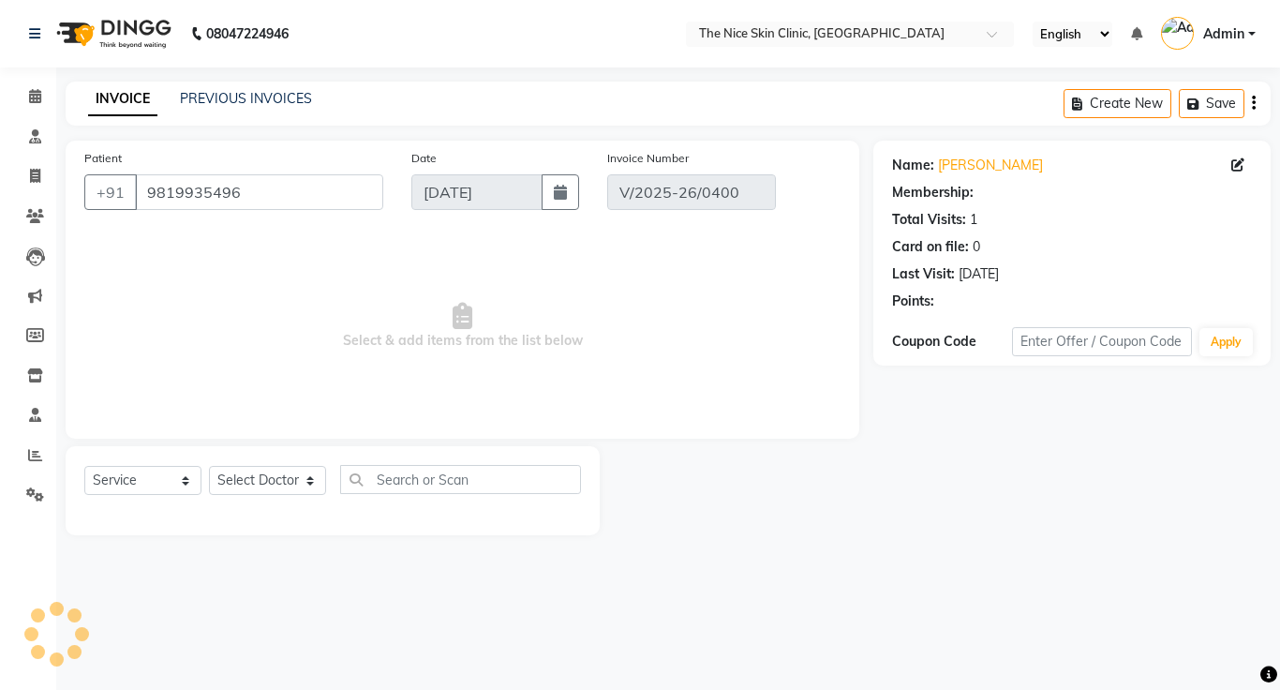
select select "select"
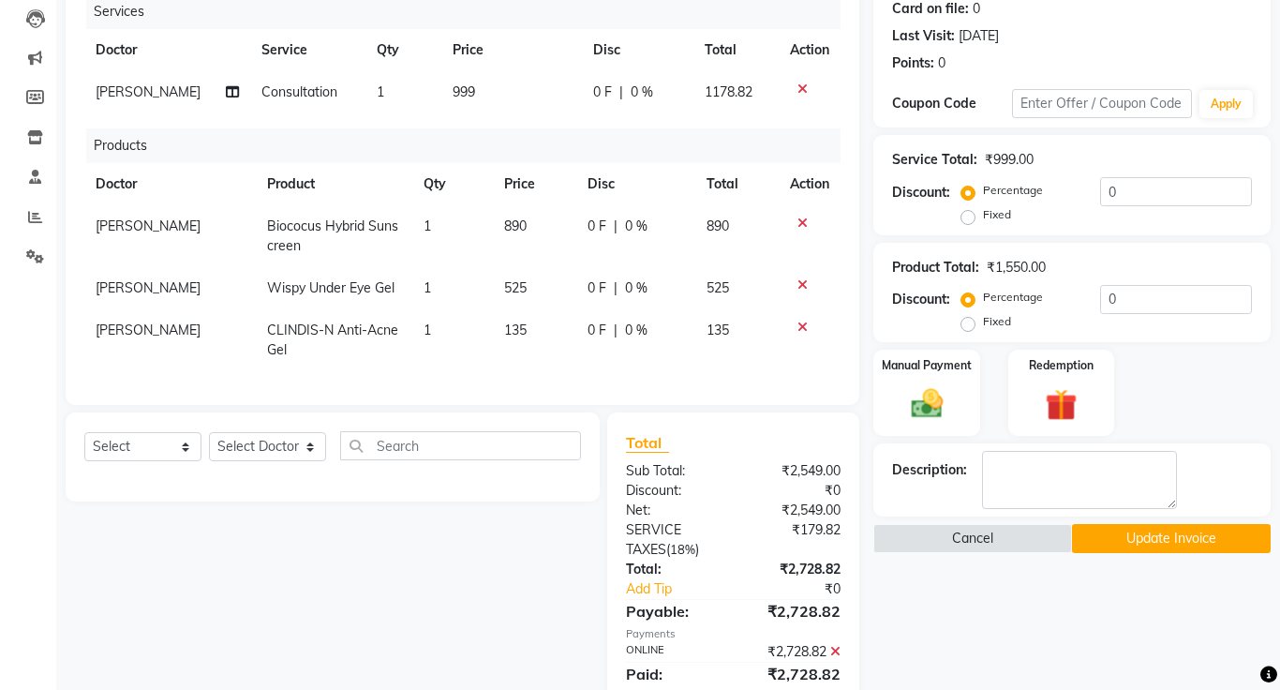
scroll to position [242, 0]
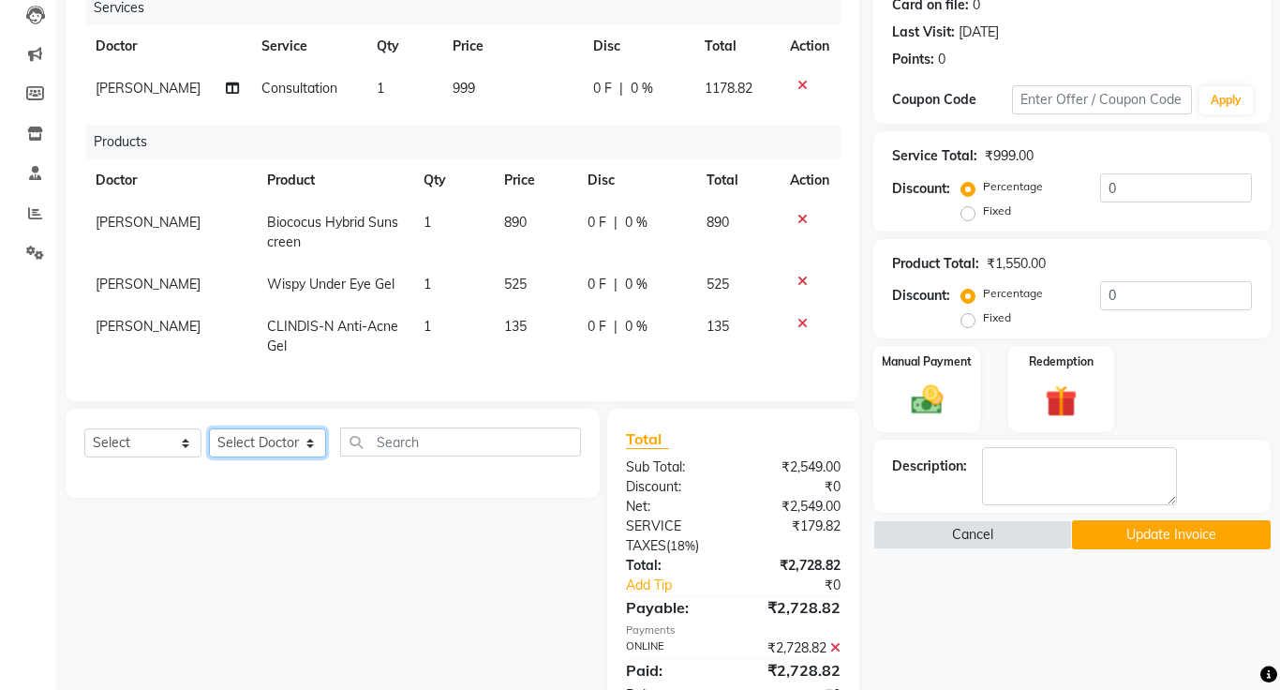
click at [248, 441] on select "Select Doctor [PERSON_NAME] DR. [PERSON_NAME] [PERSON_NAME]" at bounding box center [267, 442] width 117 height 29
select select "1297"
click at [209, 428] on select "Select Doctor [PERSON_NAME] DR. [PERSON_NAME] [PERSON_NAME]" at bounding box center [267, 442] width 117 height 29
click at [135, 441] on select "Select Service Product Membership Package Voucher Prepaid Gift Card" at bounding box center [142, 442] width 117 height 29
select select "product"
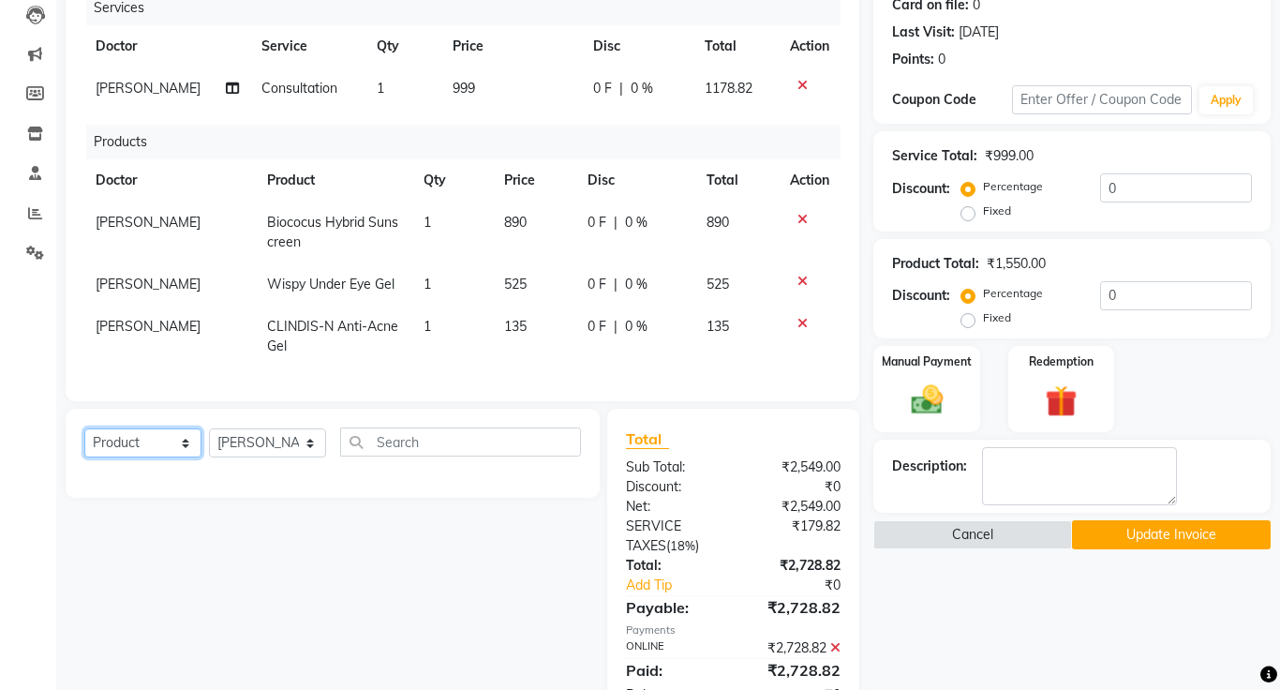
click at [84, 428] on select "Select Service Product Membership Package Voucher Prepaid Gift Card" at bounding box center [142, 442] width 117 height 29
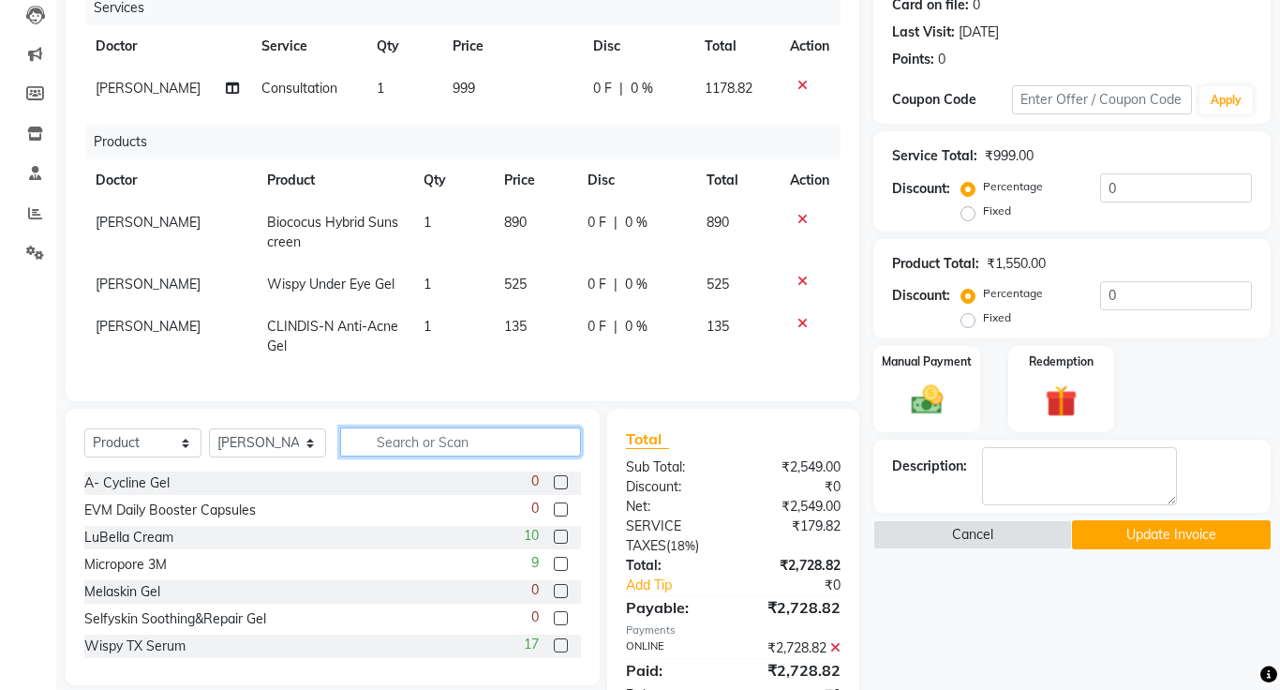
click at [445, 443] on input "text" at bounding box center [460, 441] width 241 height 29
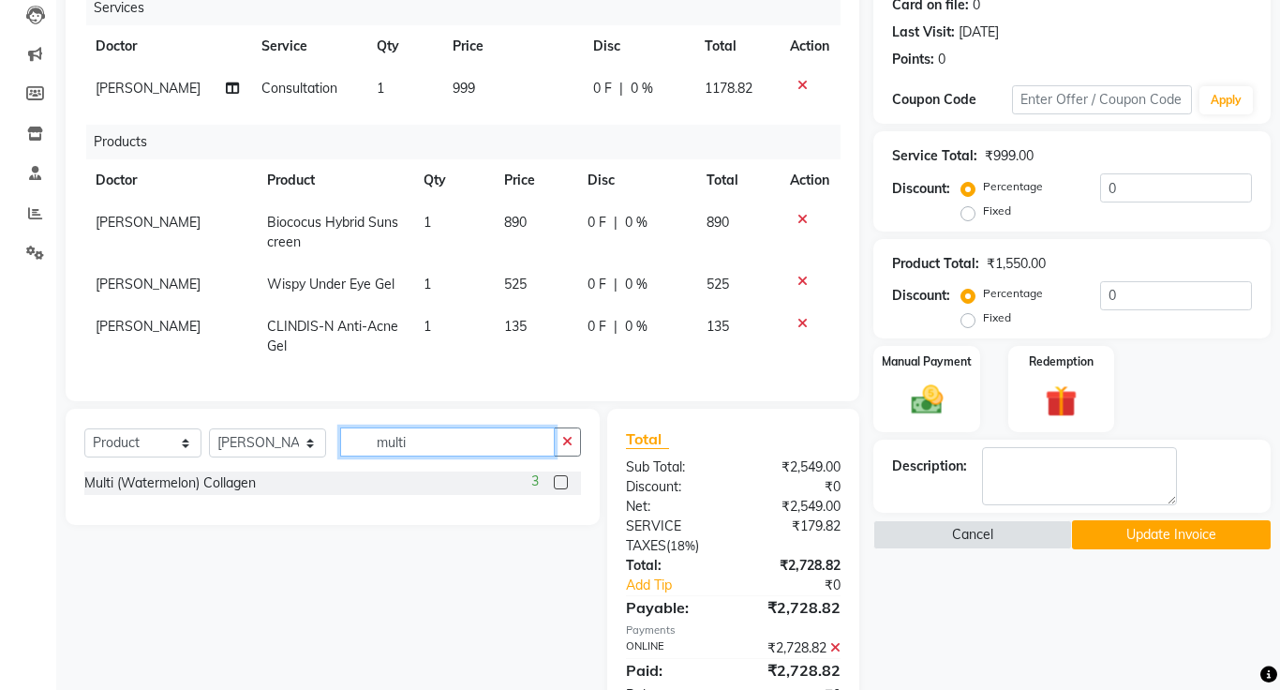
type input "multi"
click at [561, 482] on label at bounding box center [561, 482] width 14 height 14
click at [561, 482] on input "checkbox" at bounding box center [560, 483] width 12 height 12
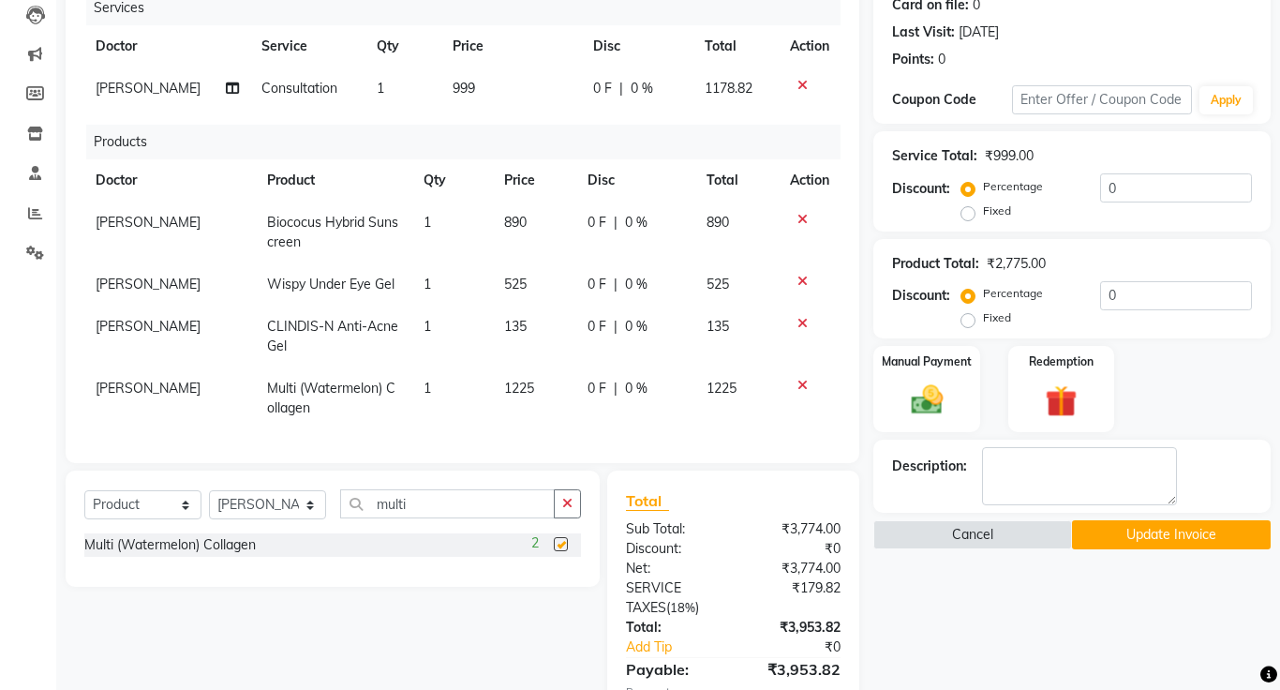
checkbox input "false"
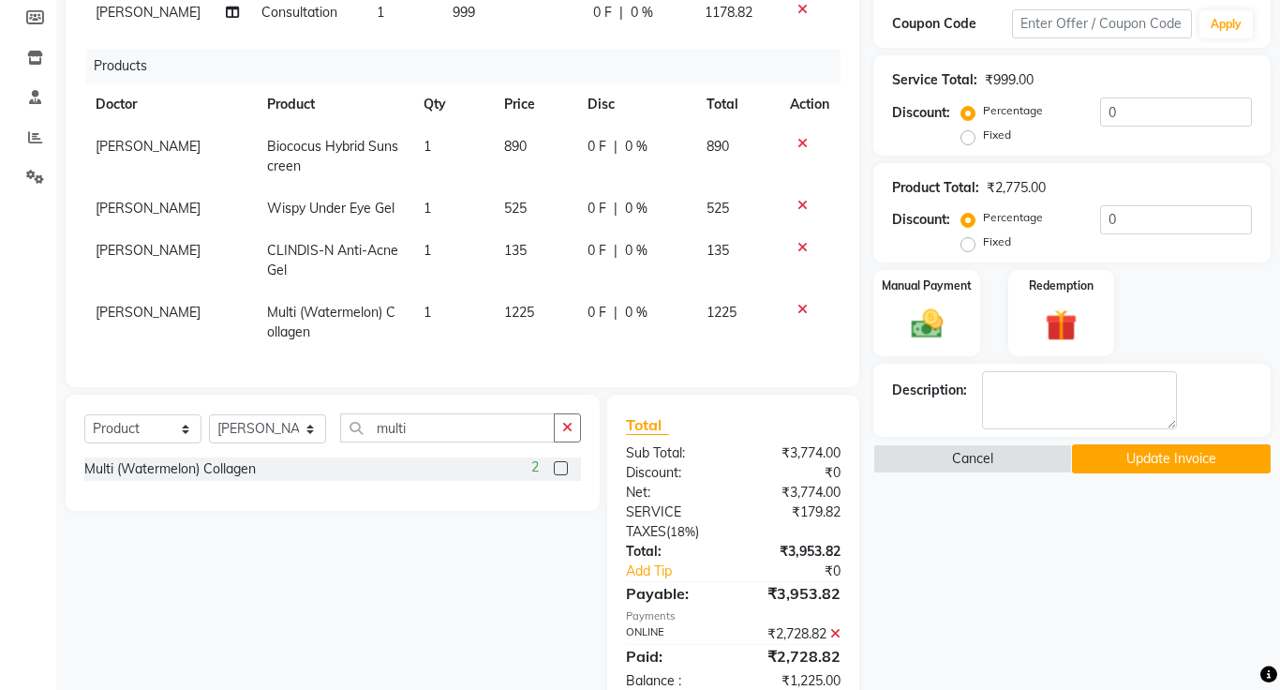
scroll to position [366, 0]
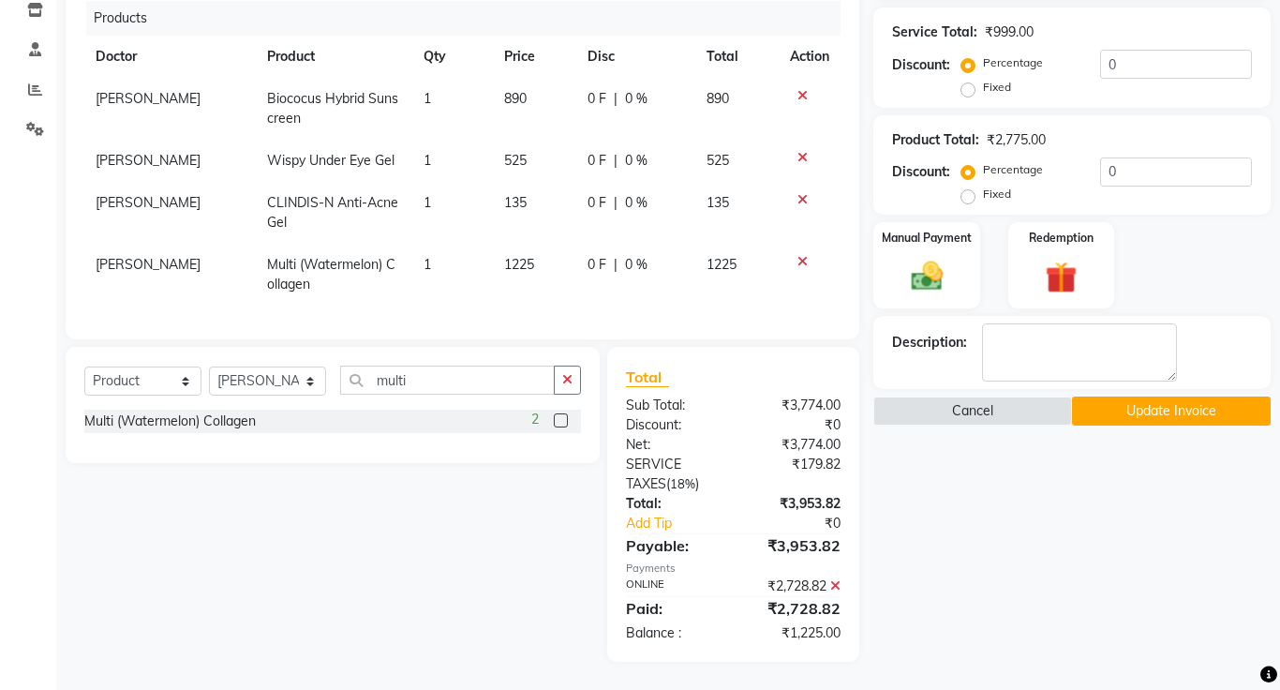
click at [1175, 414] on button "Update Invoice" at bounding box center [1171, 410] width 199 height 29
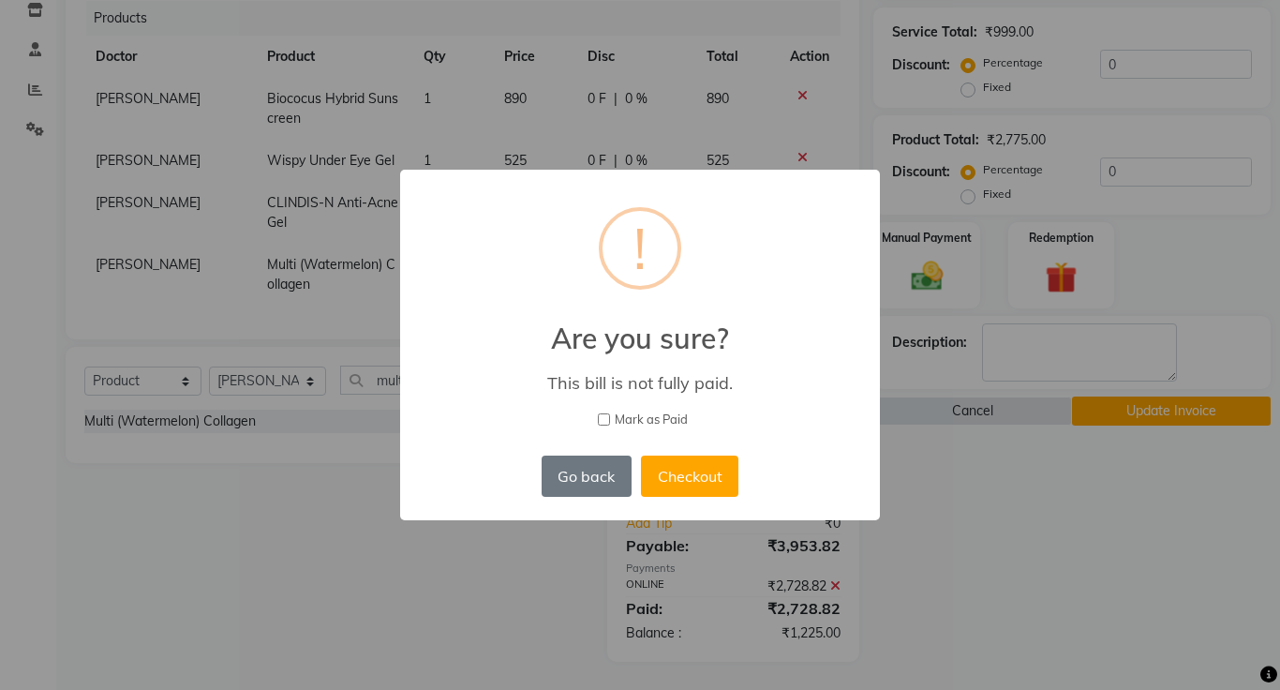
click at [1150, 530] on div "× ! Are you sure? This bill is not fully paid. [PERSON_NAME] as Paid Go back No…" at bounding box center [640, 345] width 1280 height 690
click at [591, 472] on button "Go back" at bounding box center [587, 476] width 90 height 41
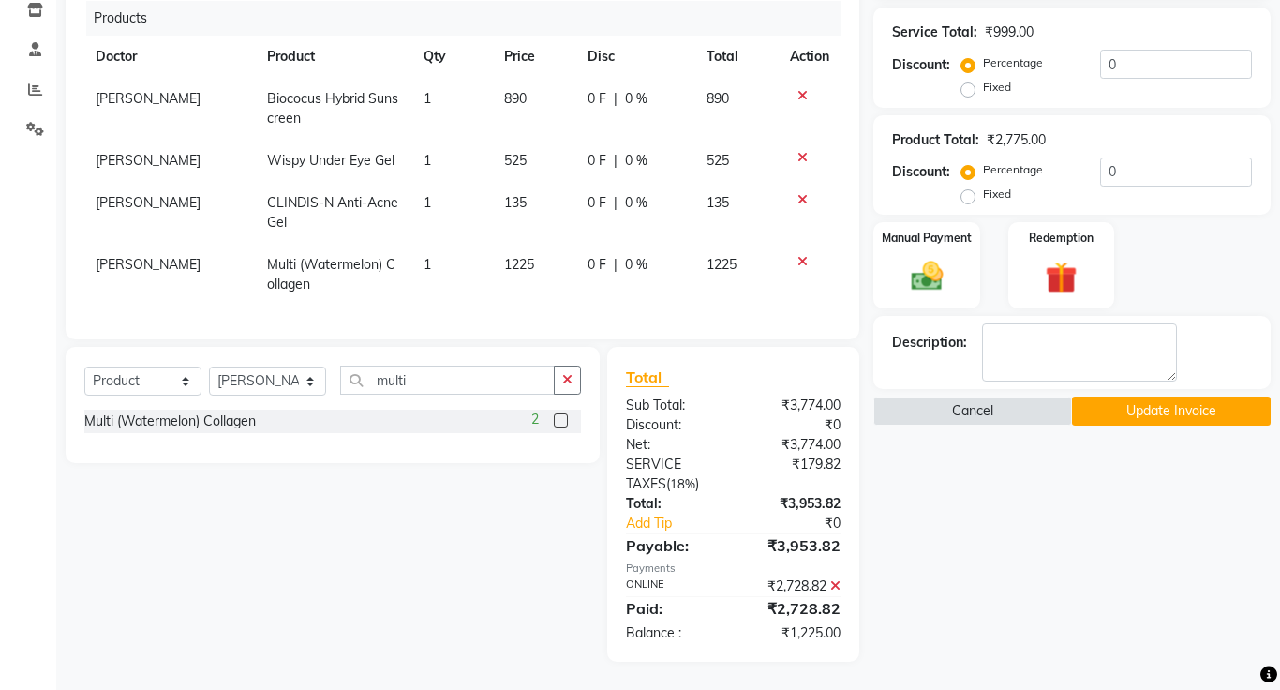
click at [1152, 407] on button "Update Invoice" at bounding box center [1171, 410] width 199 height 29
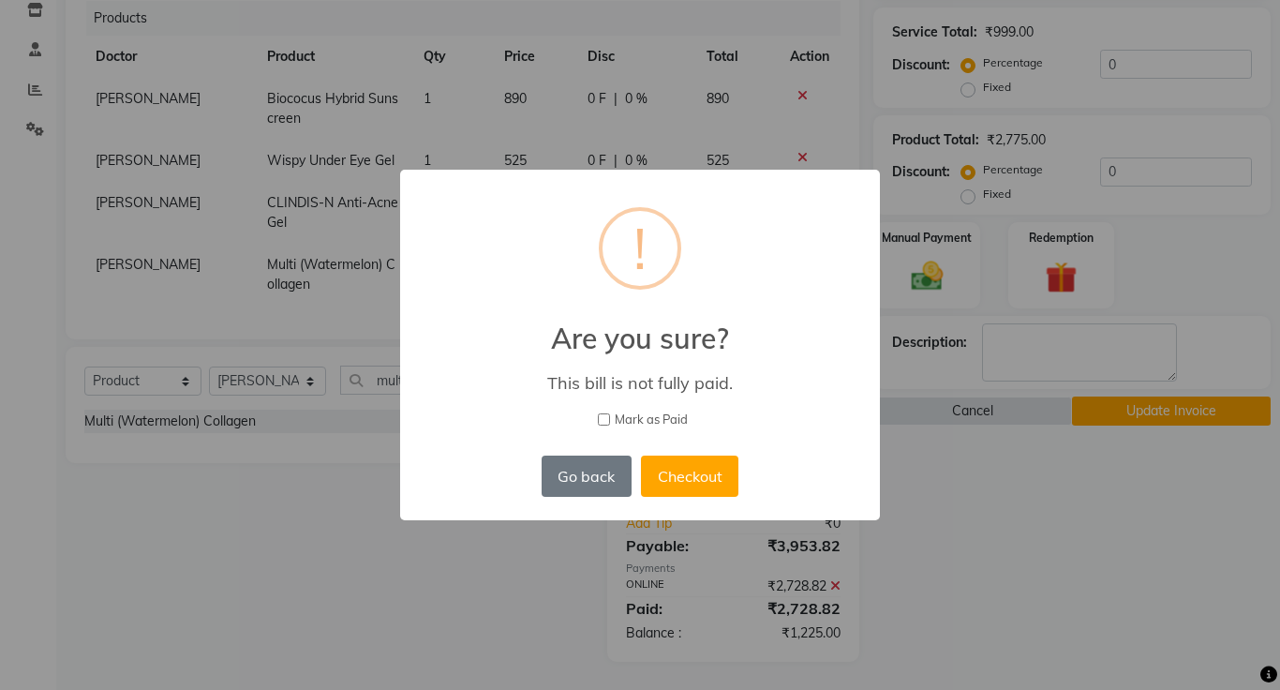
click at [600, 423] on input "Mark as Paid" at bounding box center [604, 419] width 12 height 12
checkbox input "true"
click at [705, 471] on button "Checkout" at bounding box center [689, 476] width 97 height 41
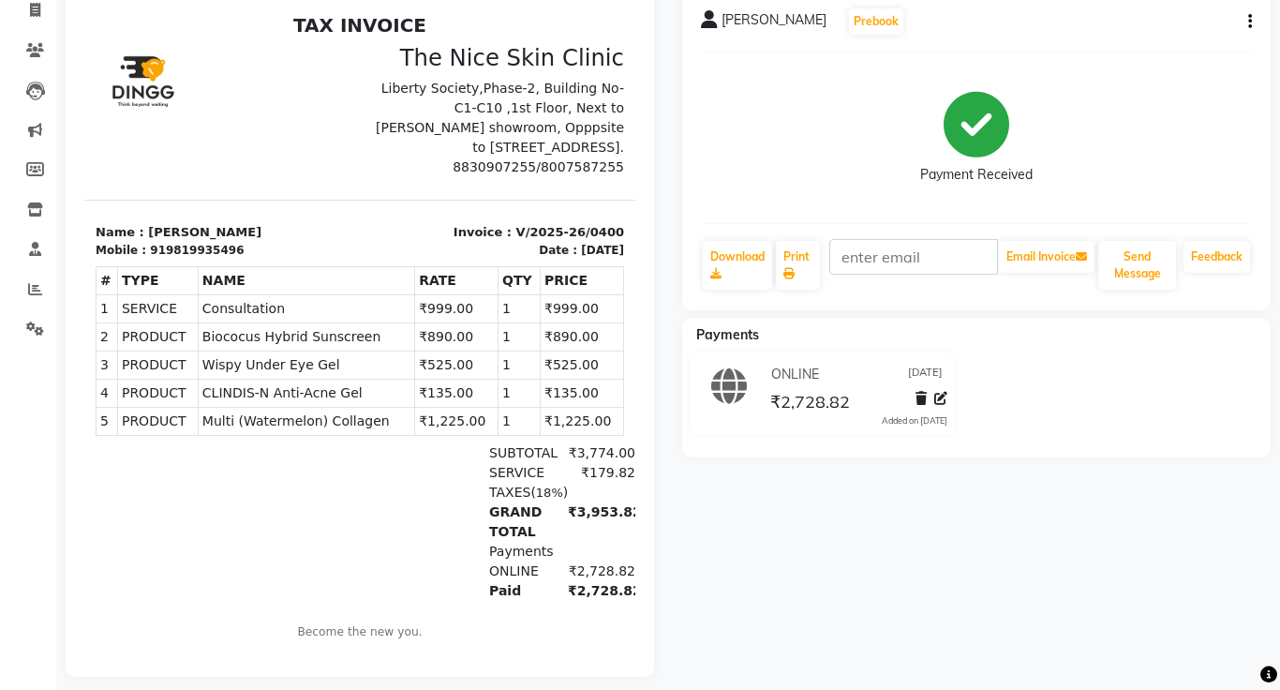
scroll to position [167, 0]
click at [939, 400] on icon at bounding box center [941, 397] width 13 height 13
select select "3"
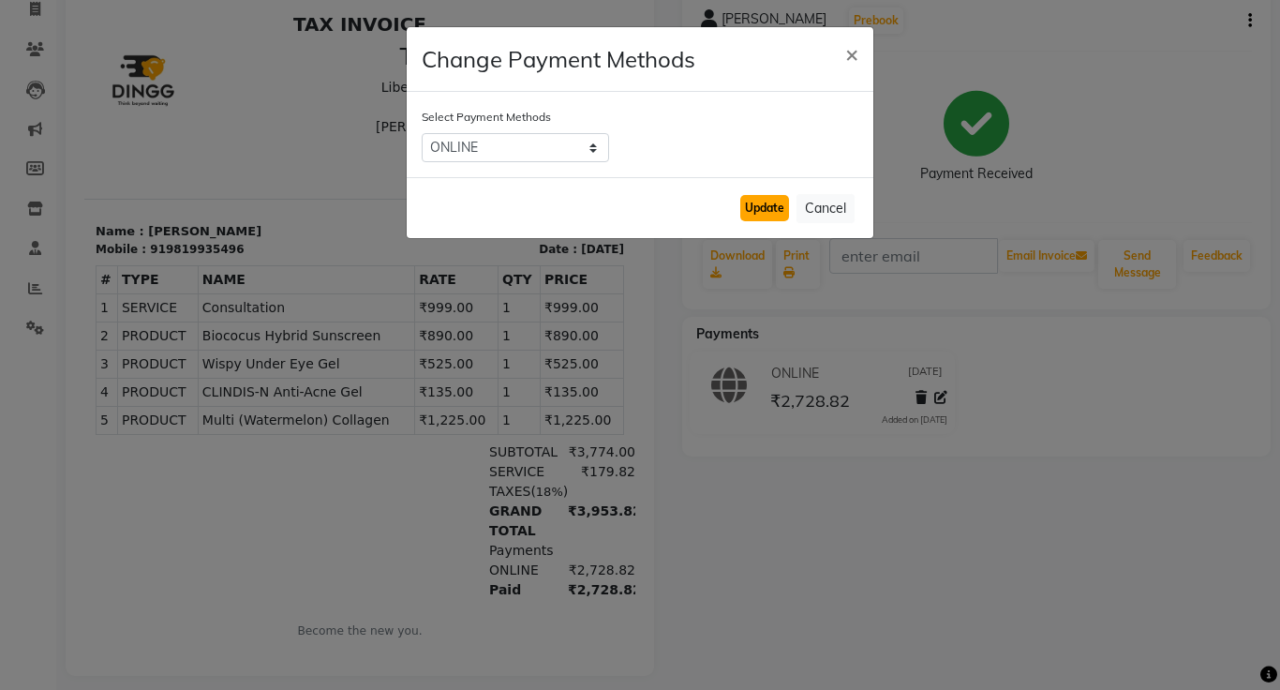
click at [775, 215] on button "Update" at bounding box center [764, 208] width 49 height 26
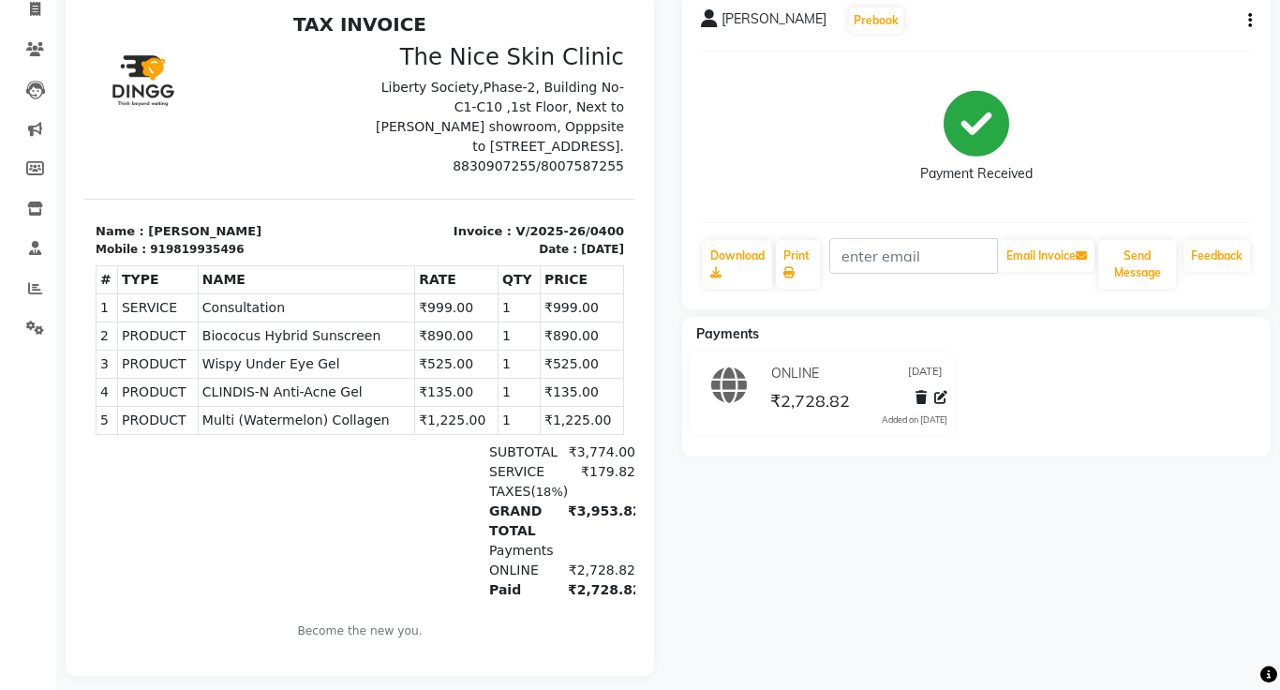
click at [1250, 22] on icon "button" at bounding box center [1251, 21] width 4 height 1
click at [1171, 41] on div "Edit Invoice" at bounding box center [1157, 44] width 128 height 23
select select "service"
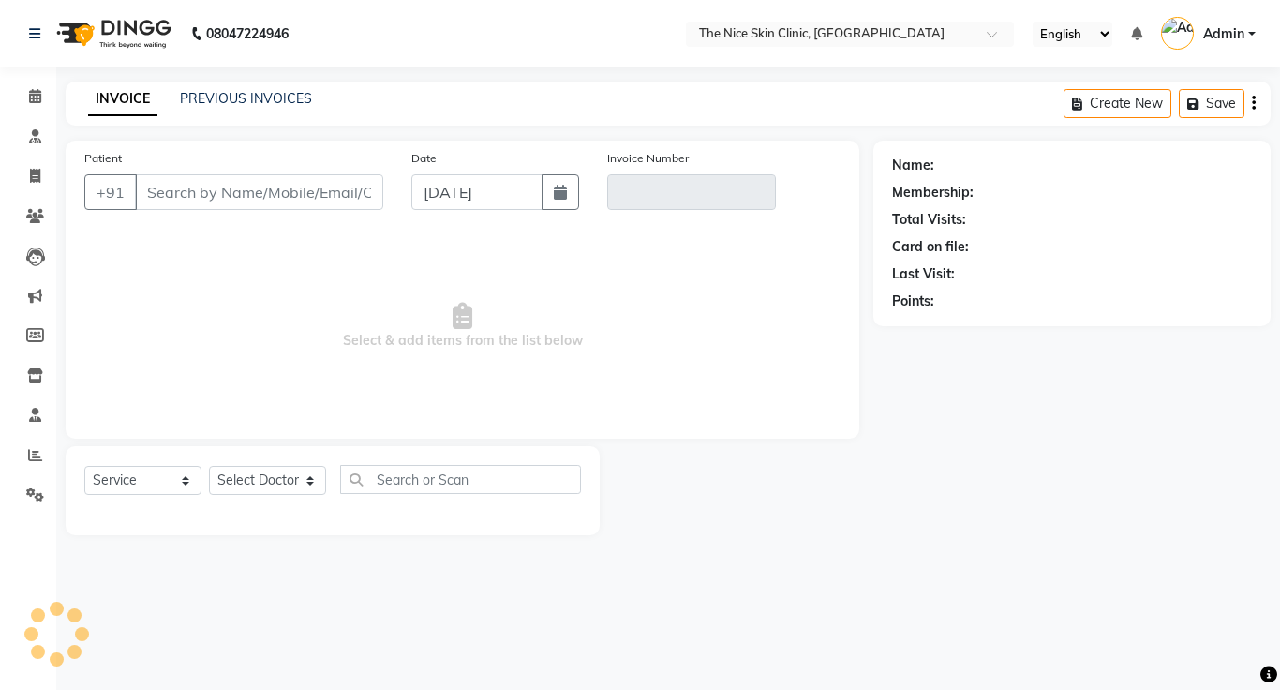
type input "9819935496"
type input "V/2025-26/0400"
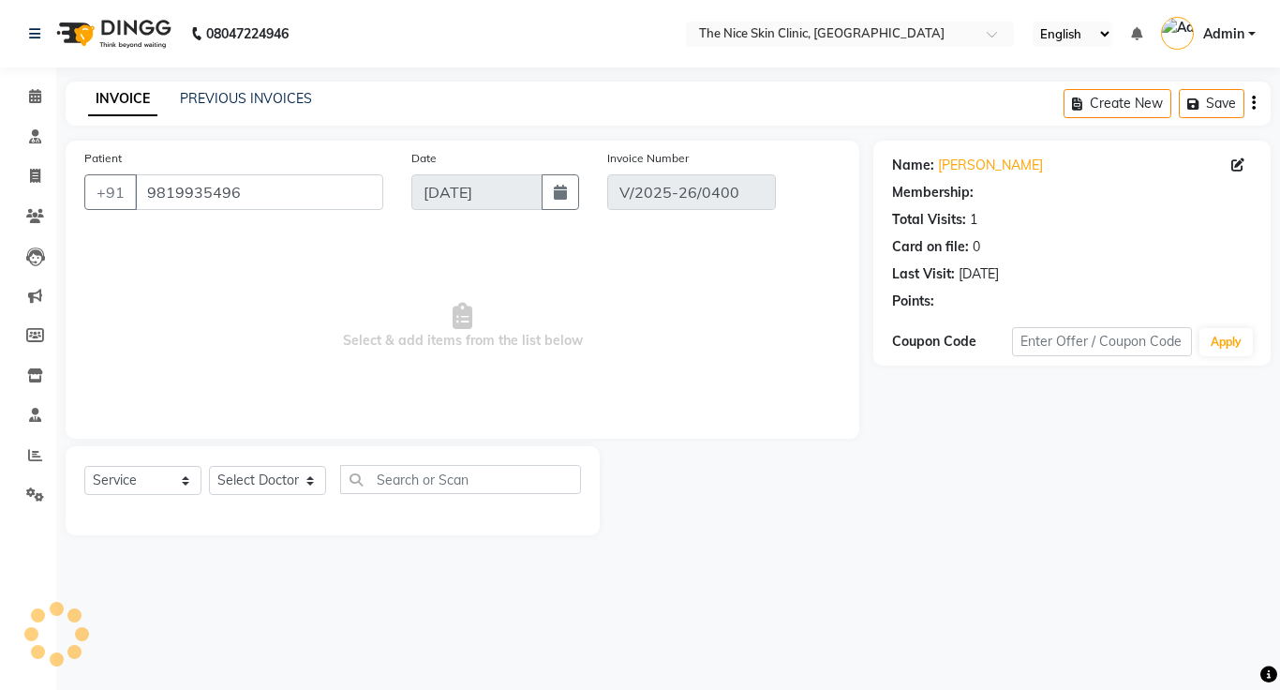
select select "select"
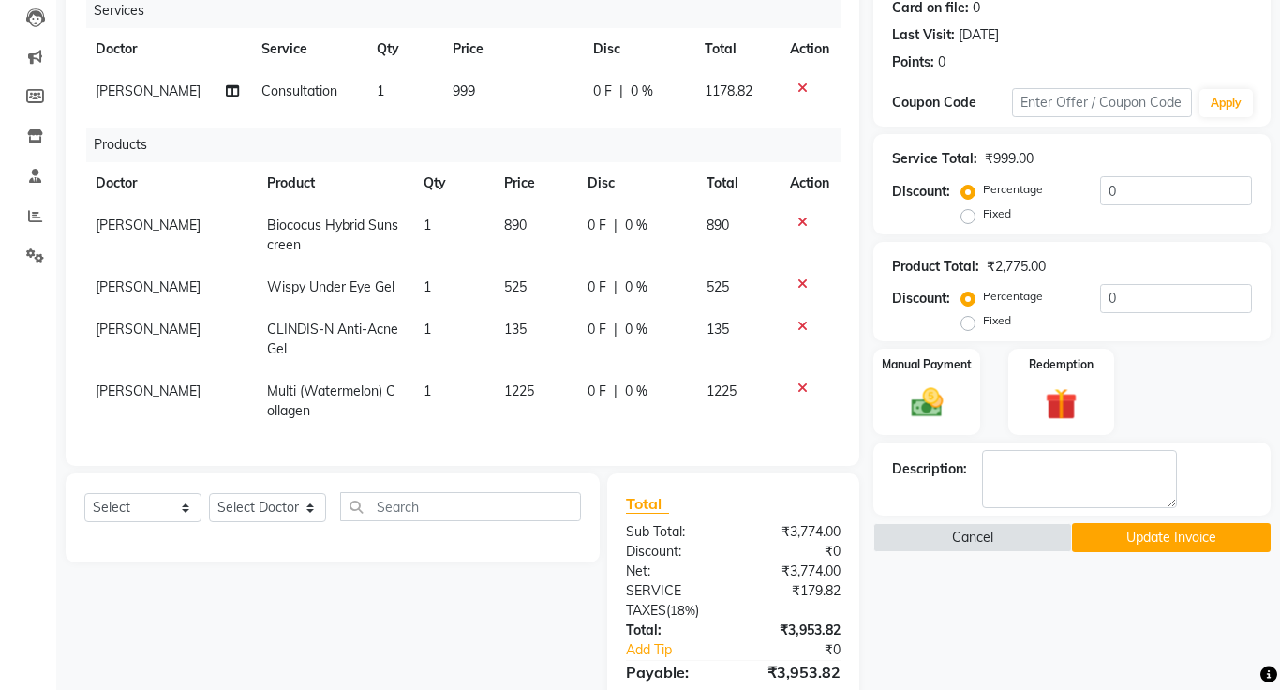
scroll to position [245, 0]
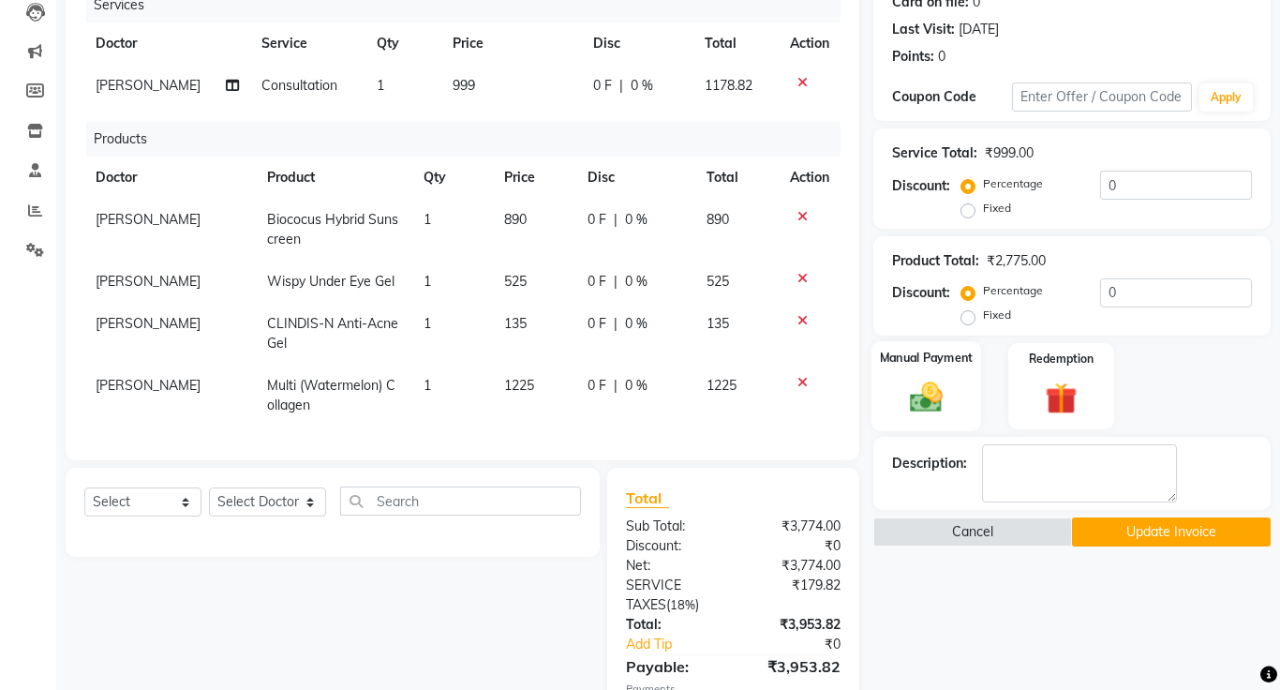
click at [933, 393] on img at bounding box center [926, 398] width 53 height 38
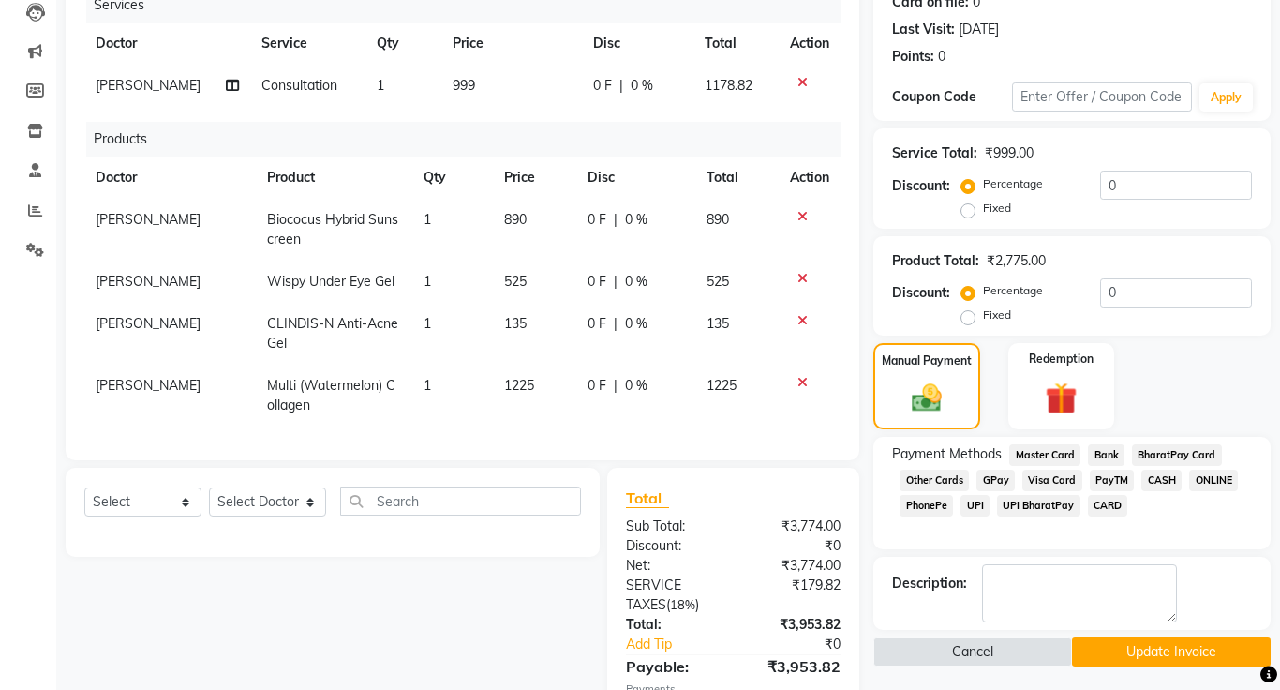
click at [1205, 481] on span "ONLINE" at bounding box center [1213, 481] width 49 height 22
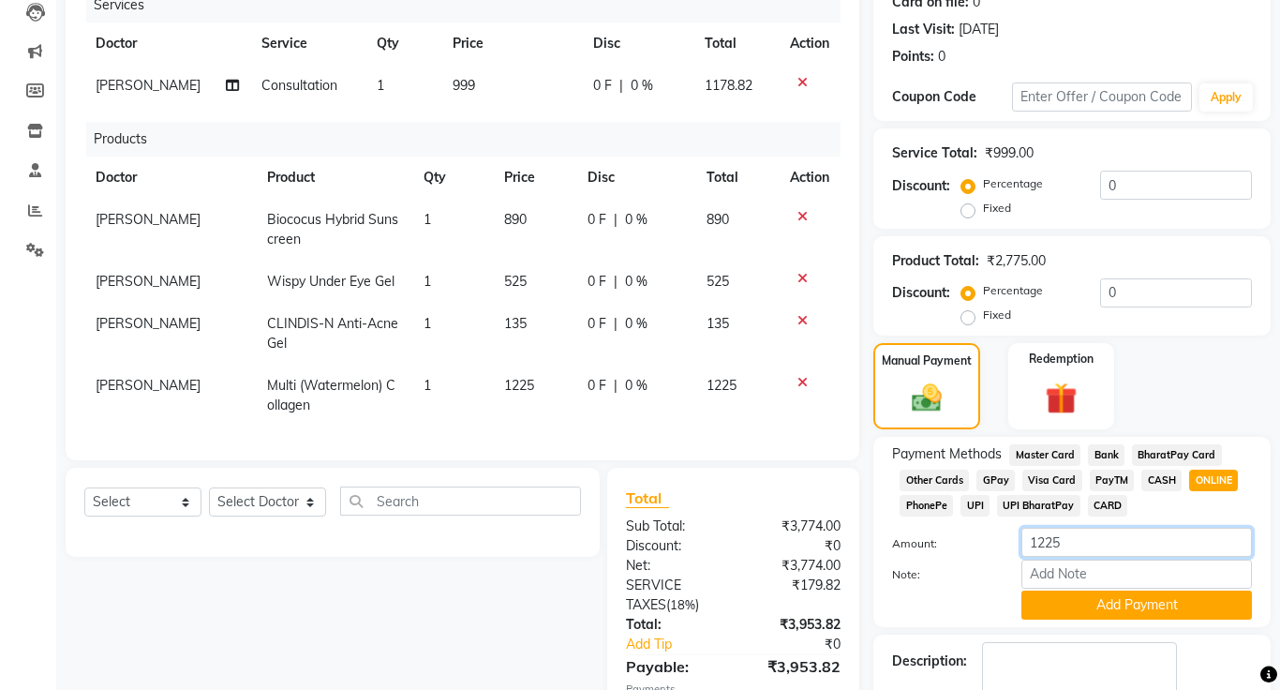
click at [1094, 546] on input "1225" at bounding box center [1137, 542] width 231 height 29
type input "1"
type input "3954"
click at [1177, 618] on button "Add Payment" at bounding box center [1137, 605] width 231 height 29
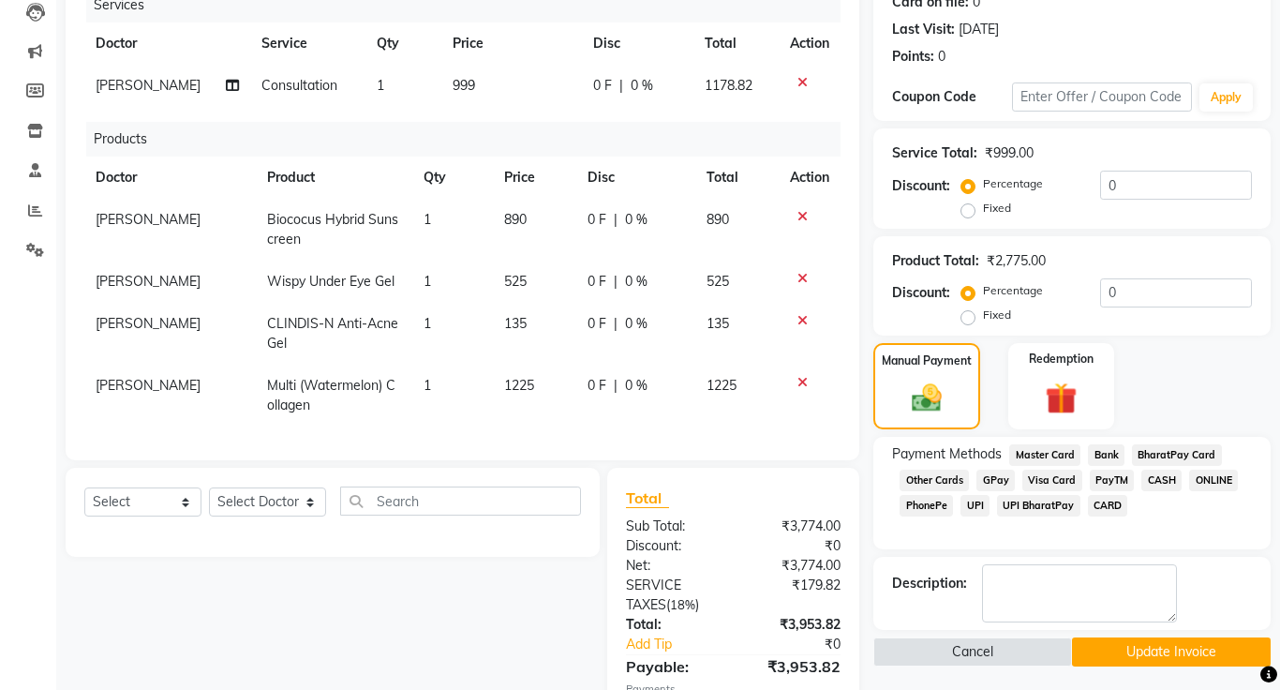
click at [1187, 653] on button "Update Invoice" at bounding box center [1171, 651] width 199 height 29
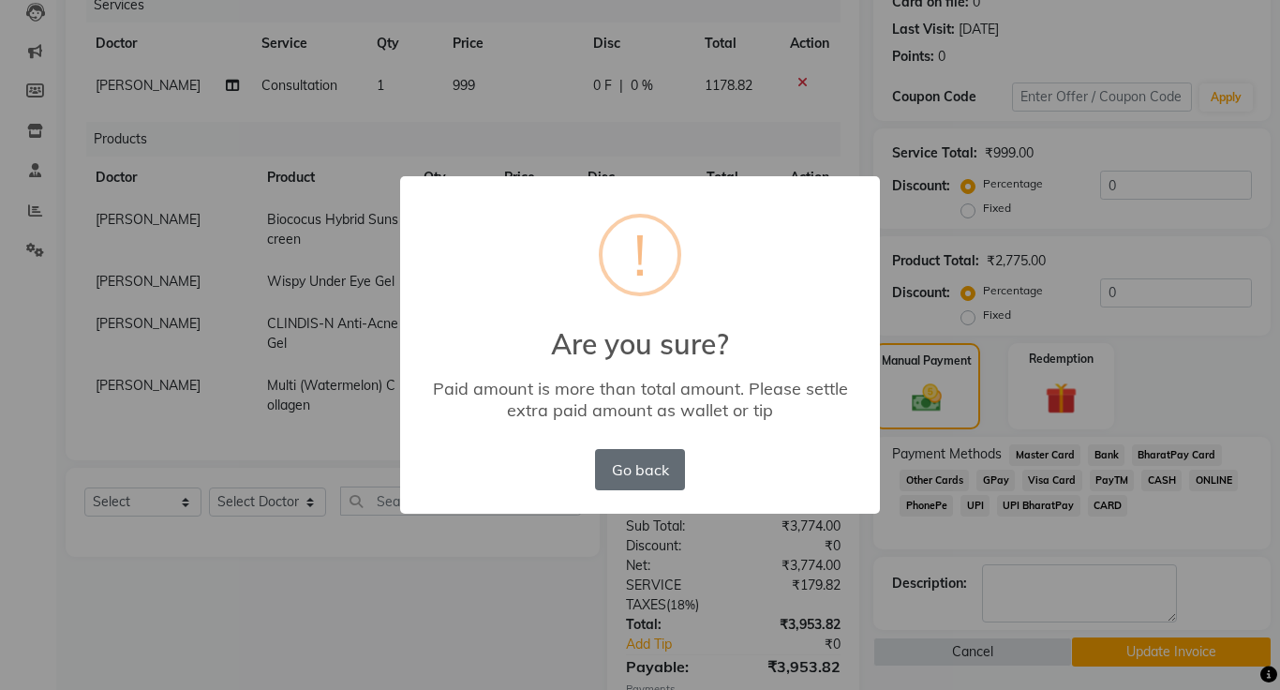
click at [645, 468] on button "Go back" at bounding box center [640, 469] width 90 height 41
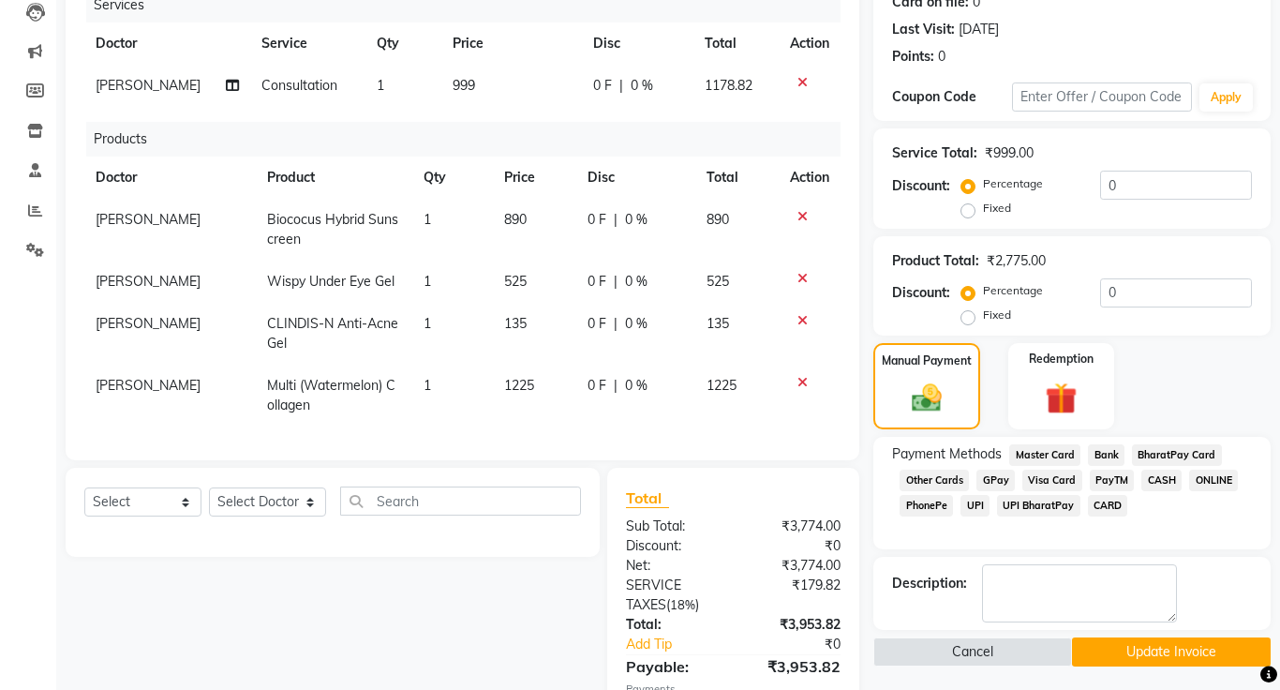
click at [1219, 478] on span "ONLINE" at bounding box center [1213, 481] width 49 height 22
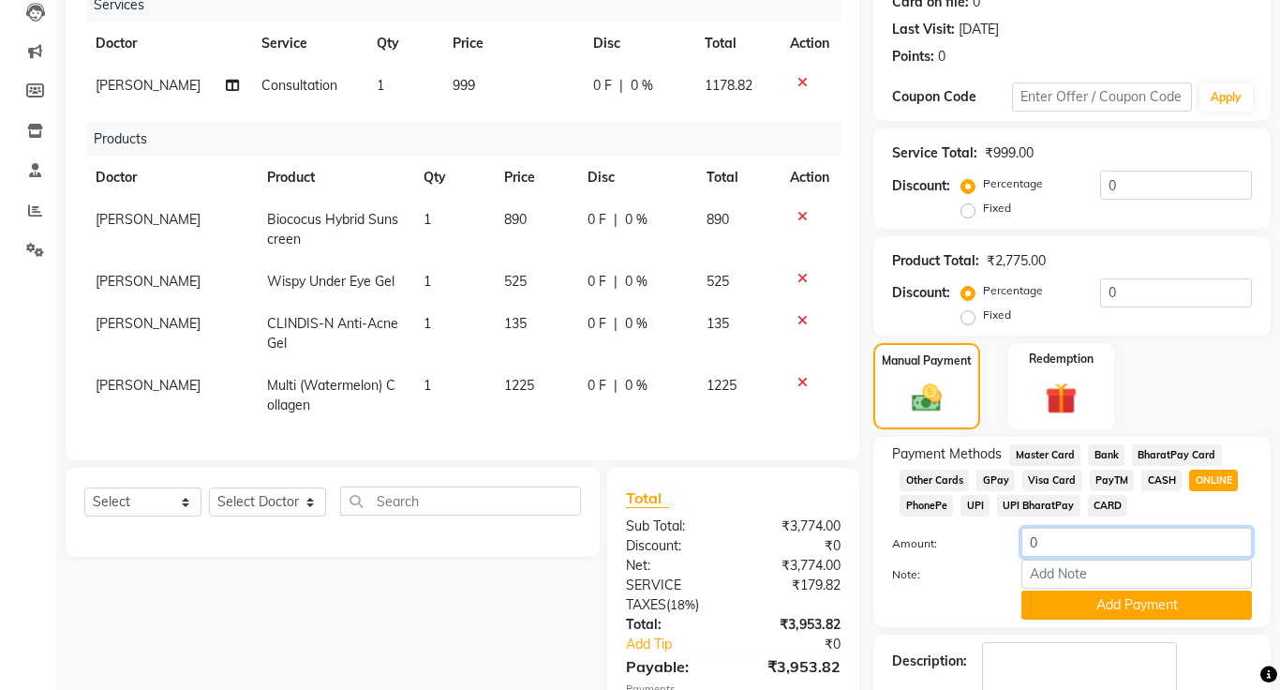
click at [1076, 544] on input "0" at bounding box center [1137, 542] width 231 height 29
type input "3953"
click at [1142, 608] on button "Add Payment" at bounding box center [1137, 605] width 231 height 29
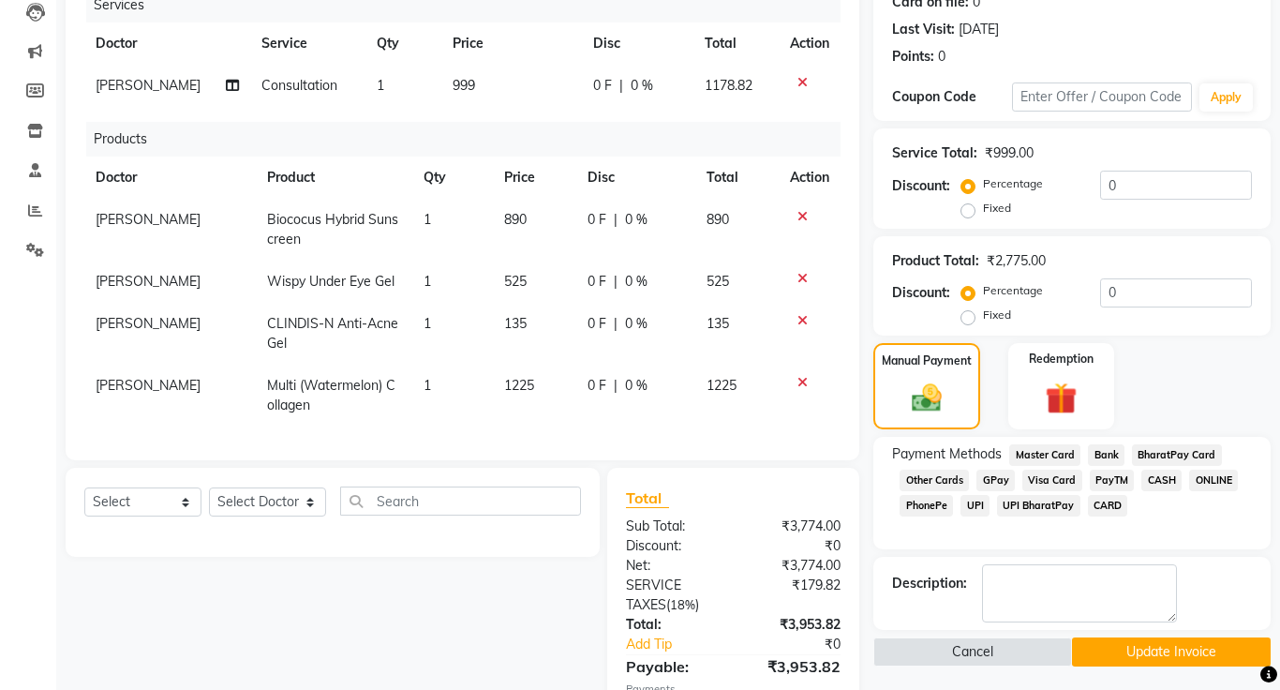
click at [1165, 652] on button "Update Invoice" at bounding box center [1171, 651] width 199 height 29
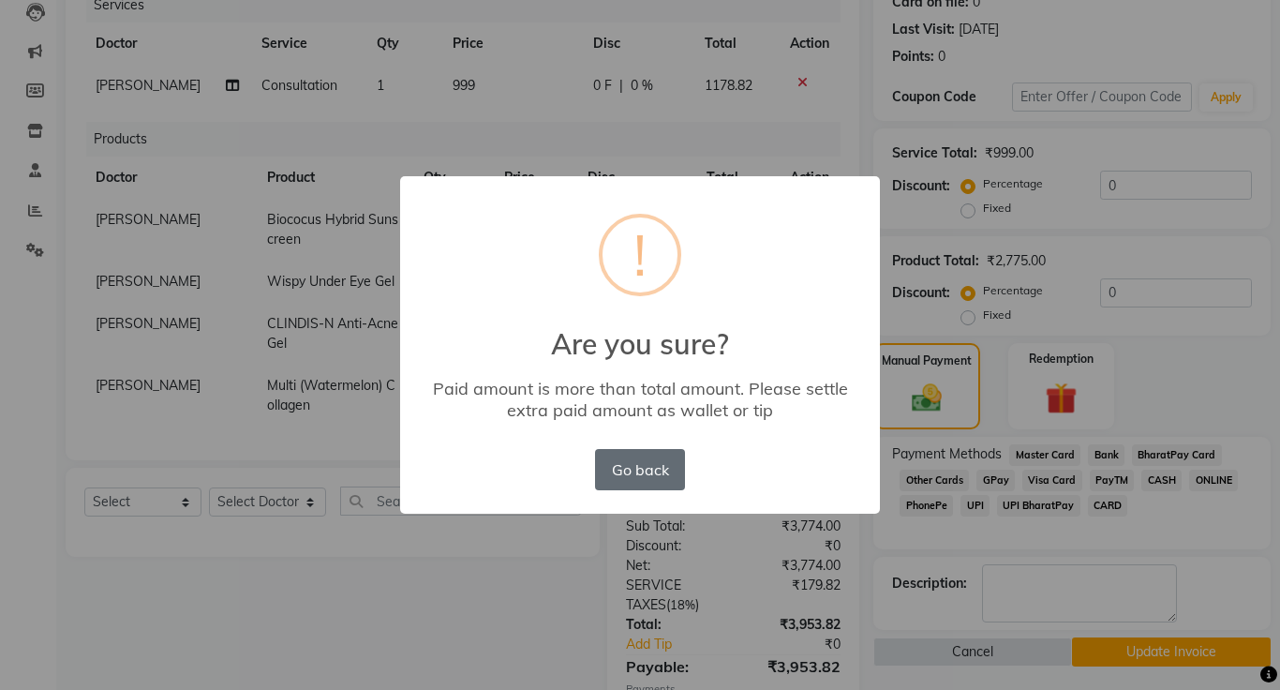
click at [614, 476] on button "Go back" at bounding box center [640, 469] width 90 height 41
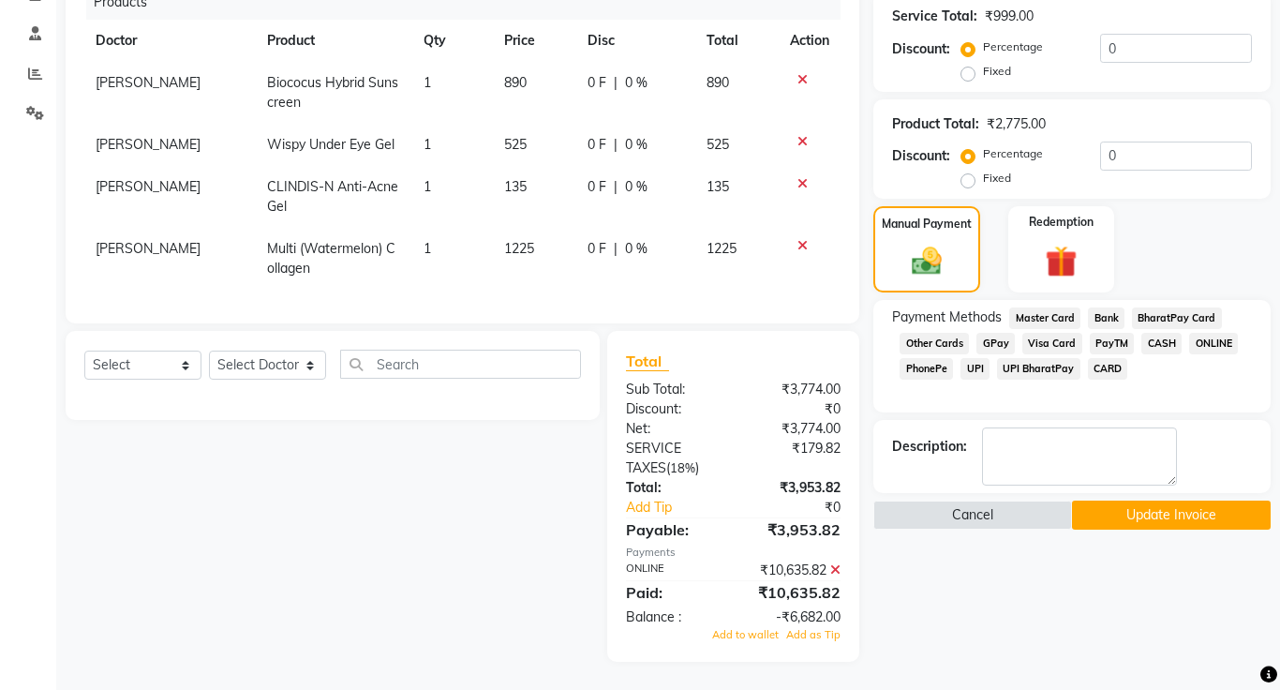
scroll to position [378, 0]
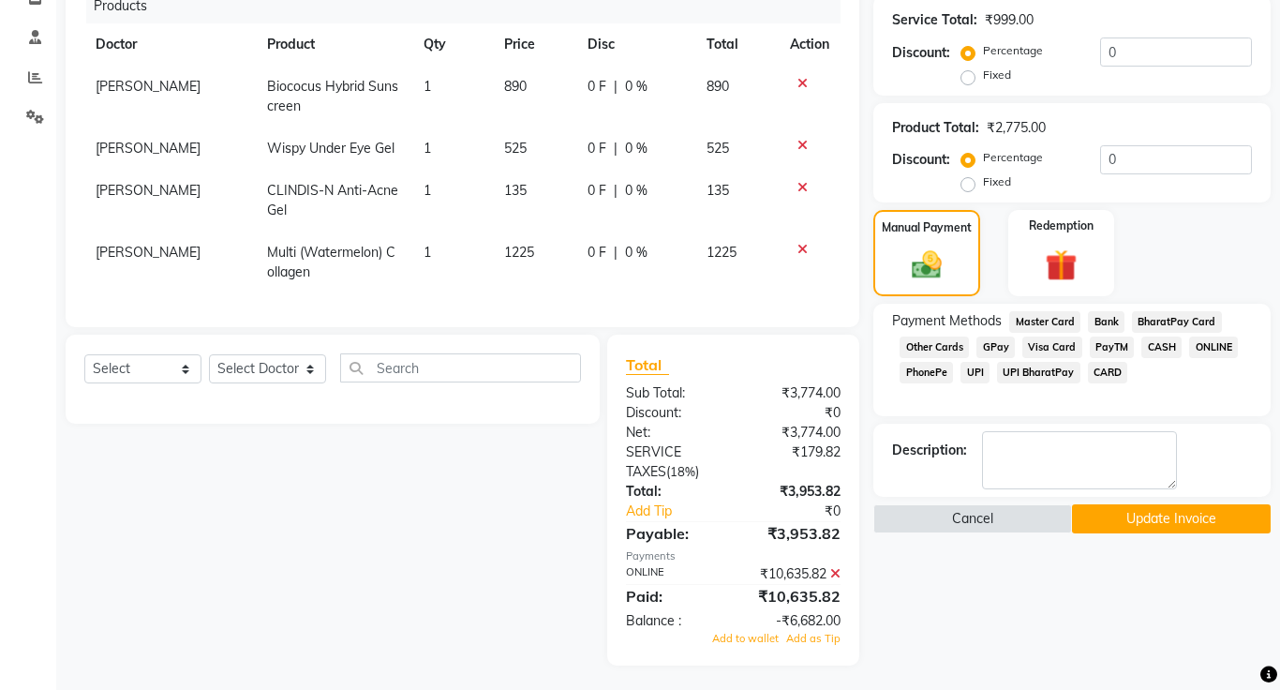
click at [834, 576] on icon at bounding box center [835, 573] width 10 height 13
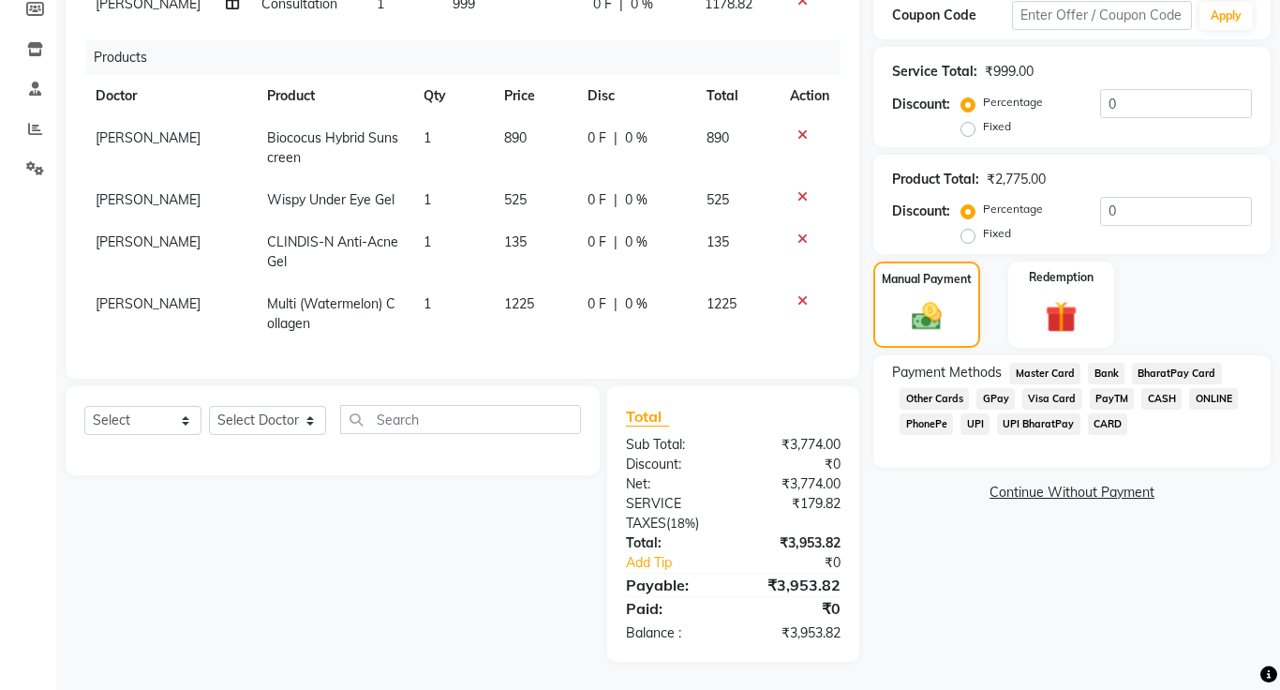
click at [1202, 400] on span "ONLINE" at bounding box center [1213, 399] width 49 height 22
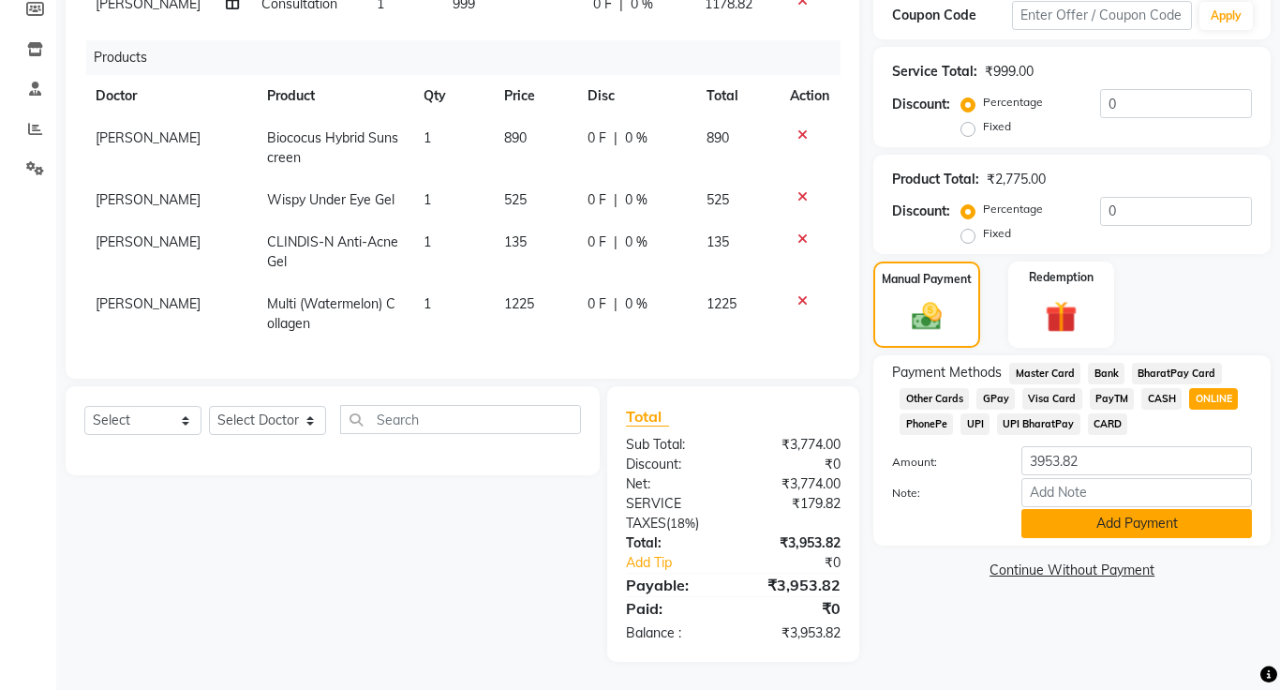
click at [1117, 531] on button "Add Payment" at bounding box center [1137, 523] width 231 height 29
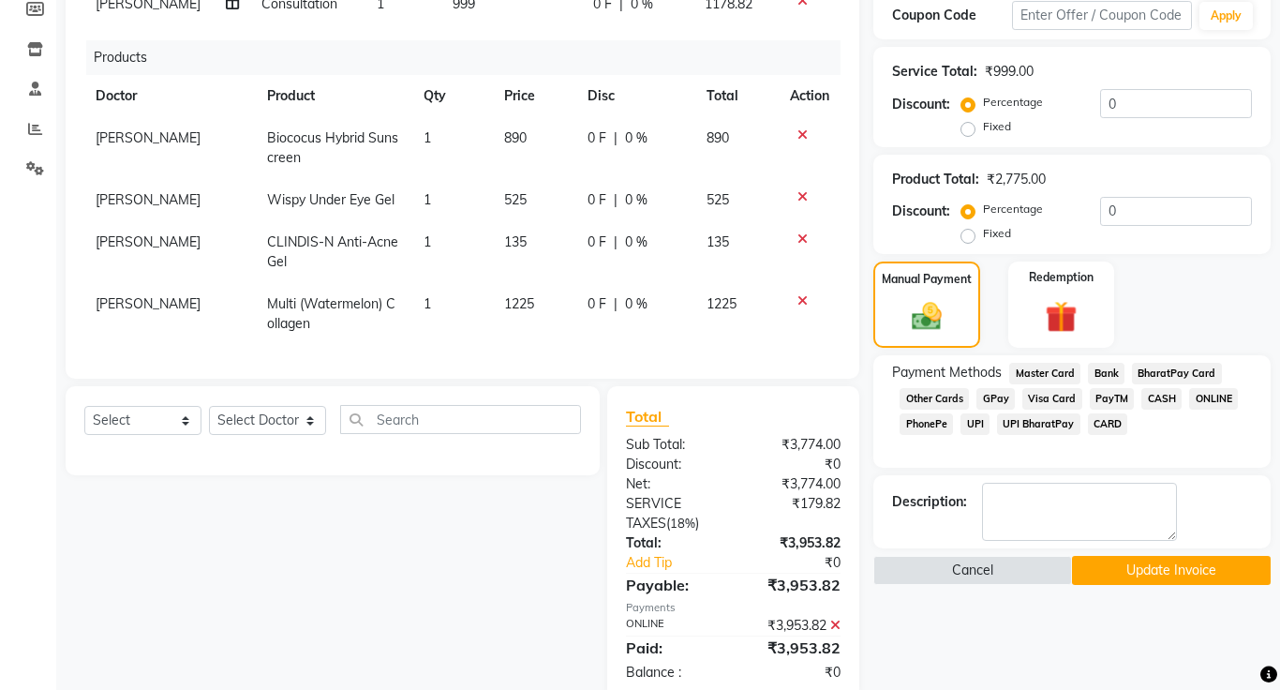
click at [1155, 570] on button "Update Invoice" at bounding box center [1171, 570] width 199 height 29
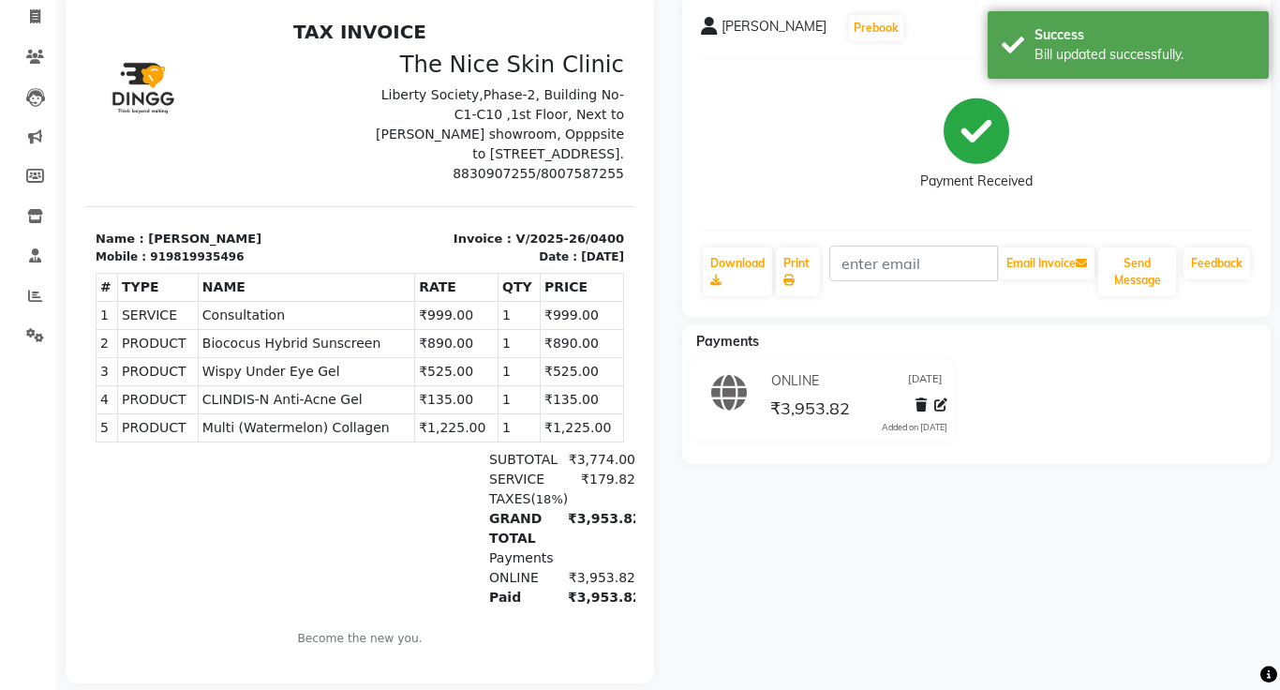
scroll to position [163, 0]
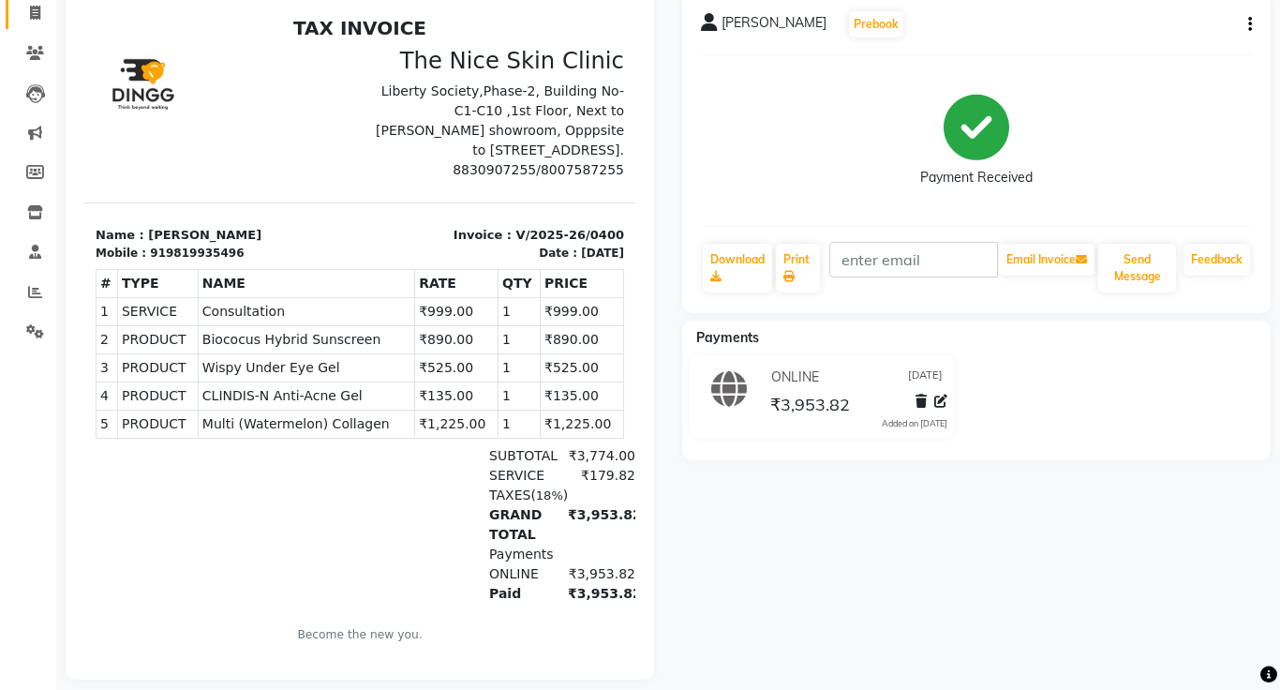
select select "service"
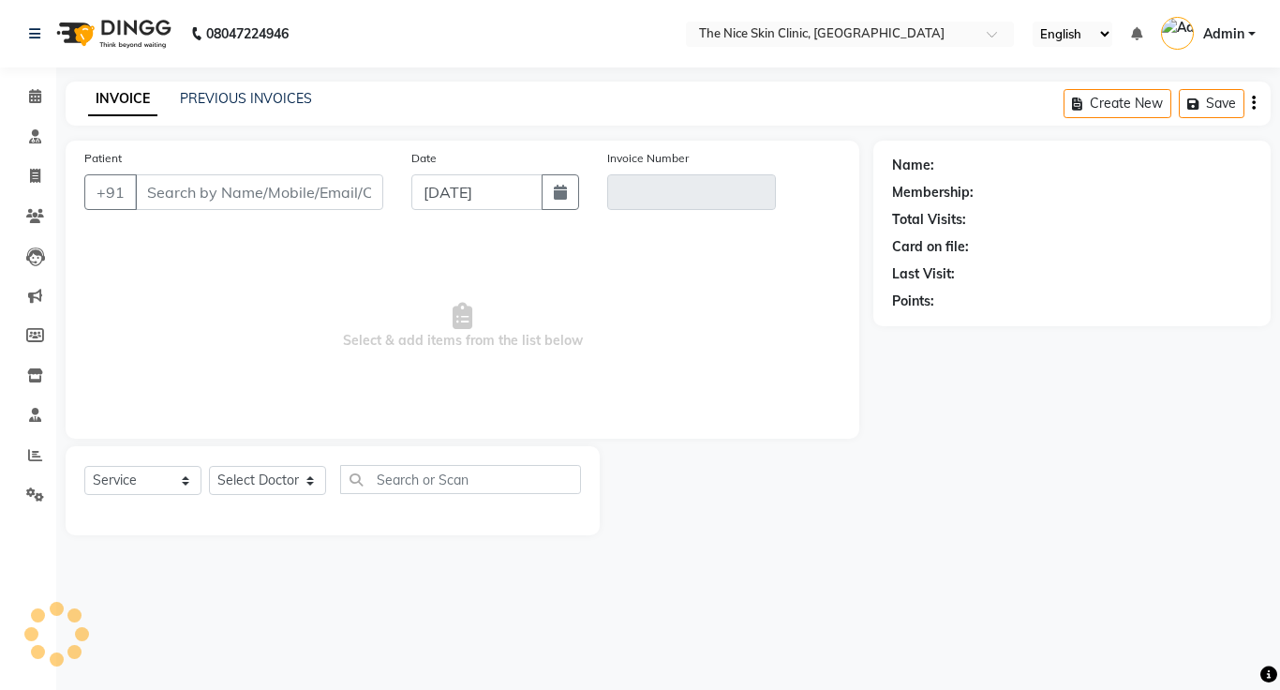
type input "9819935496"
type input "V/2025-26/0400"
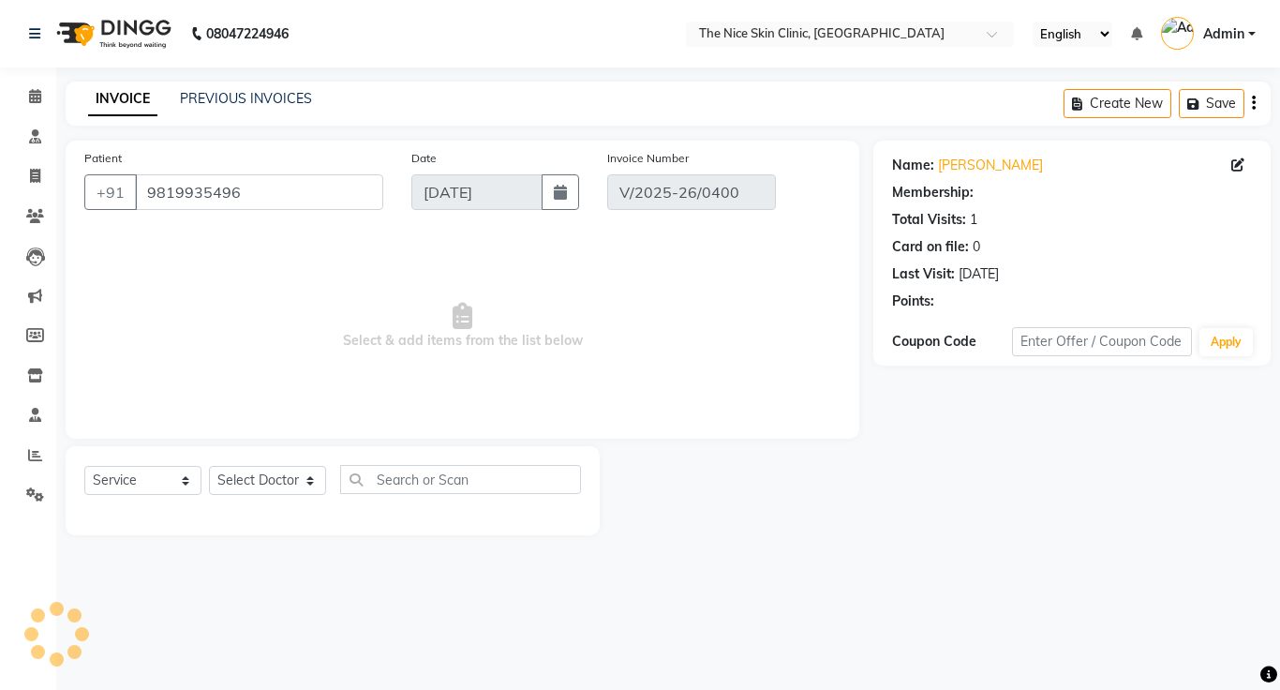
select select "select"
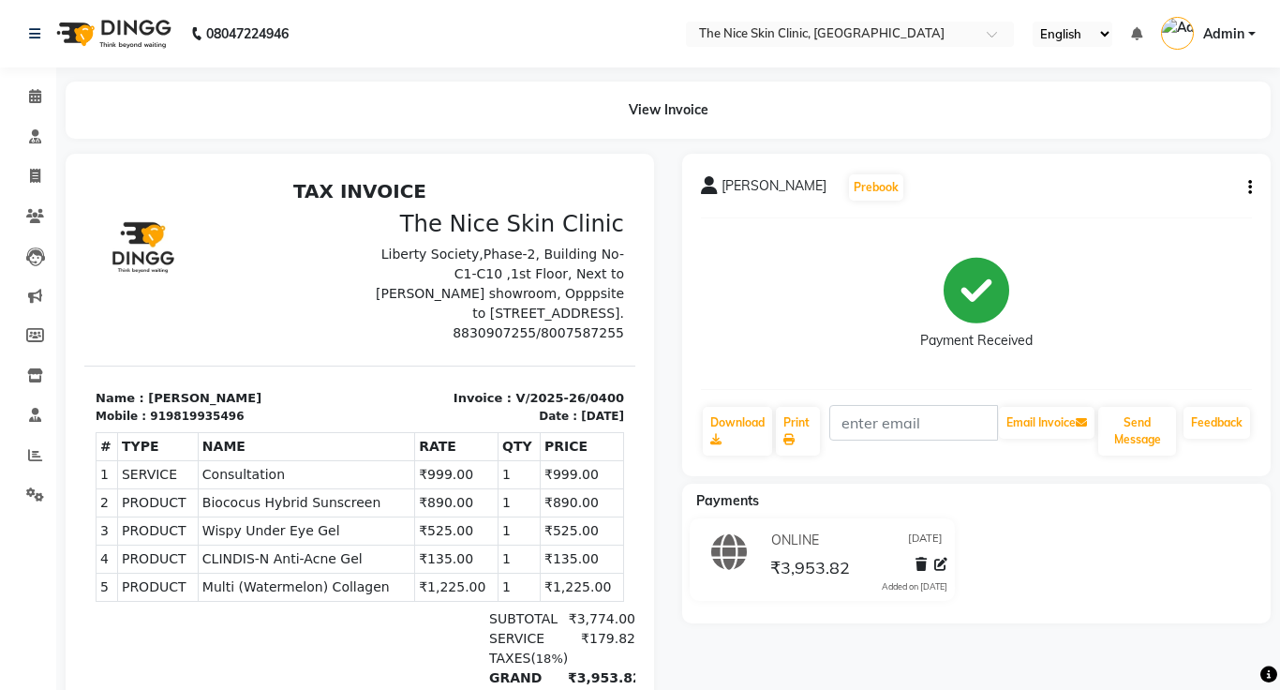
select select "service"
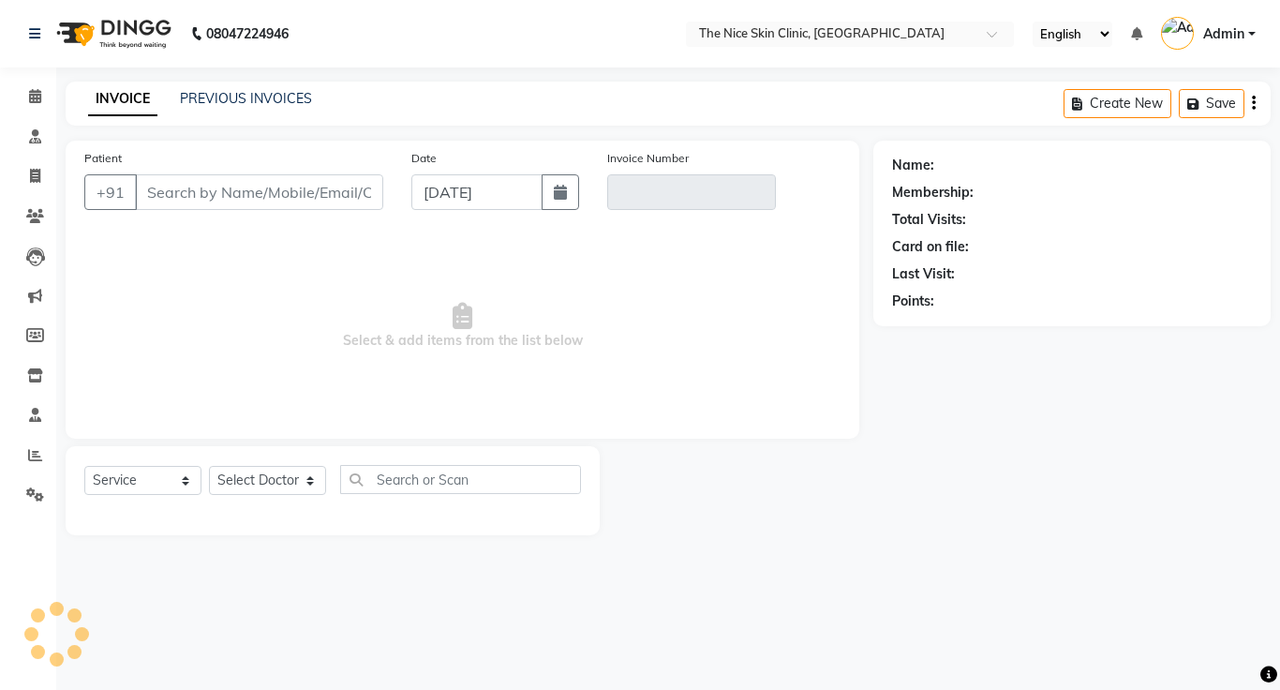
type input "9819935496"
type input "V/2025-26/0400"
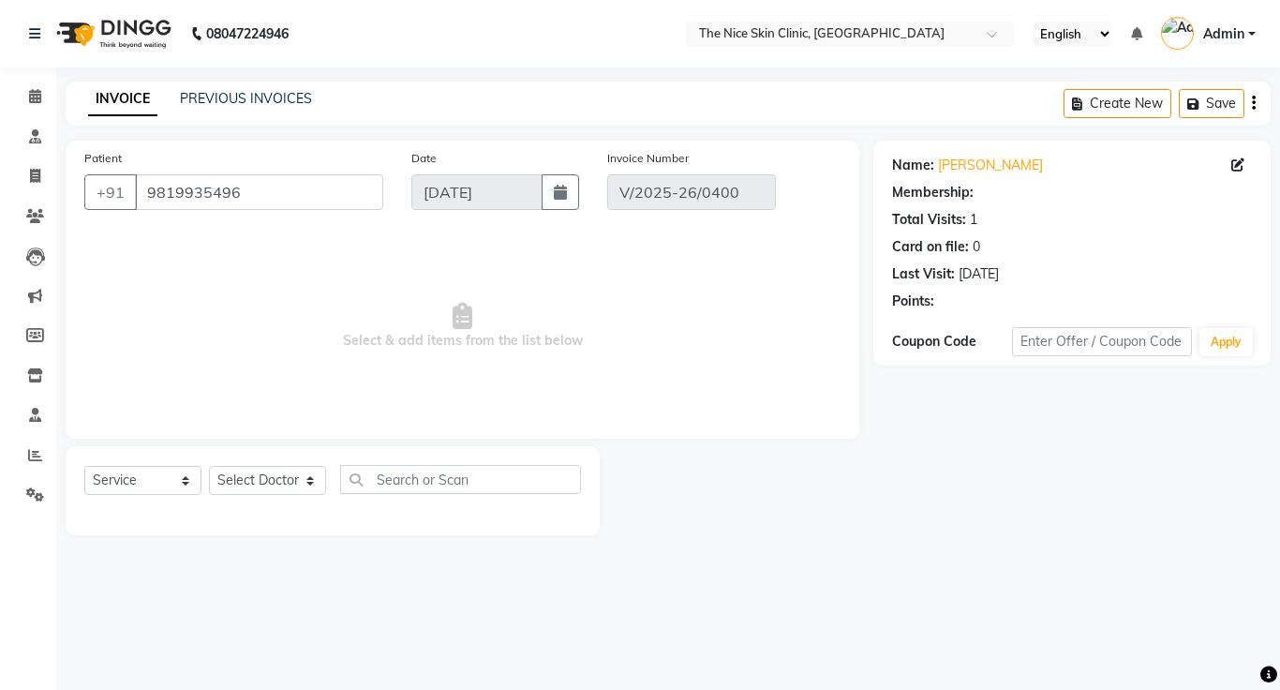
select select "select"
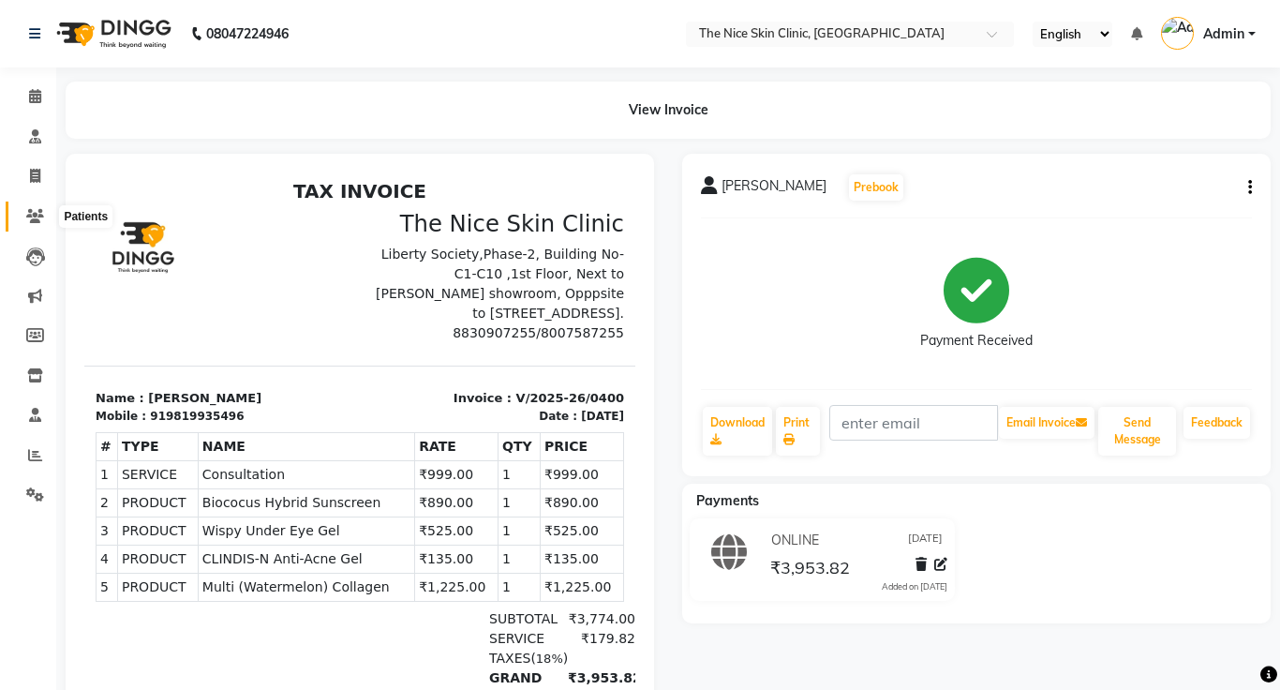
click at [38, 219] on icon at bounding box center [35, 216] width 18 height 14
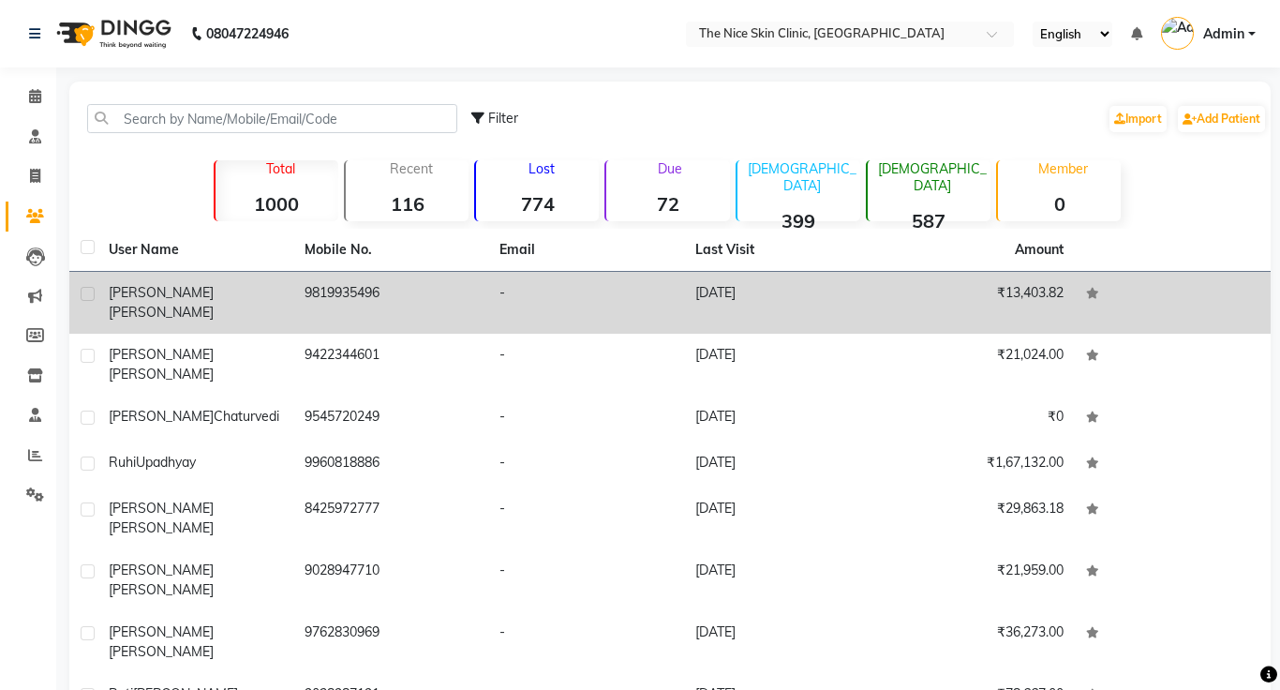
click at [204, 292] on div "[PERSON_NAME]" at bounding box center [195, 302] width 173 height 39
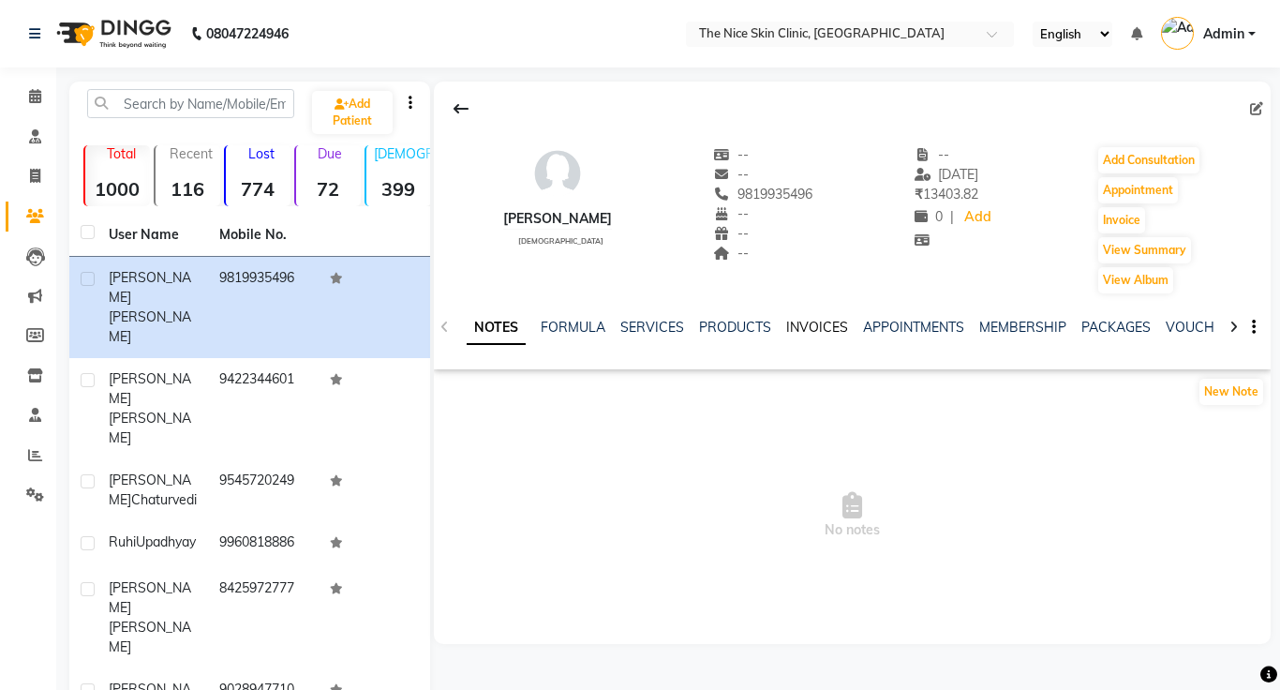
click at [818, 324] on link "INVOICES" at bounding box center [817, 327] width 62 height 17
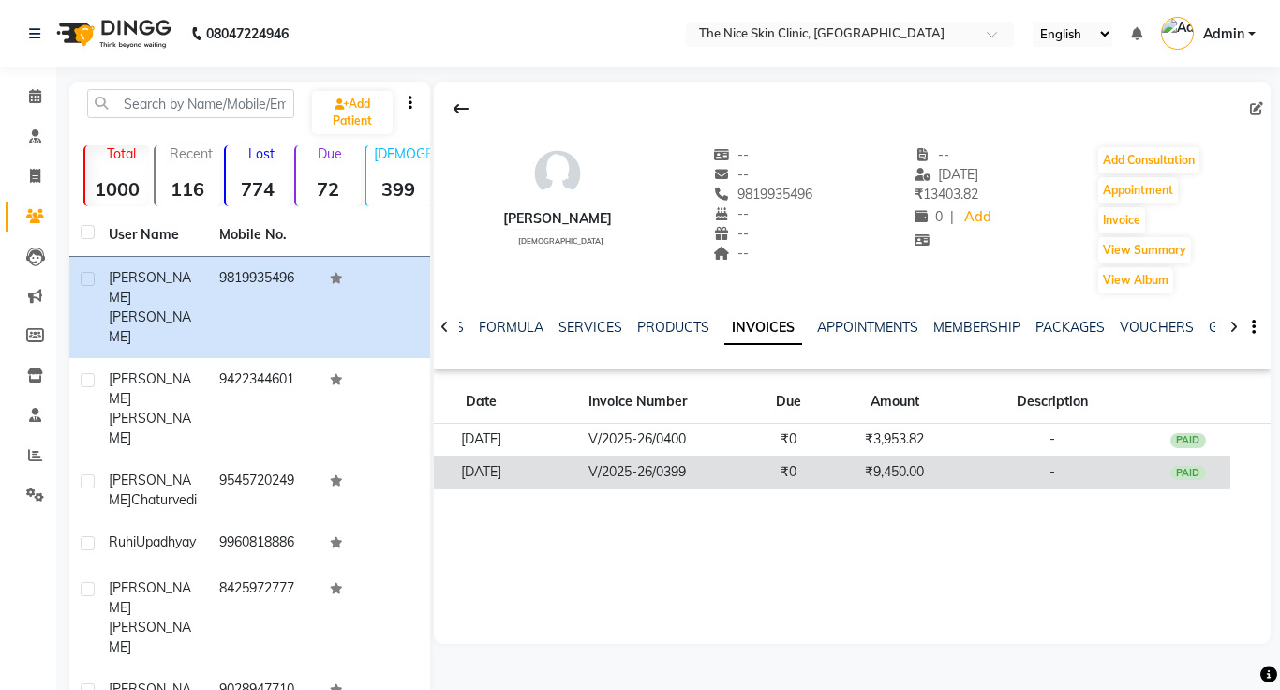
click at [713, 476] on td "V/2025-26/0399" at bounding box center [638, 472] width 217 height 33
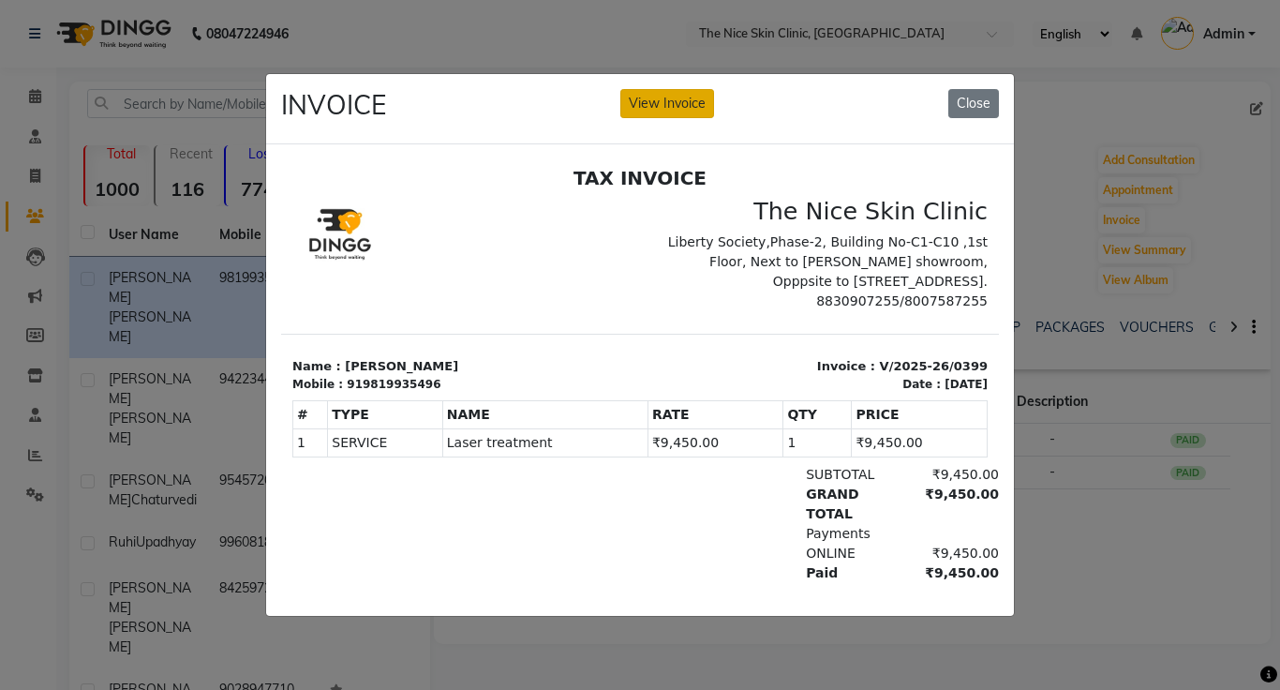
click at [685, 112] on button "View Invoice" at bounding box center [668, 103] width 94 height 29
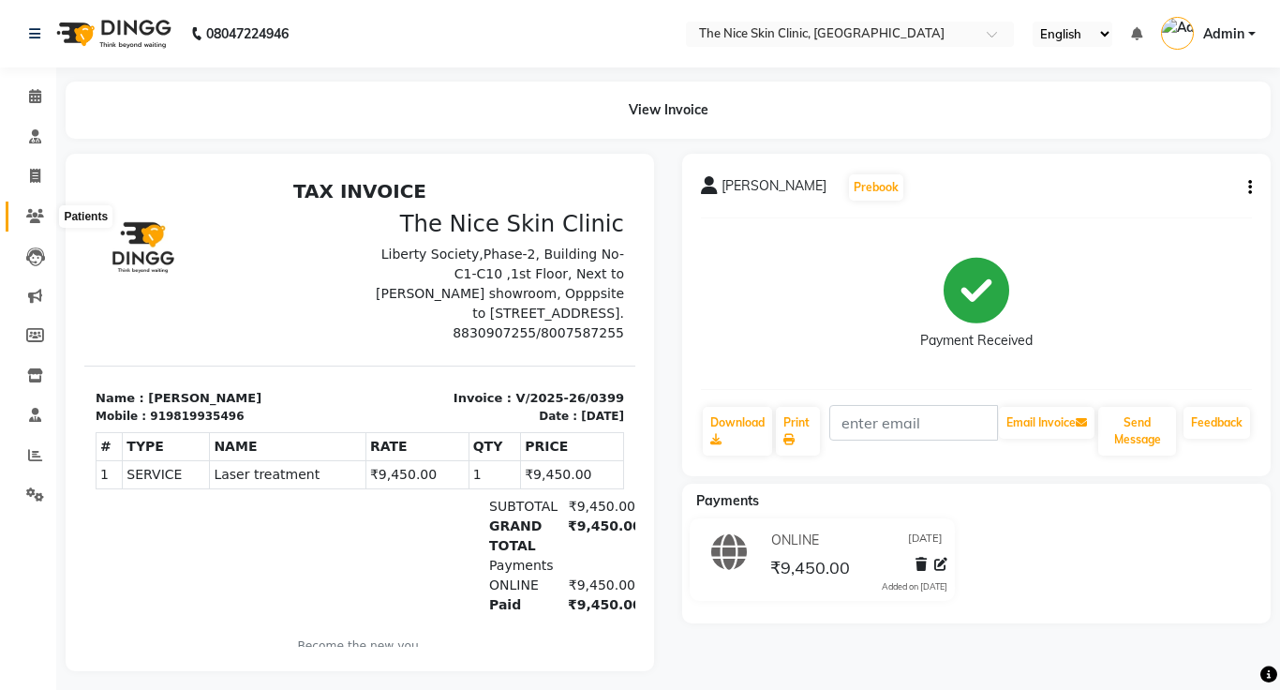
click at [37, 218] on icon at bounding box center [35, 216] width 18 height 14
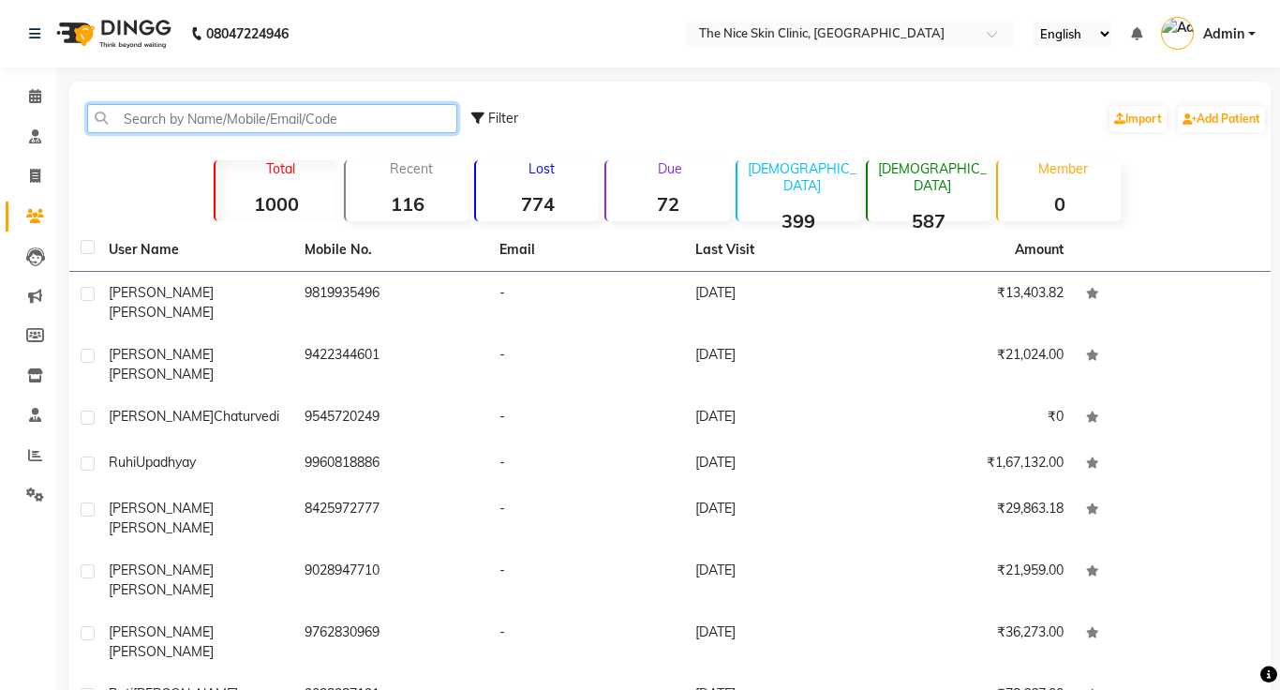
click at [269, 123] on input "text" at bounding box center [272, 118] width 370 height 29
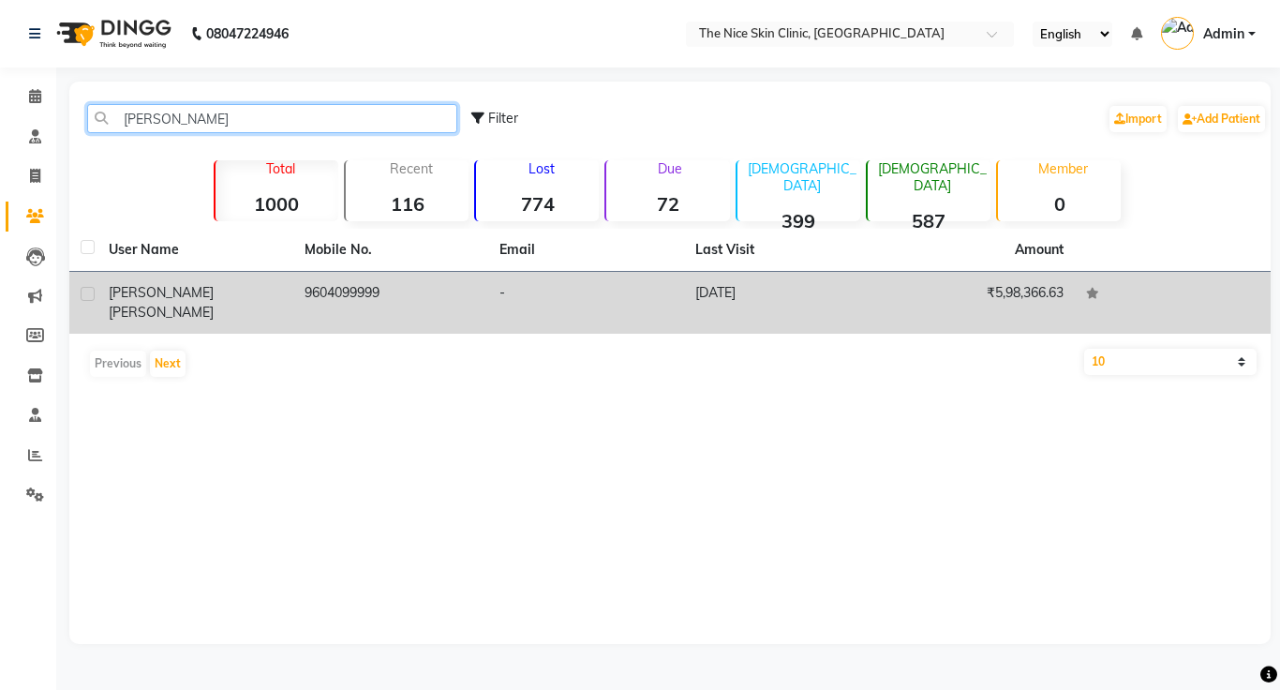
type input "[PERSON_NAME]"
click at [189, 304] on span "[PERSON_NAME]" at bounding box center [161, 312] width 105 height 17
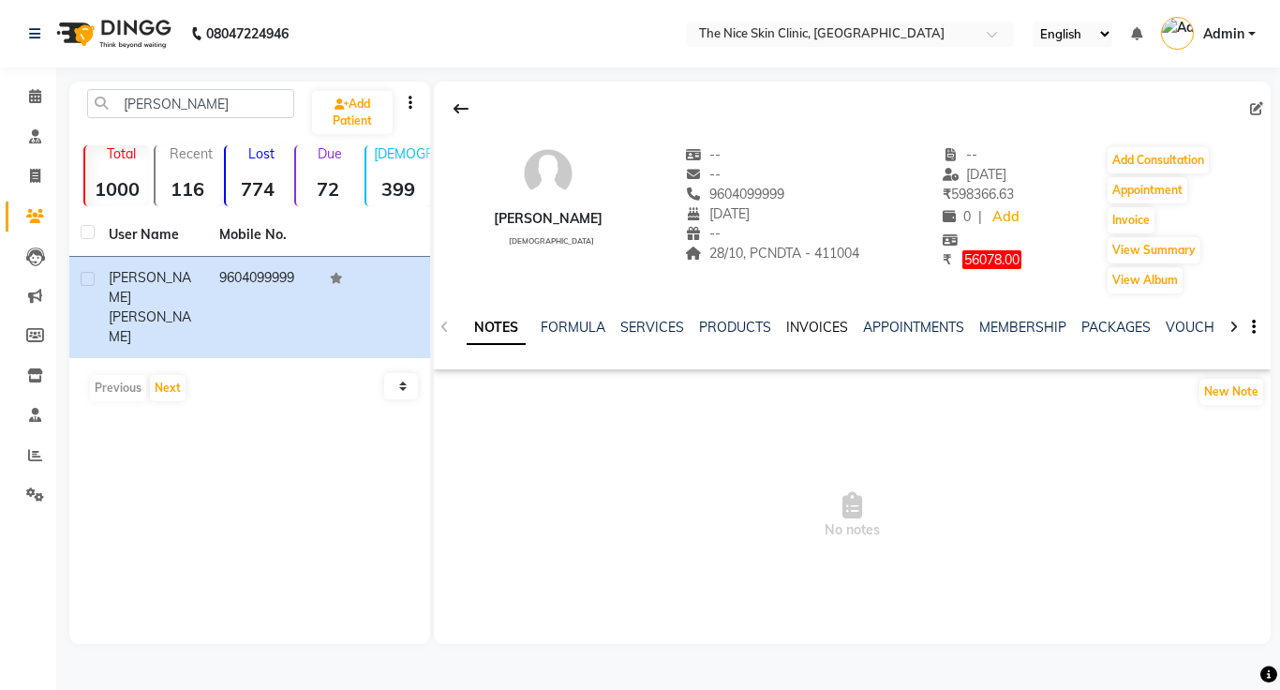
click at [821, 326] on link "INVOICES" at bounding box center [817, 327] width 62 height 17
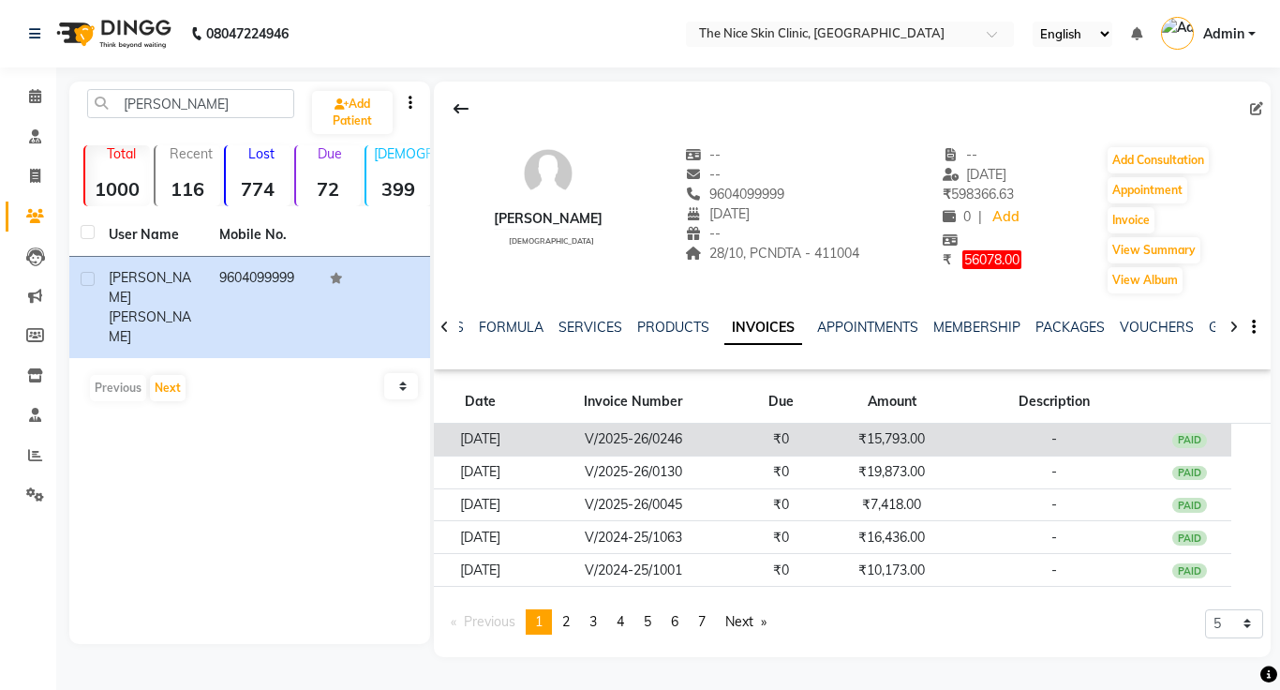
click at [641, 439] on td "V/2025-26/0246" at bounding box center [634, 440] width 212 height 33
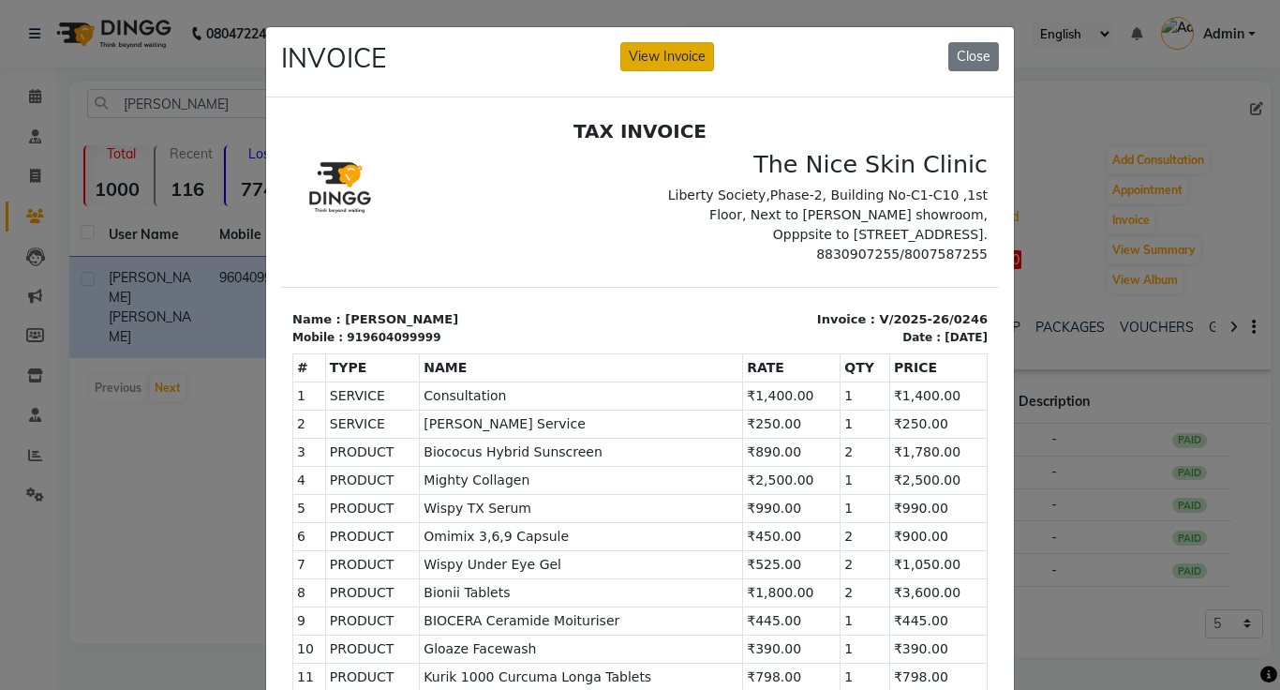
click at [699, 64] on button "View Invoice" at bounding box center [668, 56] width 94 height 29
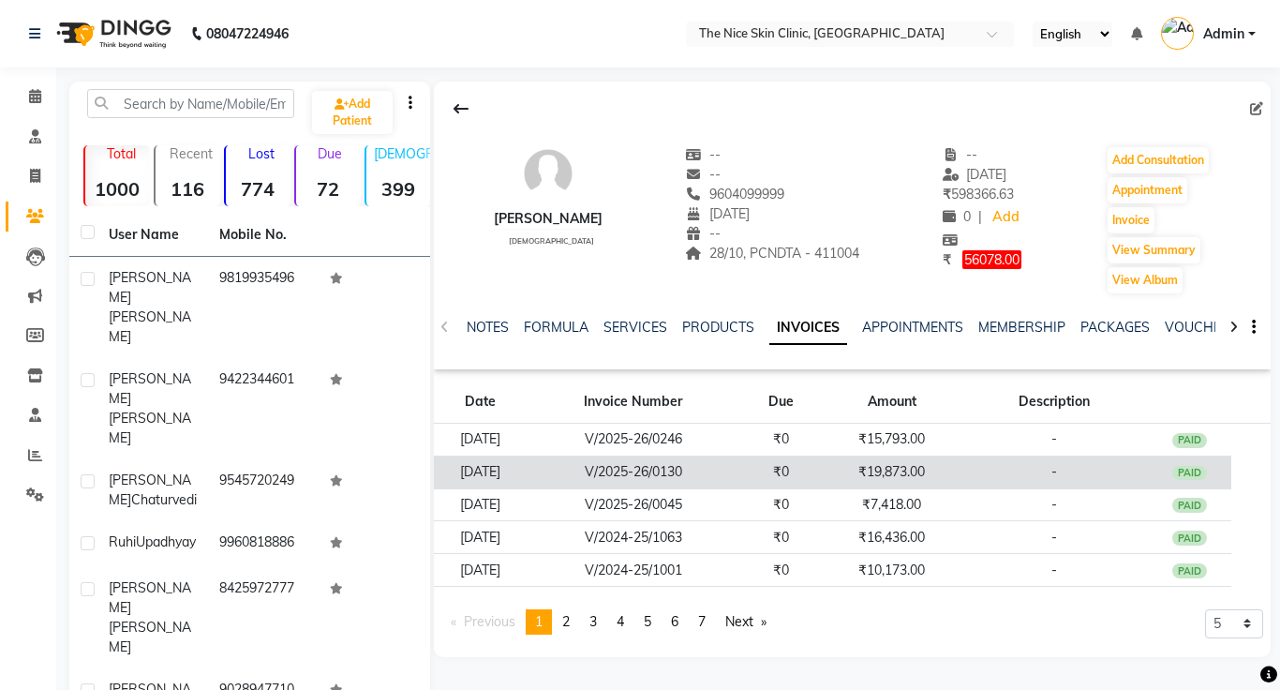
click at [658, 471] on td "V/2025-26/0130" at bounding box center [634, 472] width 212 height 33
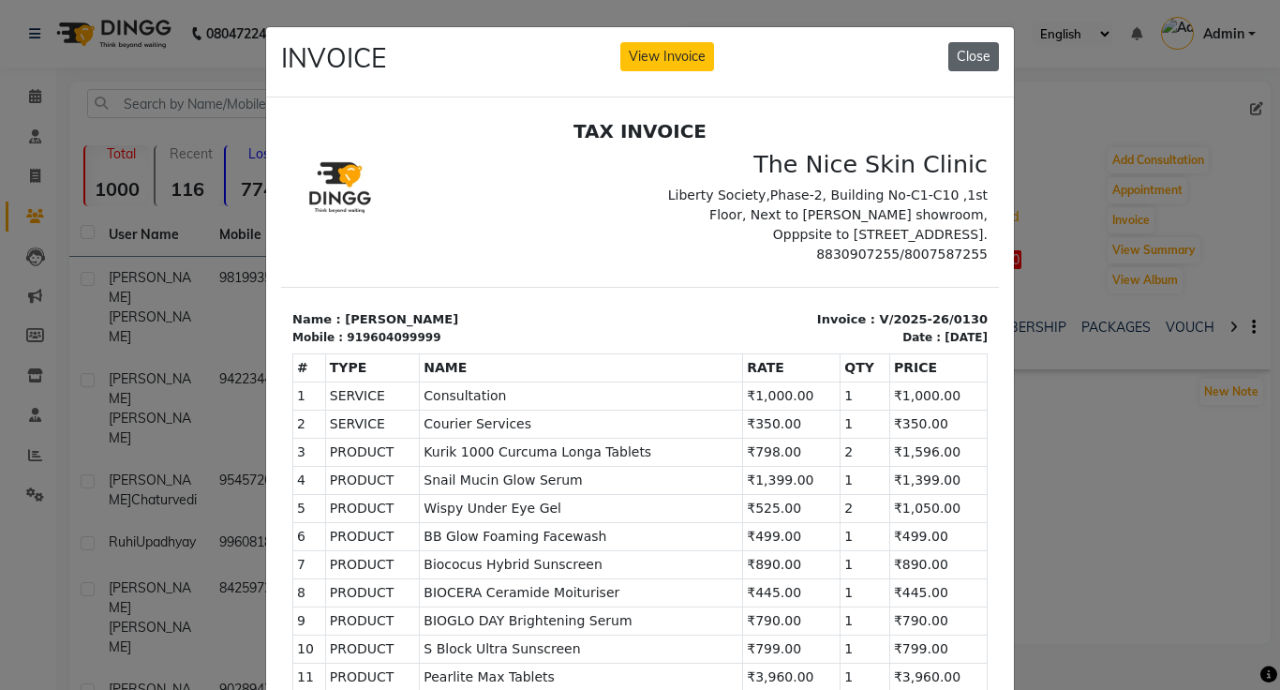
click at [973, 60] on button "Close" at bounding box center [974, 56] width 51 height 29
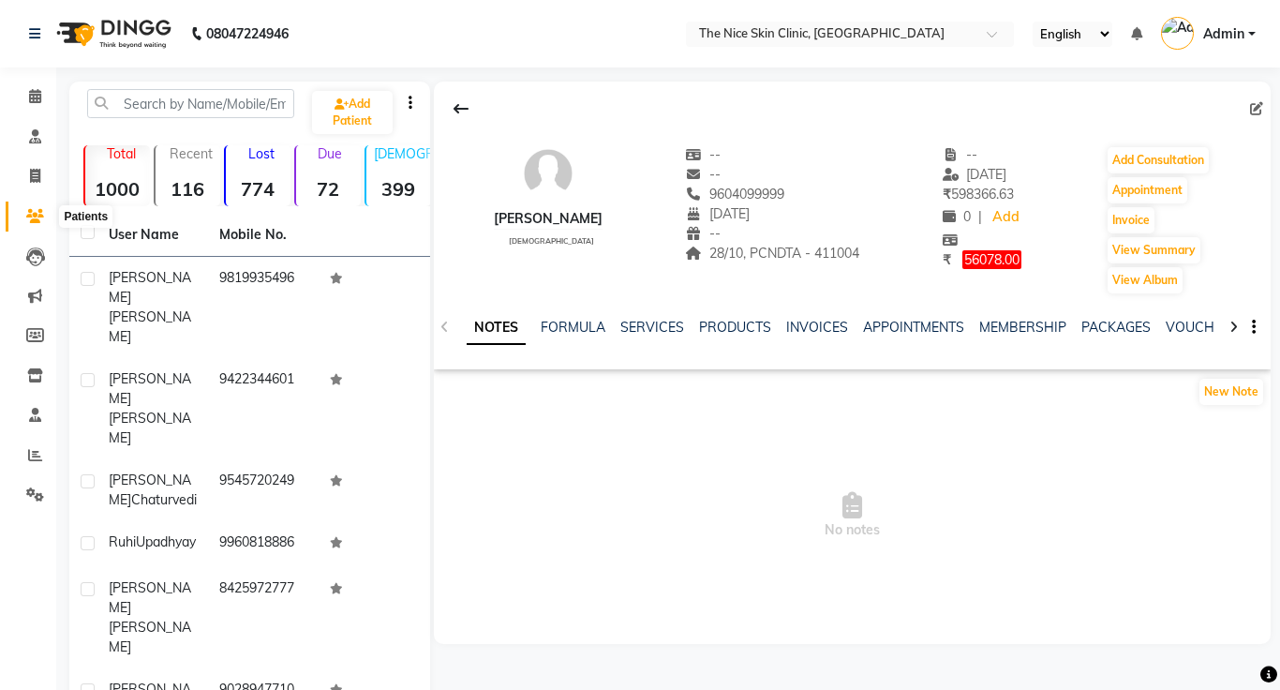
click at [37, 216] on icon at bounding box center [35, 216] width 18 height 14
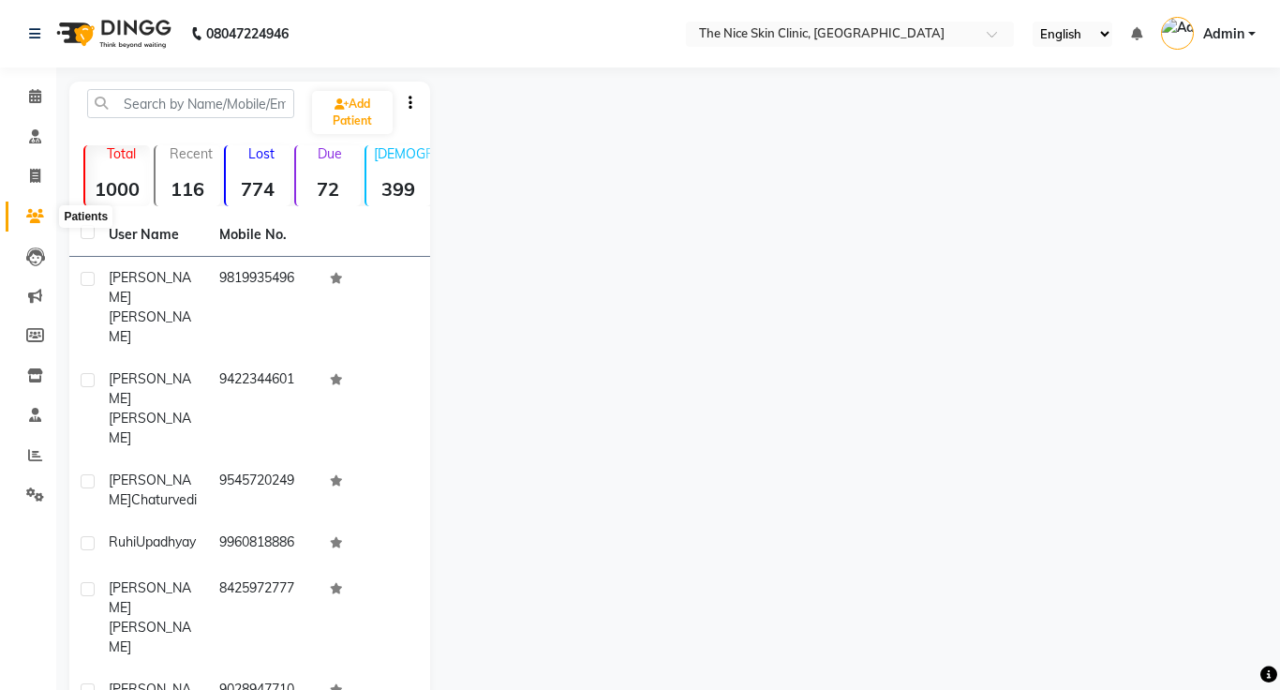
click at [33, 213] on icon at bounding box center [35, 216] width 18 height 14
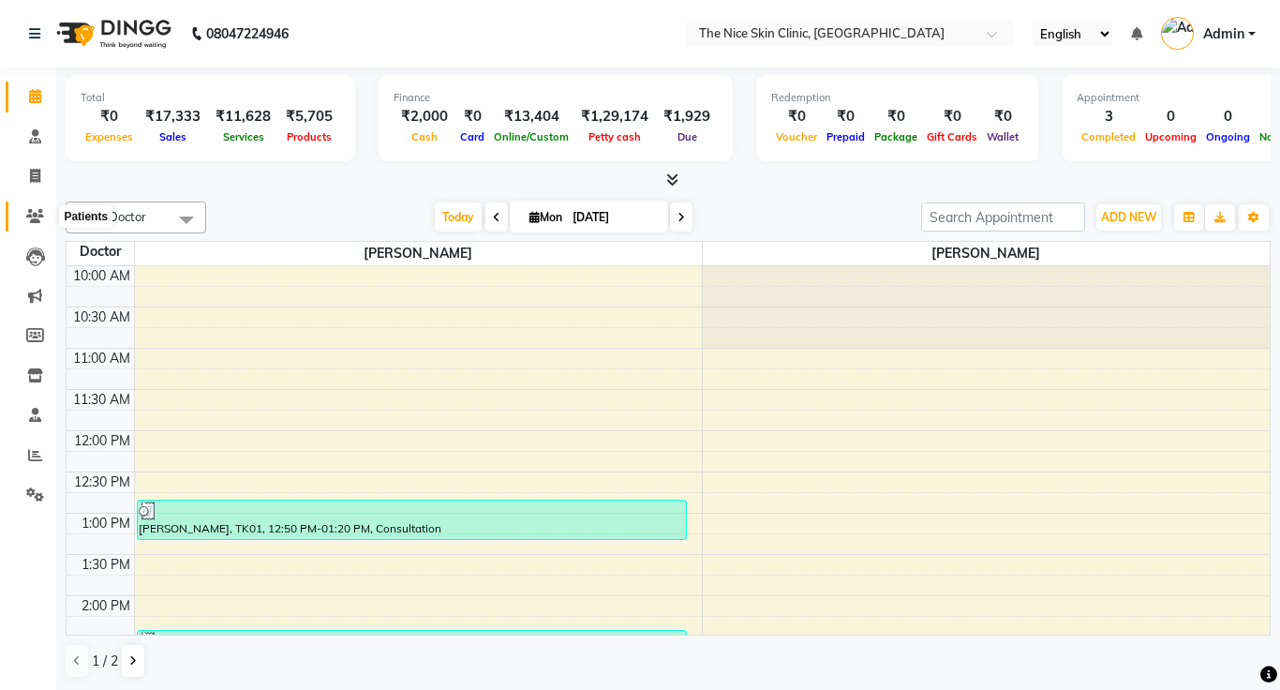
click at [36, 217] on icon at bounding box center [35, 216] width 18 height 14
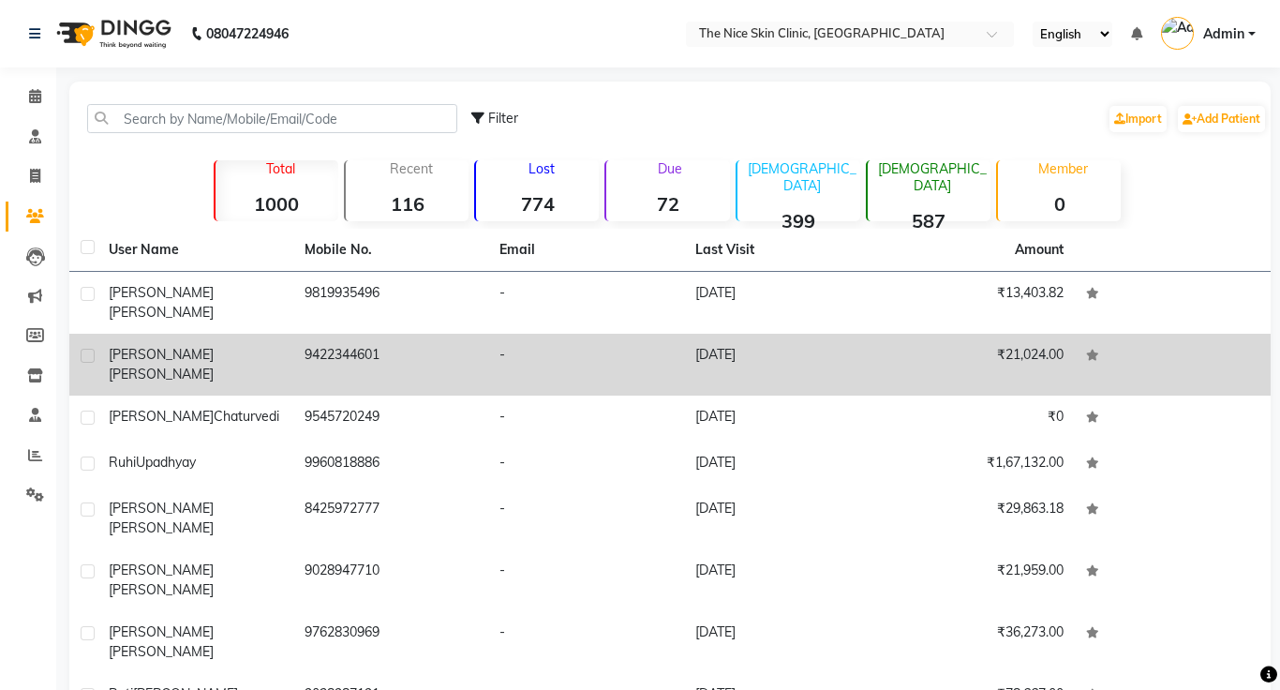
click at [198, 345] on div "Anita Marothi" at bounding box center [195, 364] width 173 height 39
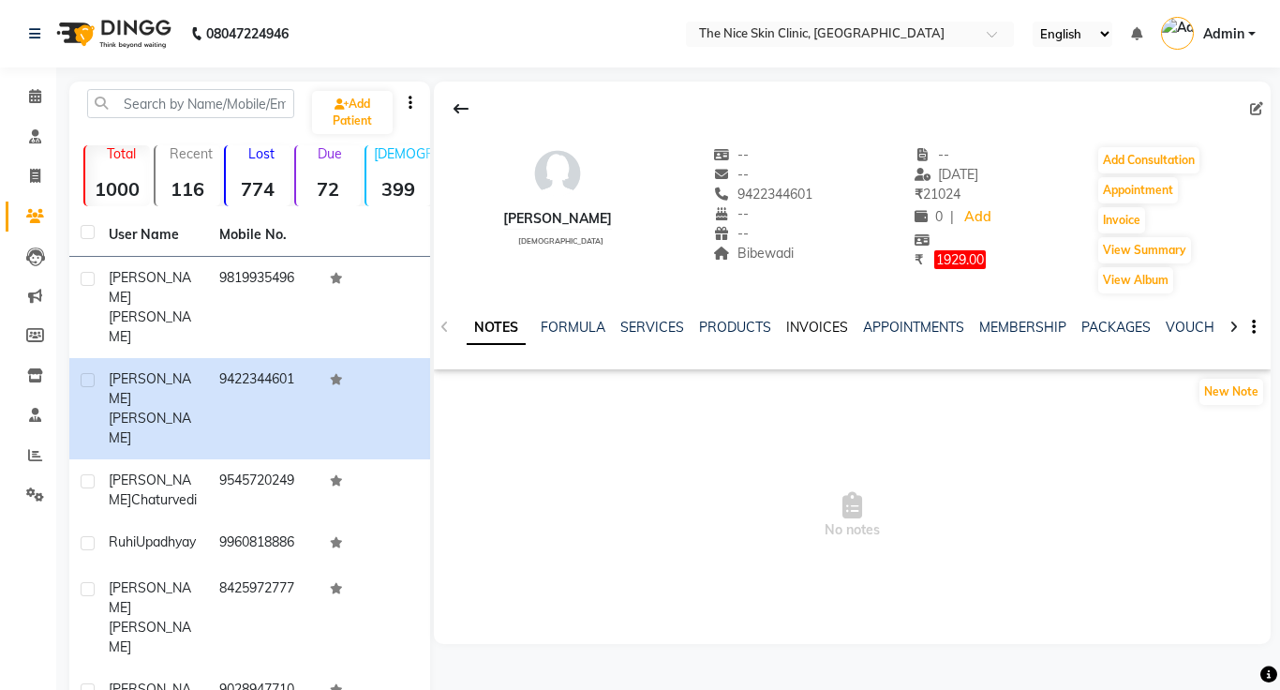
click at [810, 331] on link "INVOICES" at bounding box center [817, 327] width 62 height 17
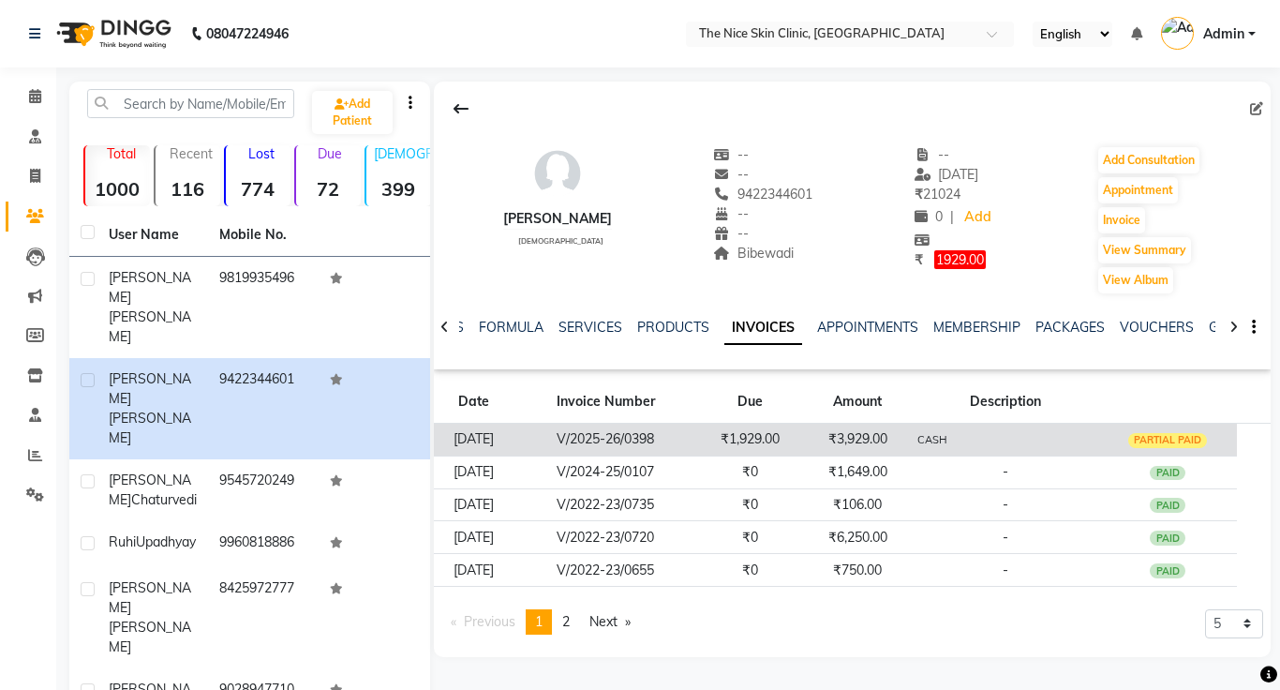
click at [865, 439] on td "₹3,929.00" at bounding box center [858, 440] width 108 height 33
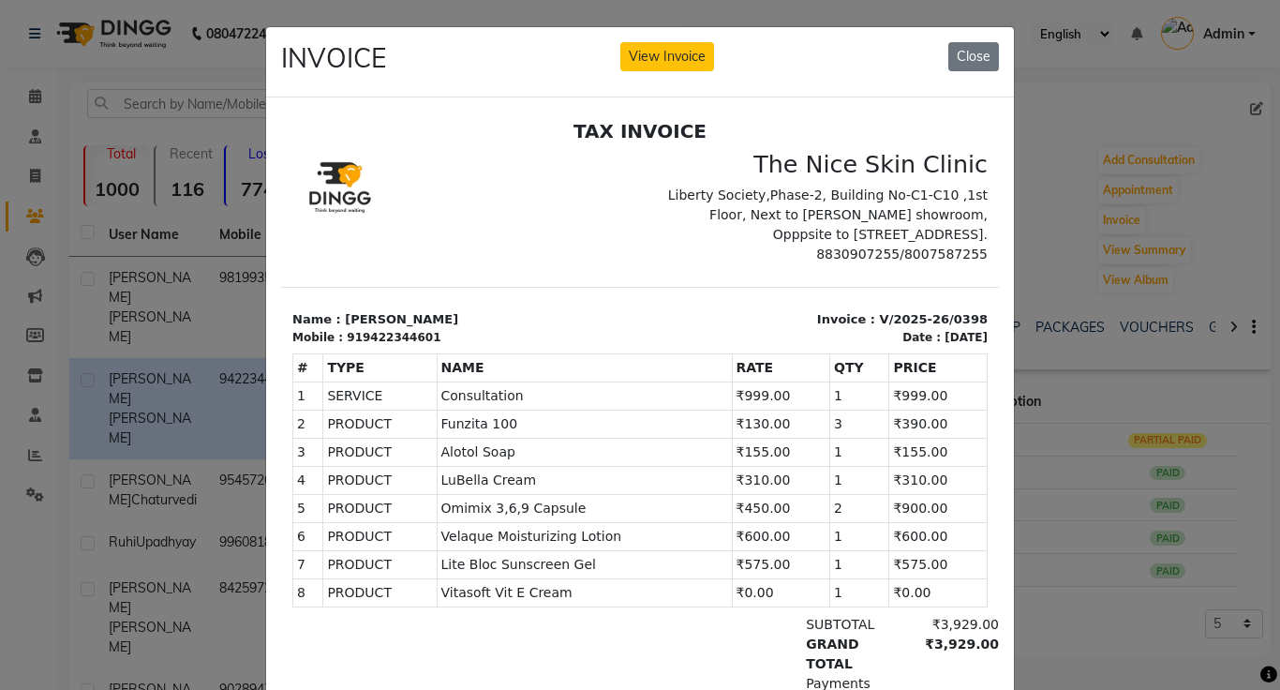
scroll to position [7, 0]
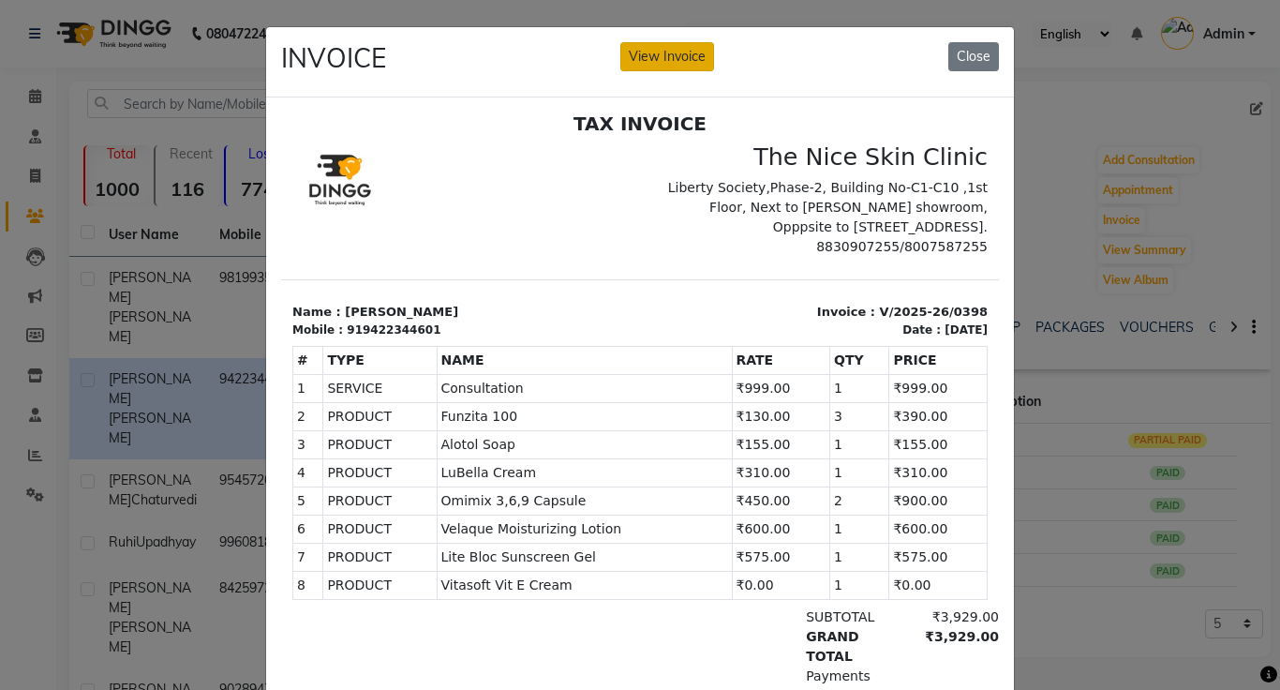
click at [699, 64] on button "View Invoice" at bounding box center [668, 56] width 94 height 29
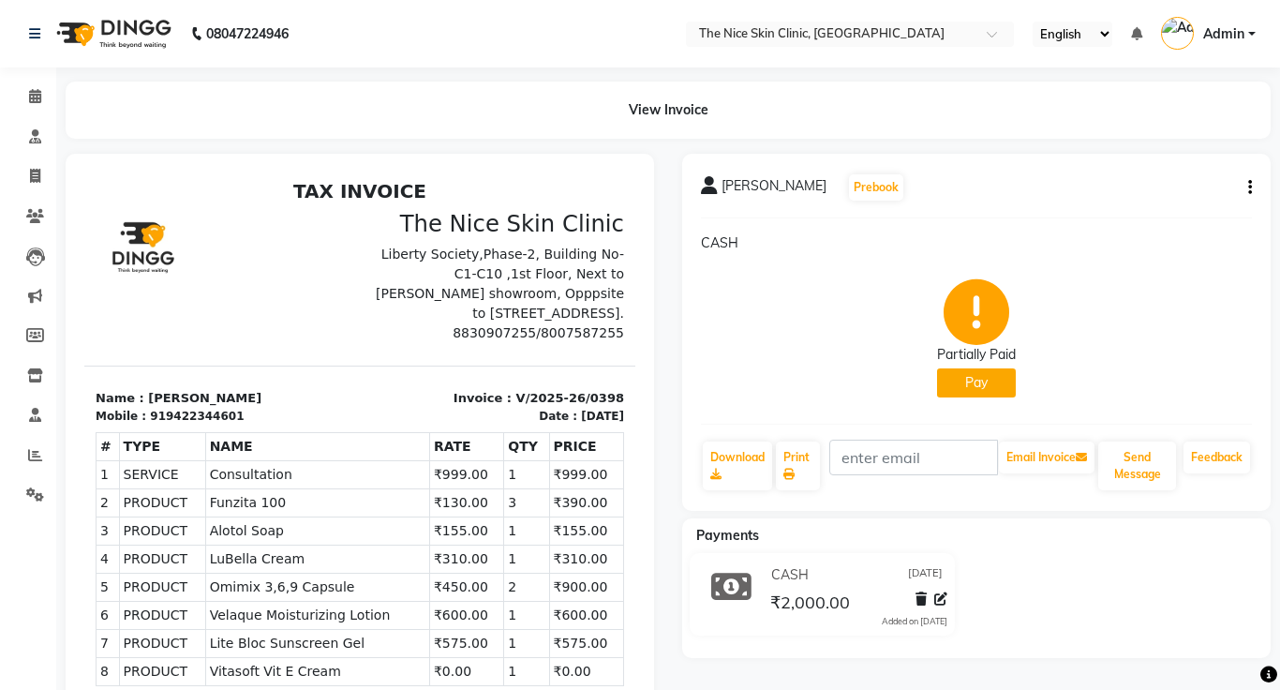
click at [977, 387] on button "Pay" at bounding box center [976, 382] width 79 height 29
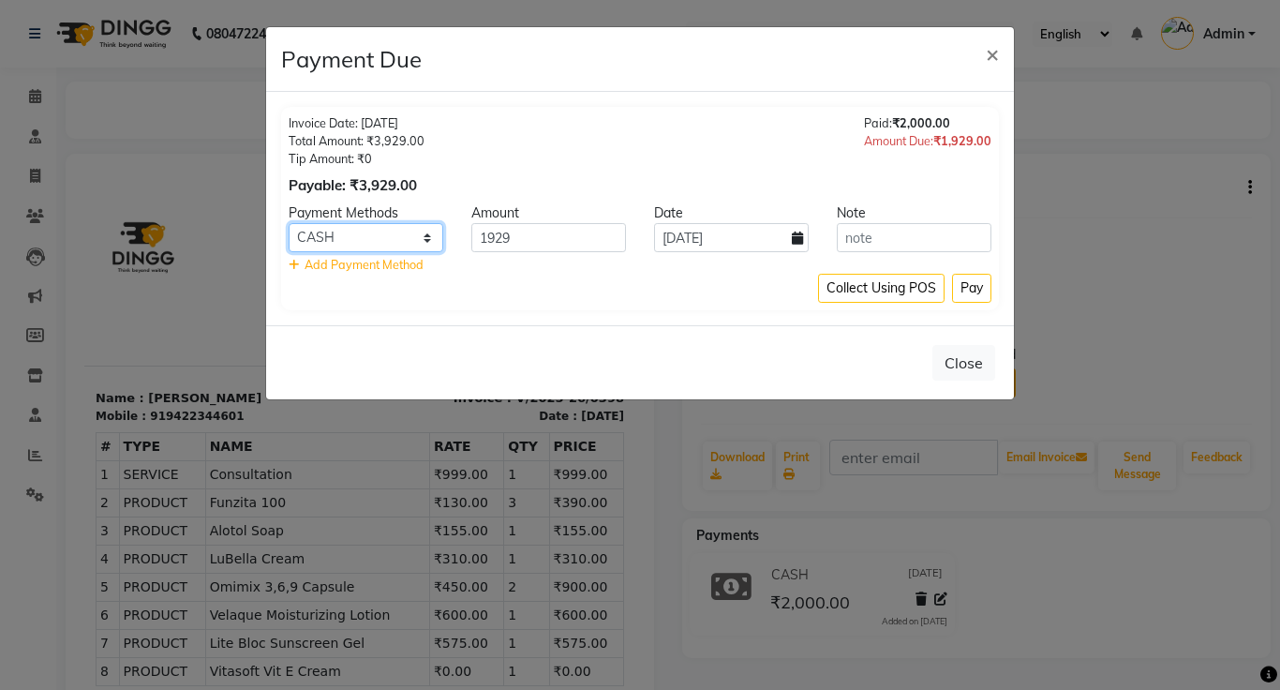
click at [380, 243] on select "Master Card Bank BharatPay Card Other Cards GPay Visa Card PayTM CASH ONLINE Ph…" at bounding box center [366, 237] width 155 height 29
select select "3"
click at [289, 223] on select "Master Card Bank BharatPay Card Other Cards GPay Visa Card PayTM CASH ONLINE Ph…" at bounding box center [366, 237] width 155 height 29
click at [971, 292] on button "Pay" at bounding box center [971, 288] width 39 height 29
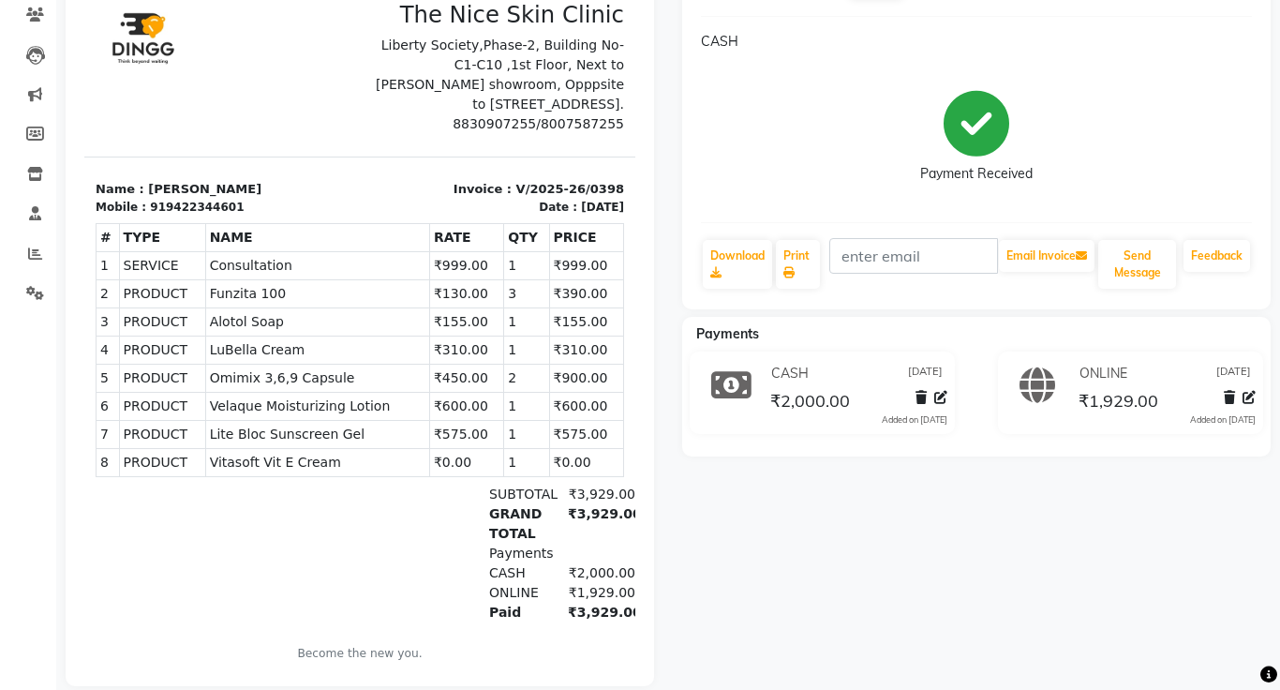
scroll to position [226, 0]
